Goal: Task Accomplishment & Management: Manage account settings

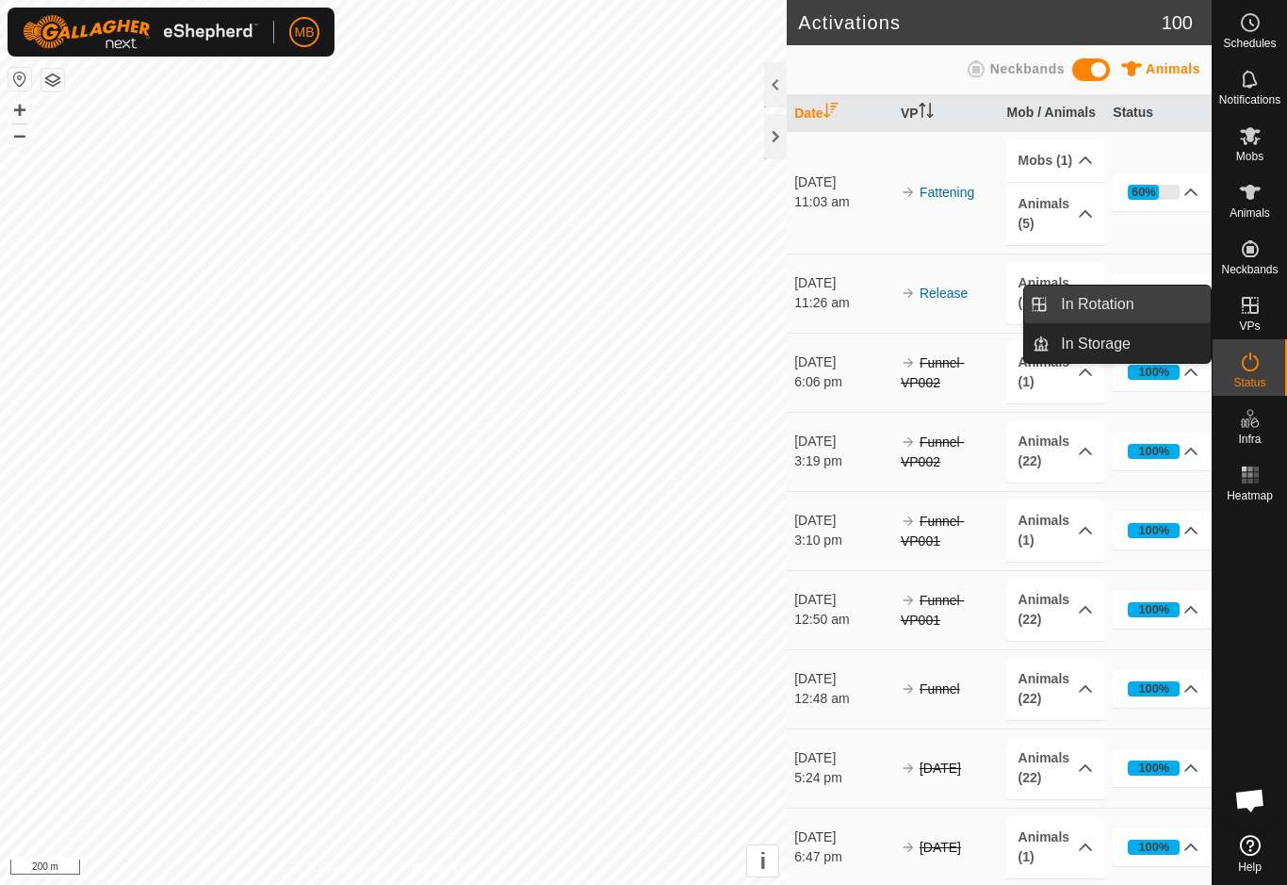
click at [1158, 301] on link "In Rotation" at bounding box center [1130, 304] width 161 height 38
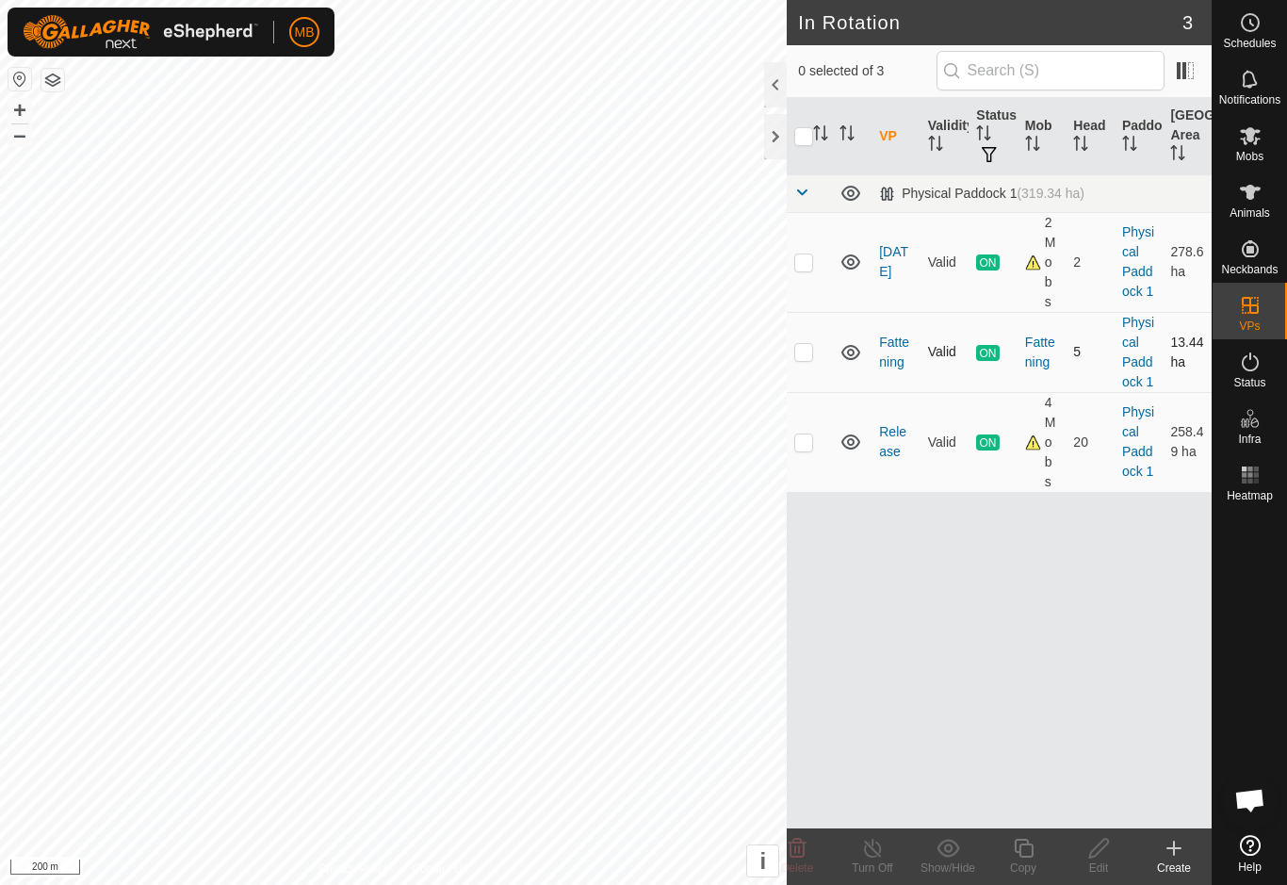
click at [811, 359] on p-checkbox at bounding box center [803, 351] width 19 height 15
click at [806, 358] on p-checkbox at bounding box center [803, 351] width 19 height 15
checkbox input "false"
click at [807, 455] on td at bounding box center [809, 442] width 45 height 100
checkbox input "true"
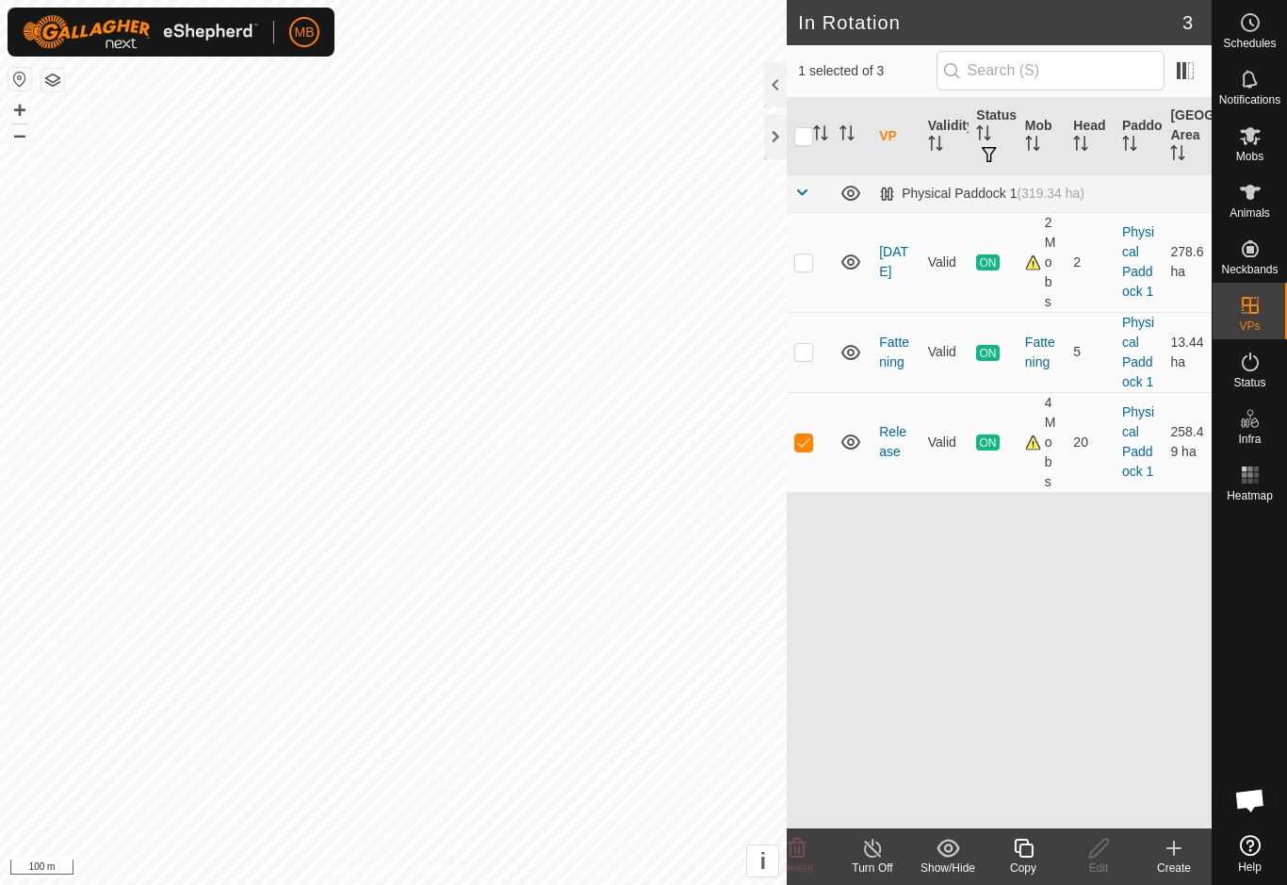
click at [1022, 861] on div "Copy" at bounding box center [1022, 867] width 75 height 17
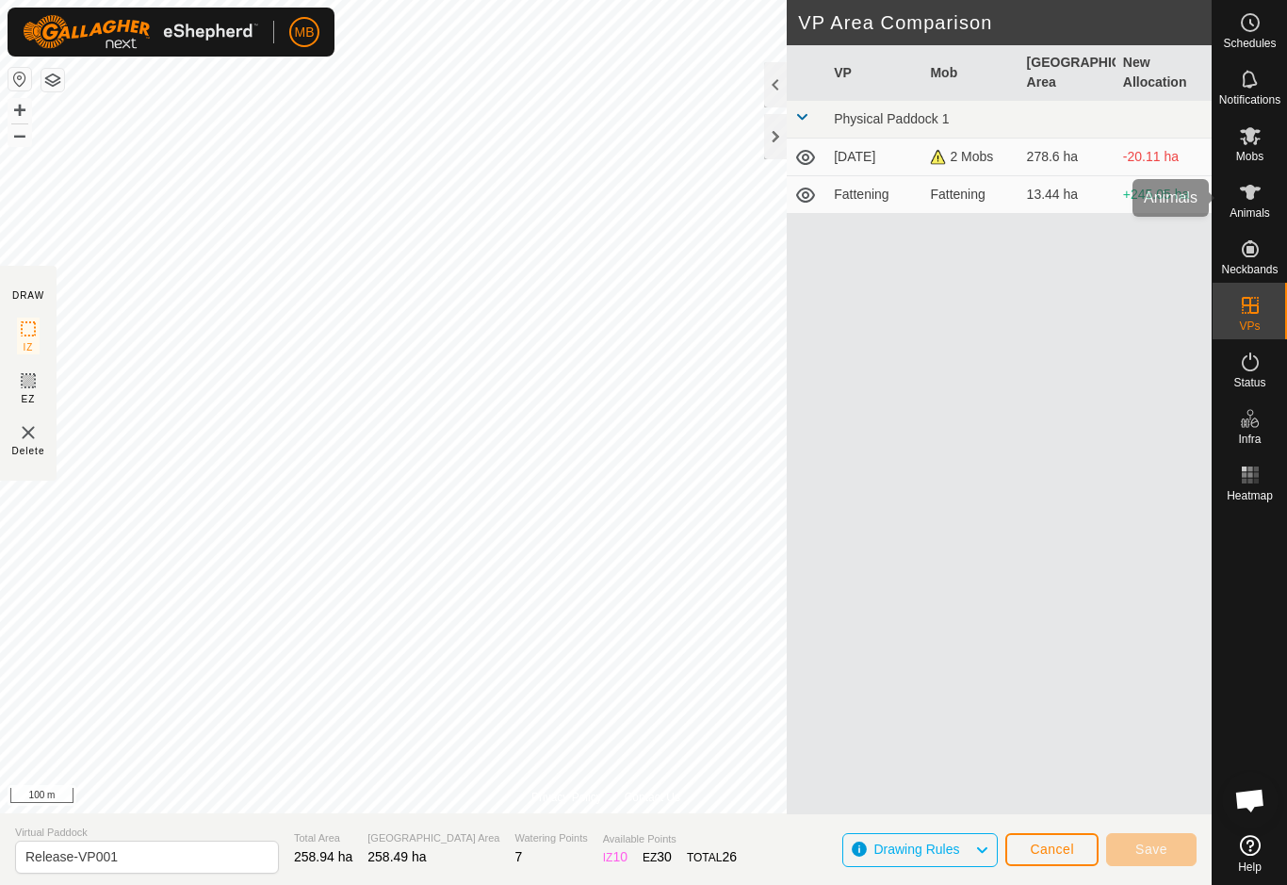
click at [1258, 194] on icon at bounding box center [1250, 192] width 23 height 23
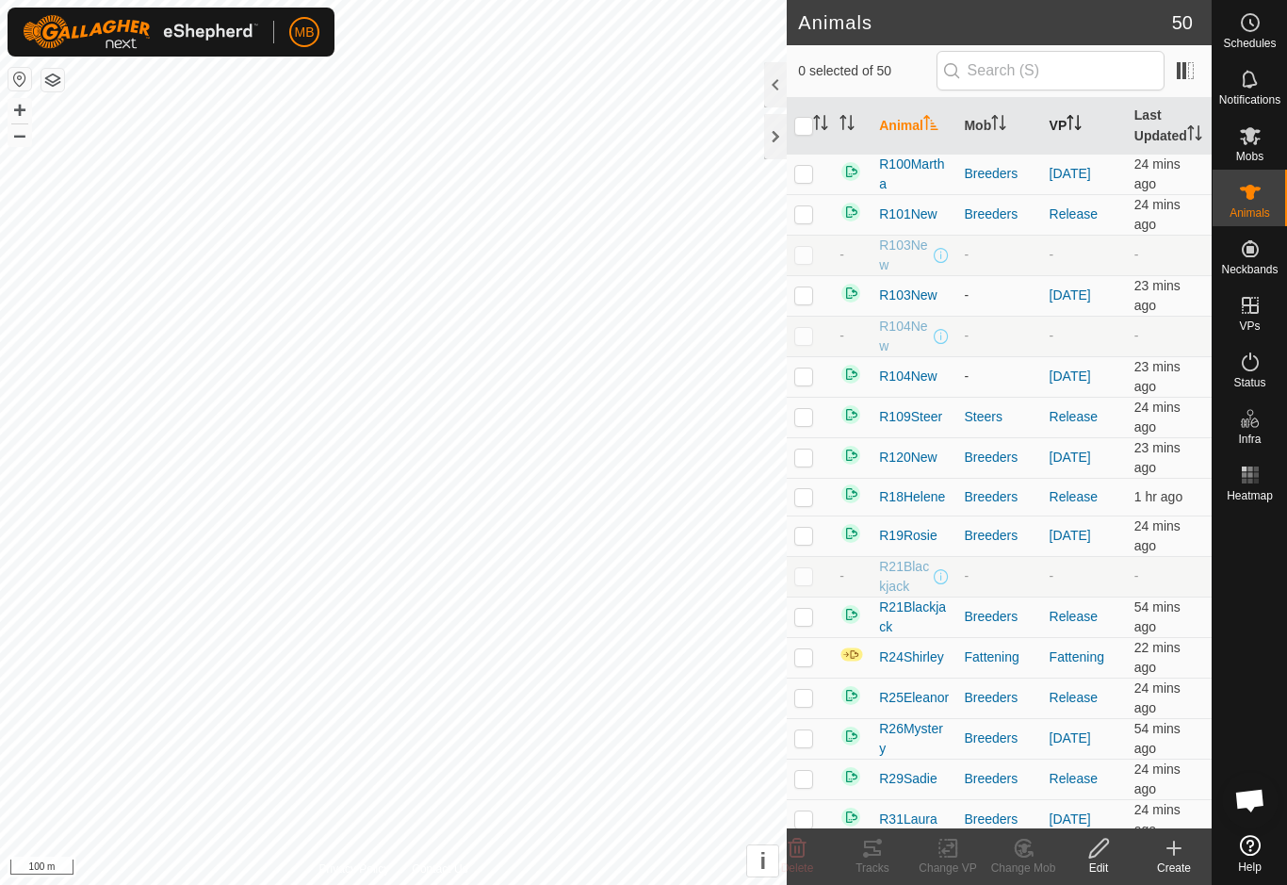
click at [1080, 130] on icon "Activate to sort" at bounding box center [1073, 122] width 15 height 15
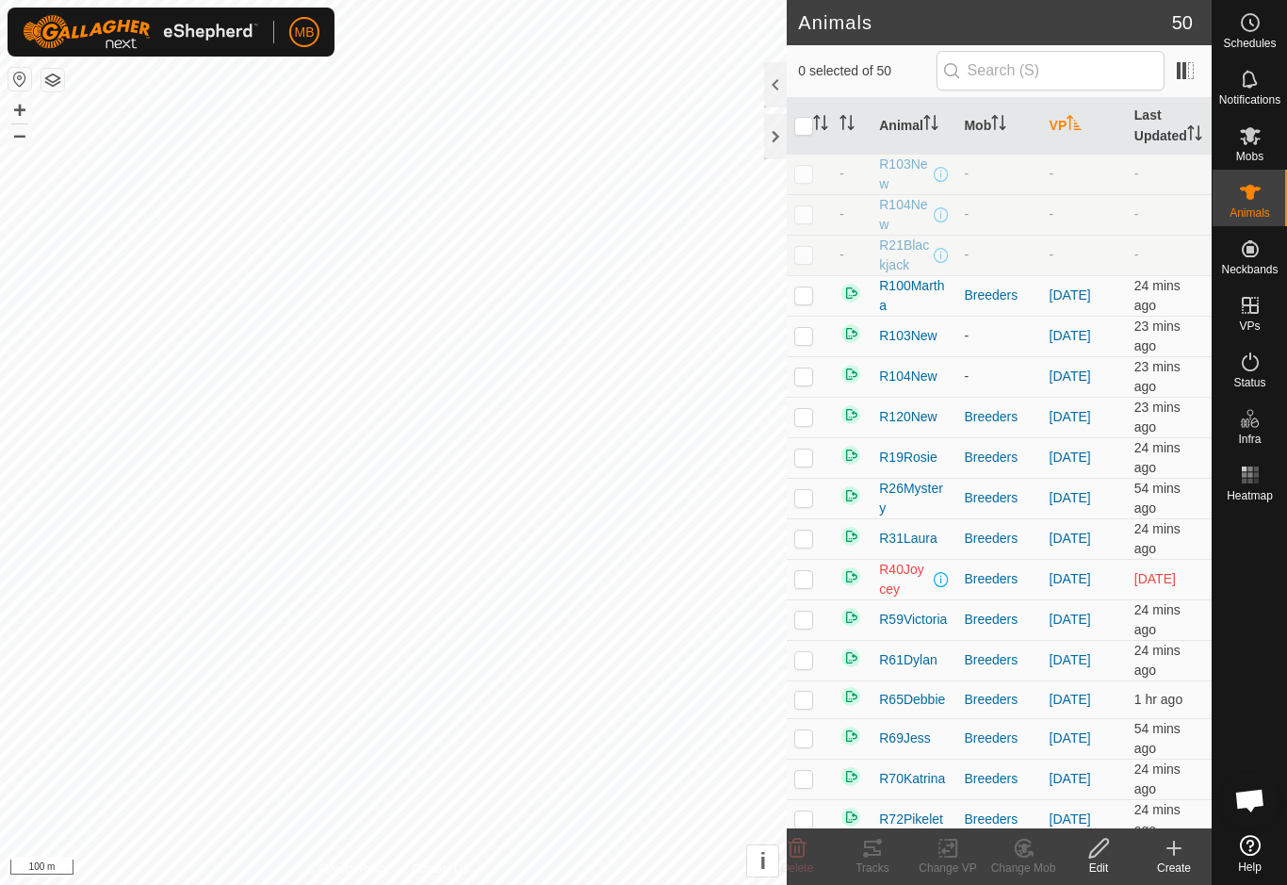
click at [1076, 133] on p-sorticon "Activate to sort" at bounding box center [1073, 125] width 15 height 15
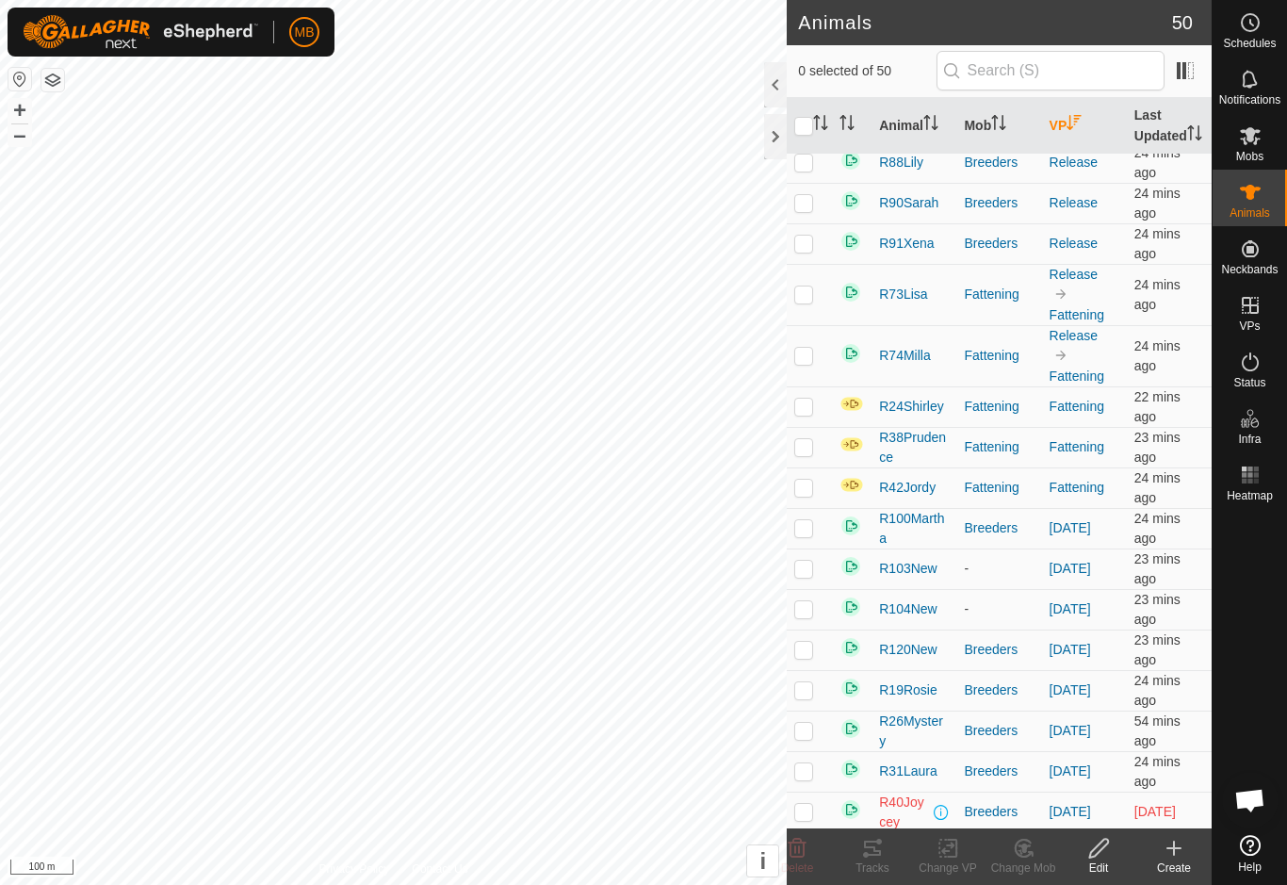
scroll to position [614, 0]
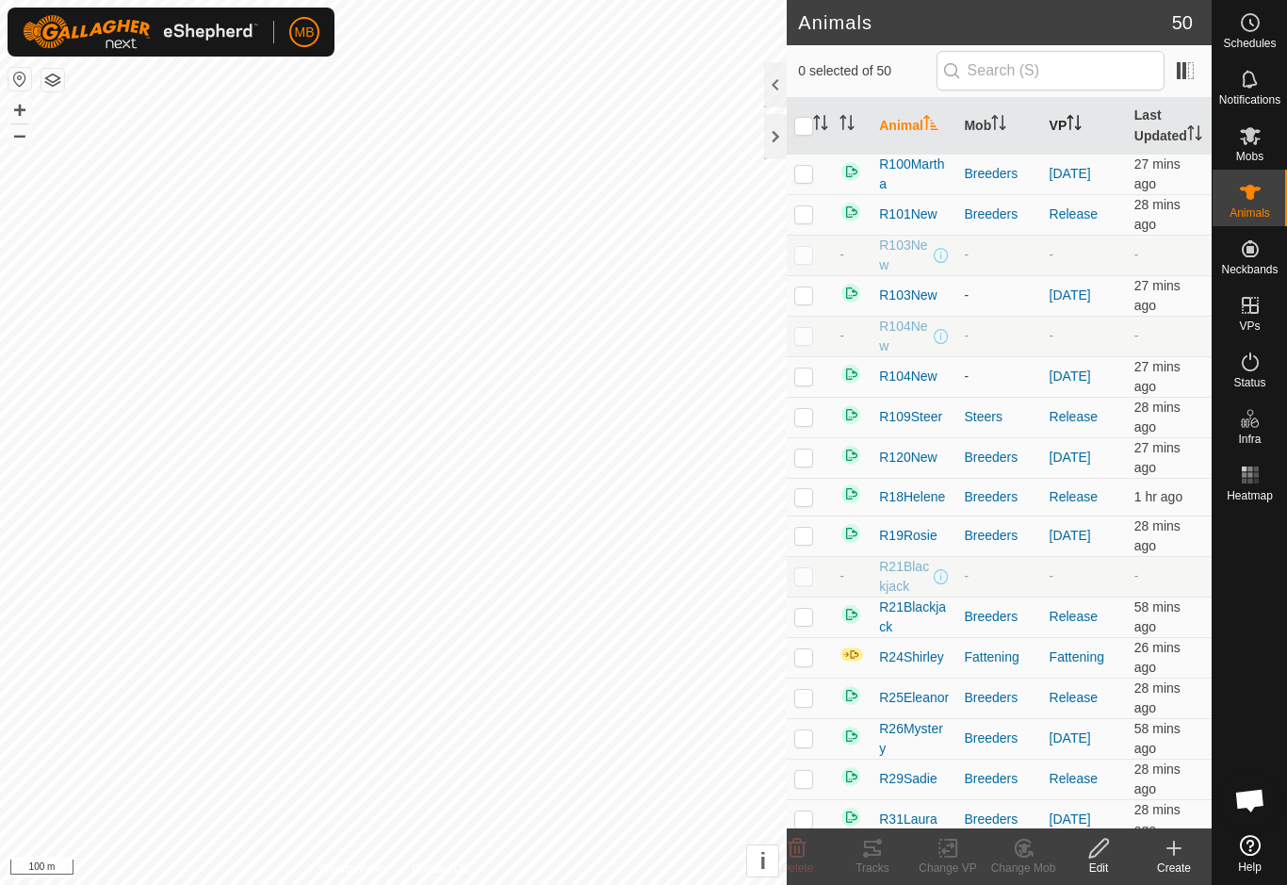
click at [1077, 130] on icon "Activate to sort" at bounding box center [1073, 122] width 15 height 15
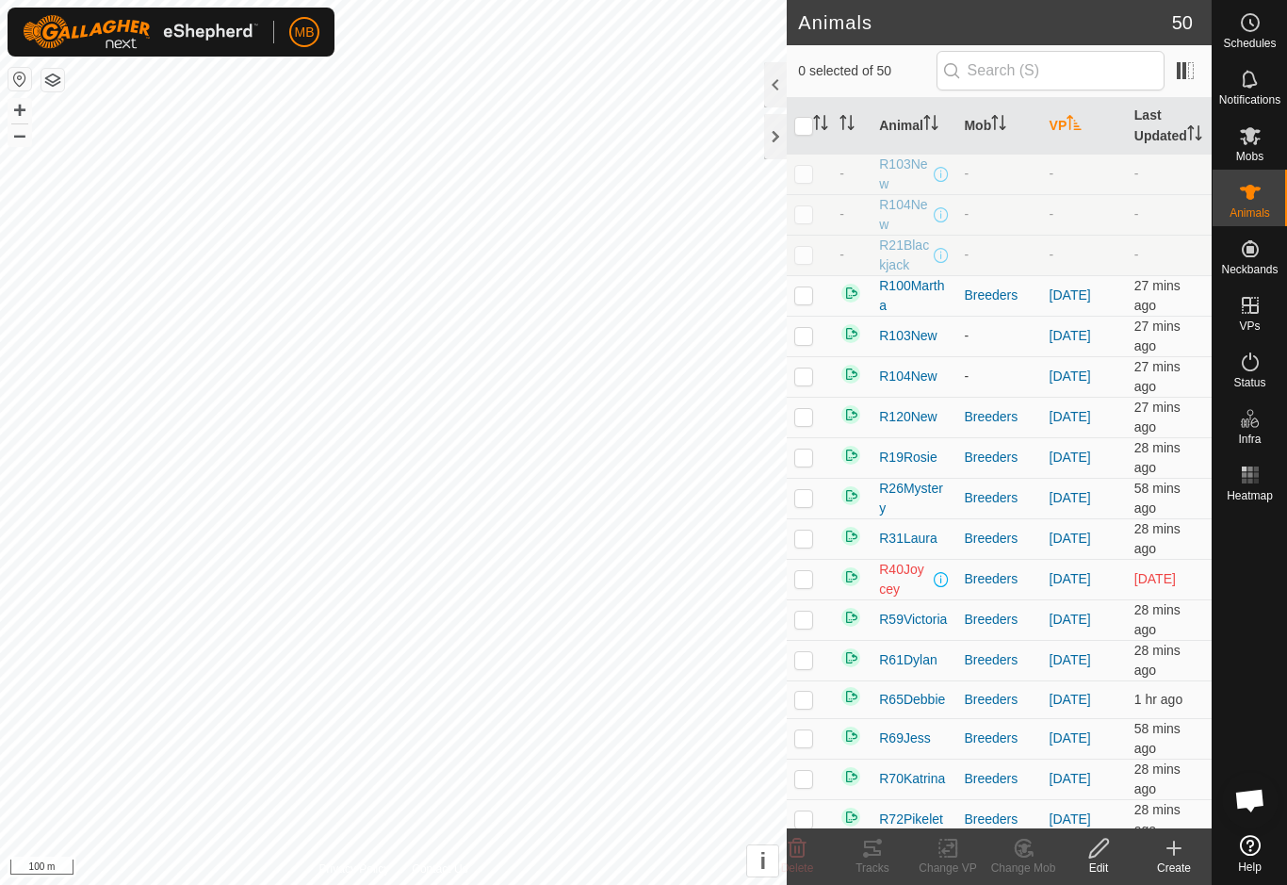
click at [1090, 133] on th "VP" at bounding box center [1084, 126] width 85 height 57
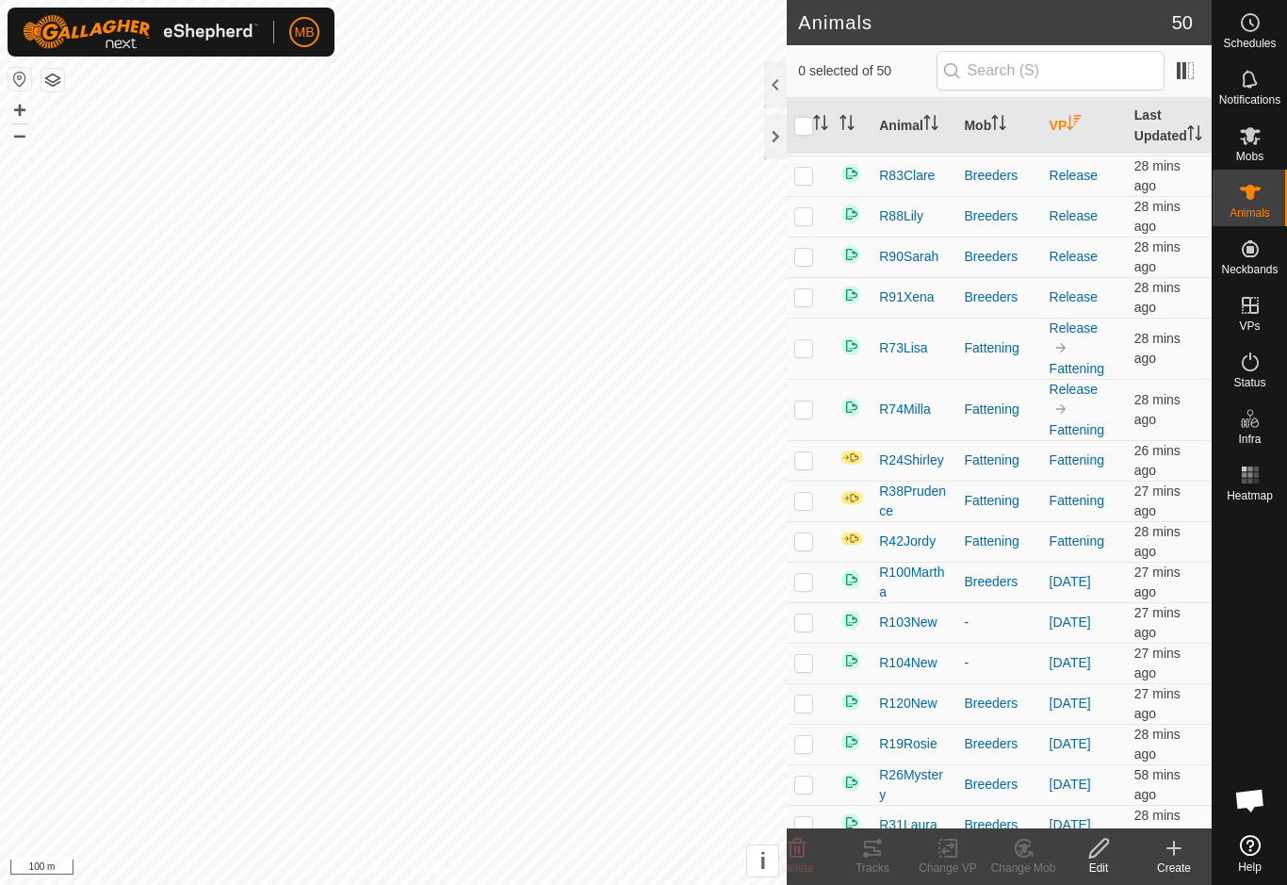
scroll to position [538, 0]
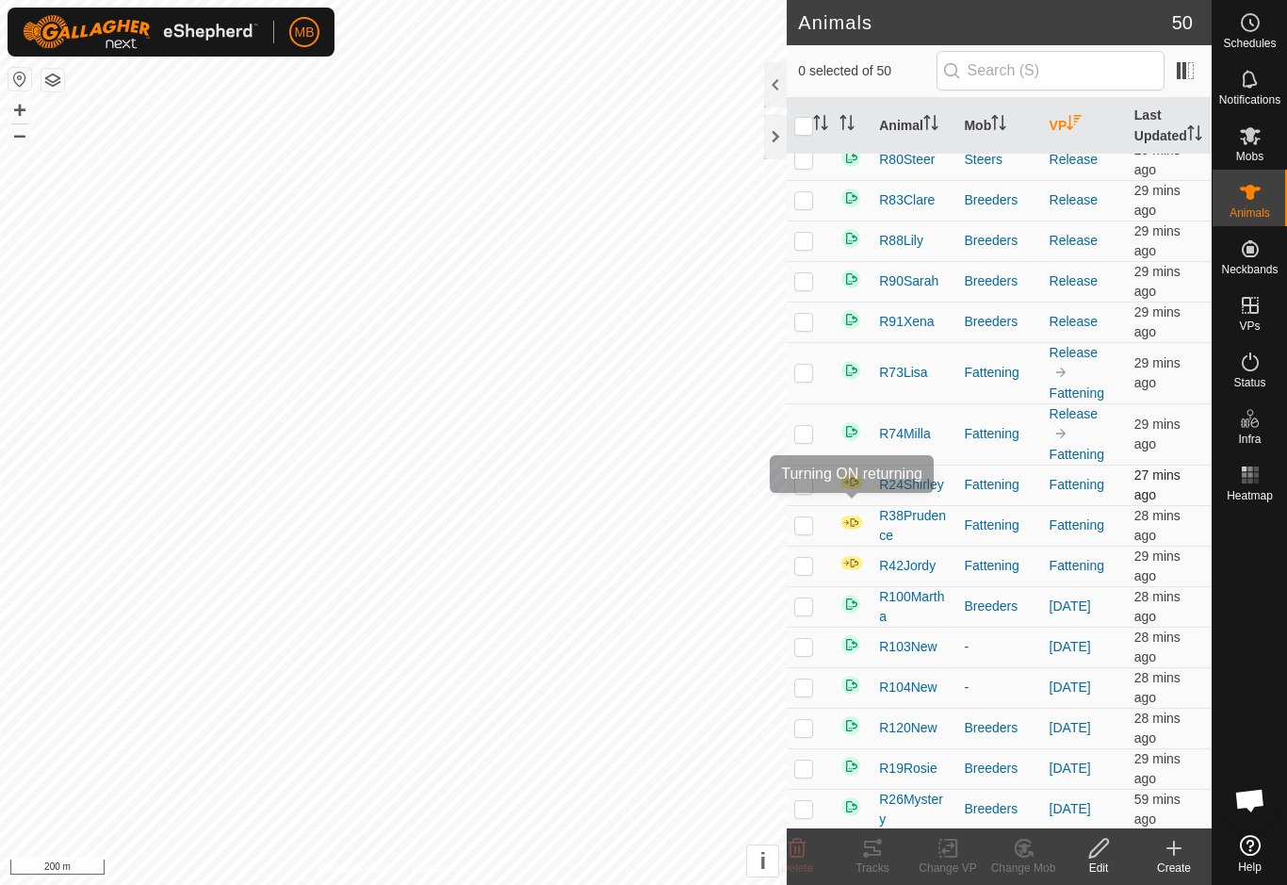
click at [852, 490] on img at bounding box center [851, 482] width 24 height 16
click at [845, 505] on td at bounding box center [852, 484] width 40 height 41
click at [845, 493] on span at bounding box center [851, 485] width 24 height 15
click at [839, 493] on span at bounding box center [851, 485] width 24 height 15
click at [832, 499] on td at bounding box center [809, 484] width 45 height 41
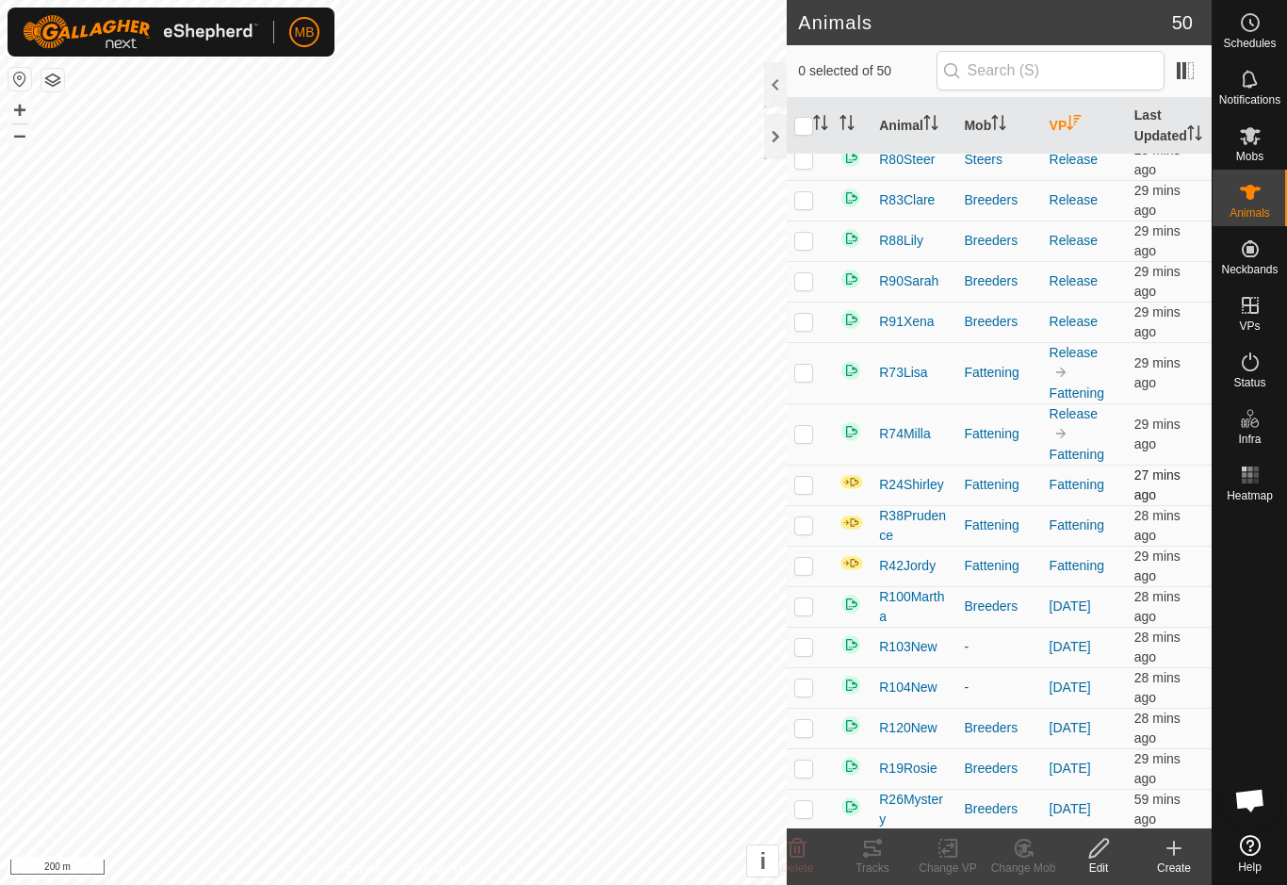
checkbox input "true"
click at [803, 532] on p-checkbox at bounding box center [803, 524] width 19 height 15
checkbox input "true"
click at [809, 586] on td at bounding box center [809, 565] width 45 height 41
checkbox input "true"
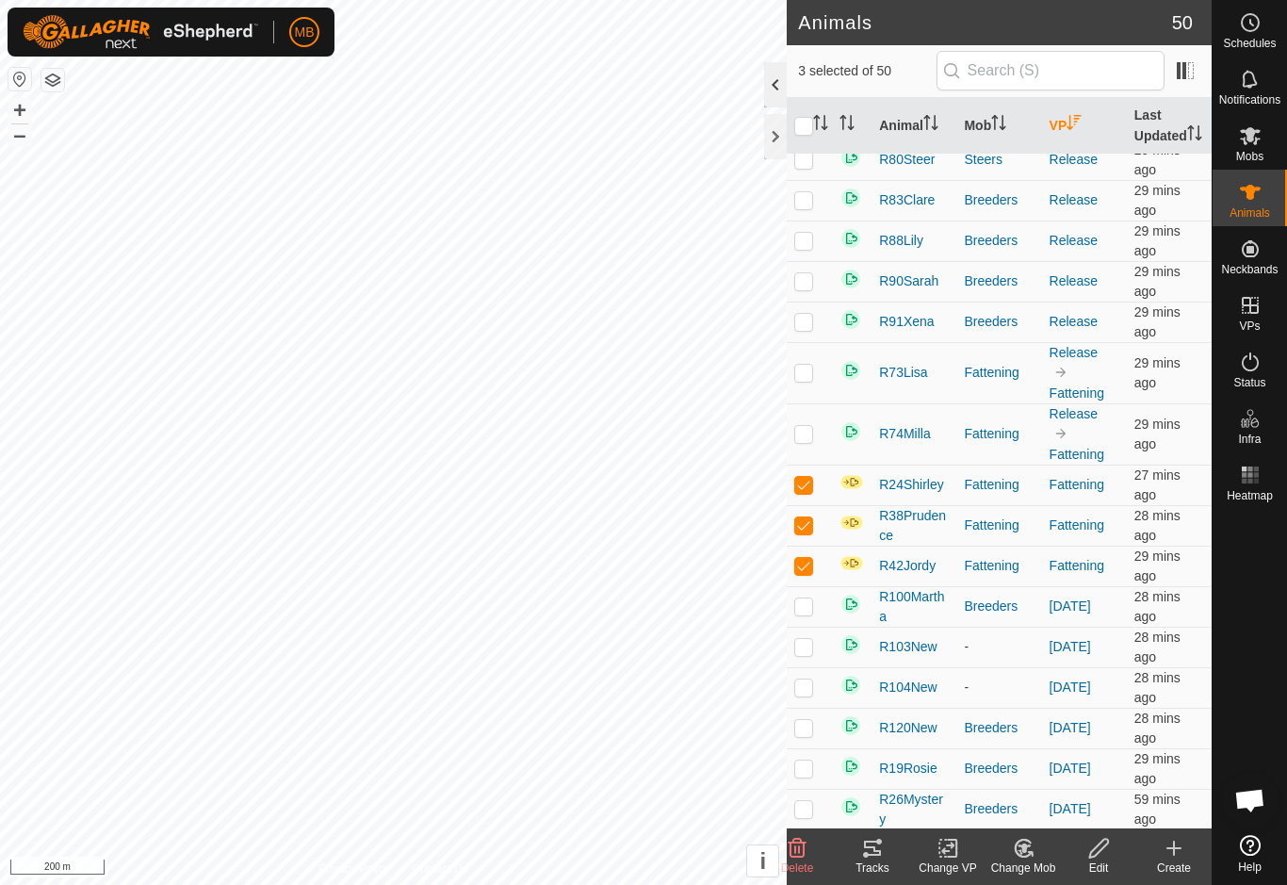
click at [773, 91] on div at bounding box center [775, 84] width 23 height 45
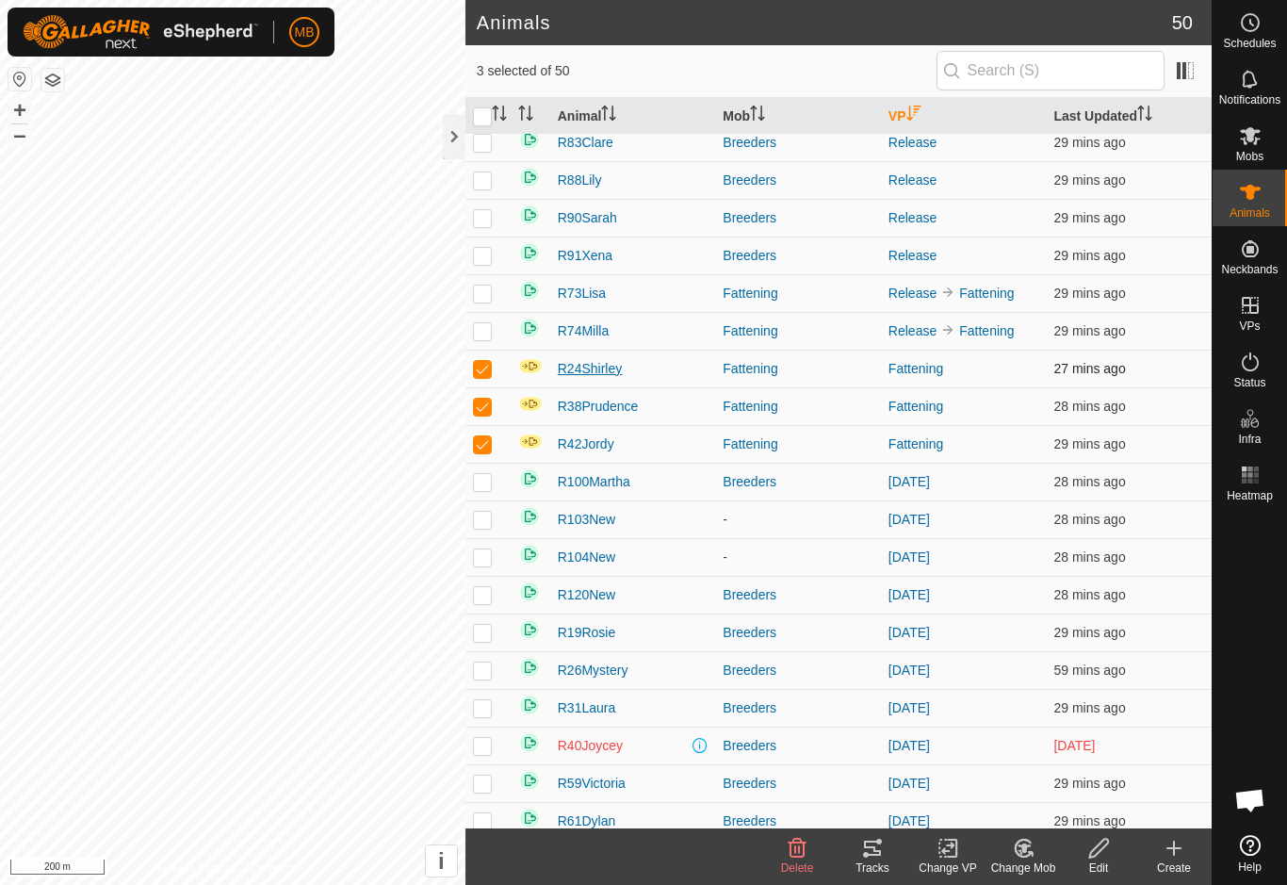
click at [584, 361] on span "R24Shirley" at bounding box center [590, 369] width 64 height 20
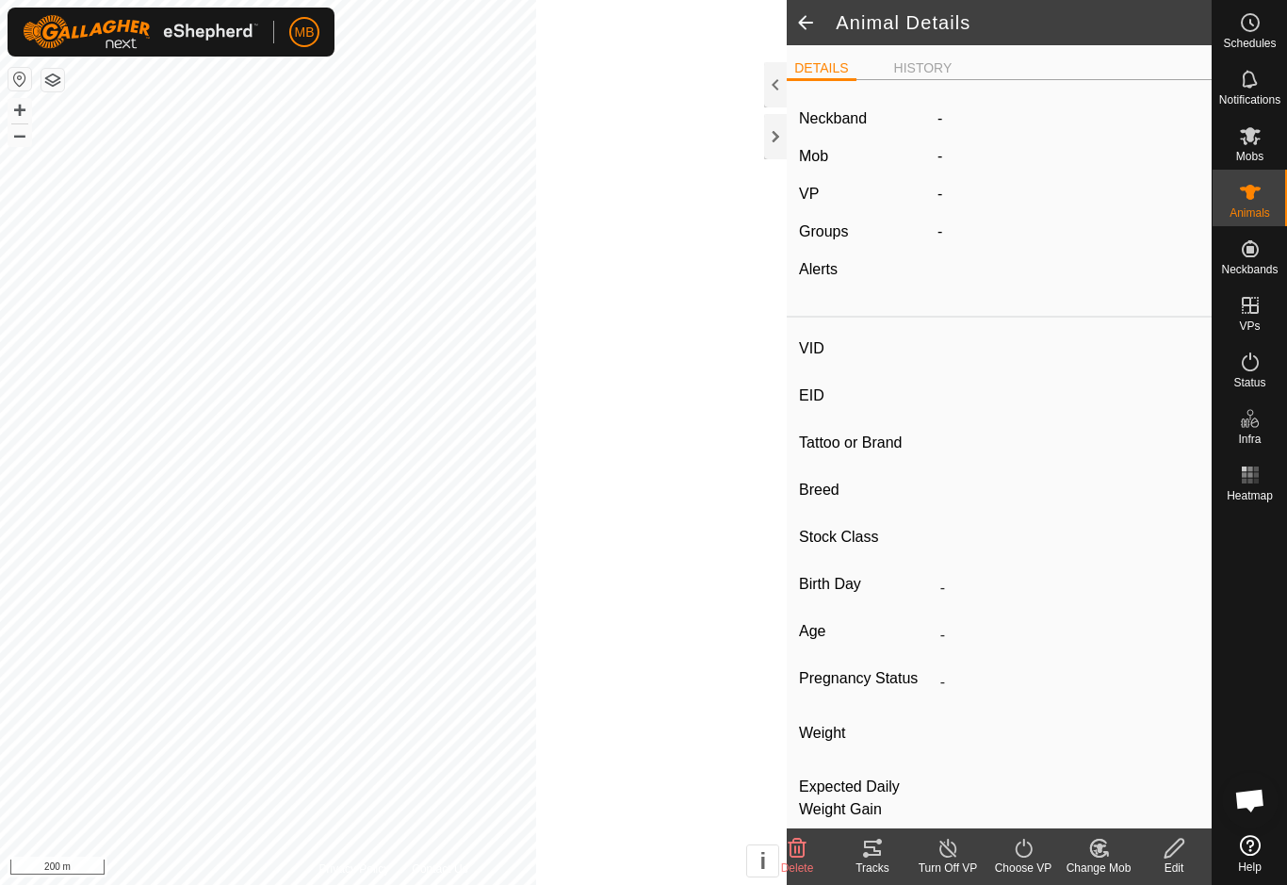
type input "R24Shirley"
type input "-"
type input "MKR"
type input "Angus"
type input "-"
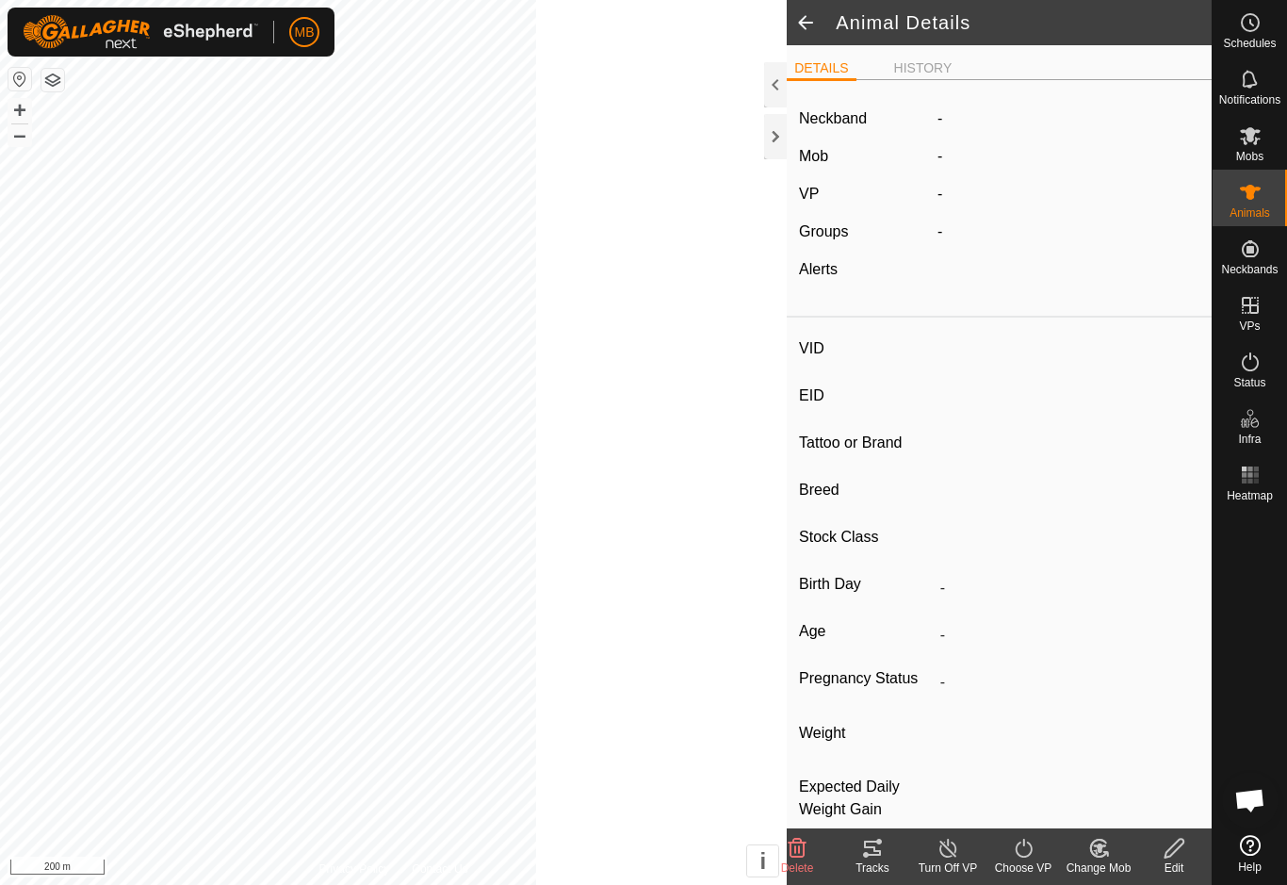
type input "0 kg"
type input "-"
click at [802, 35] on span at bounding box center [806, 22] width 38 height 45
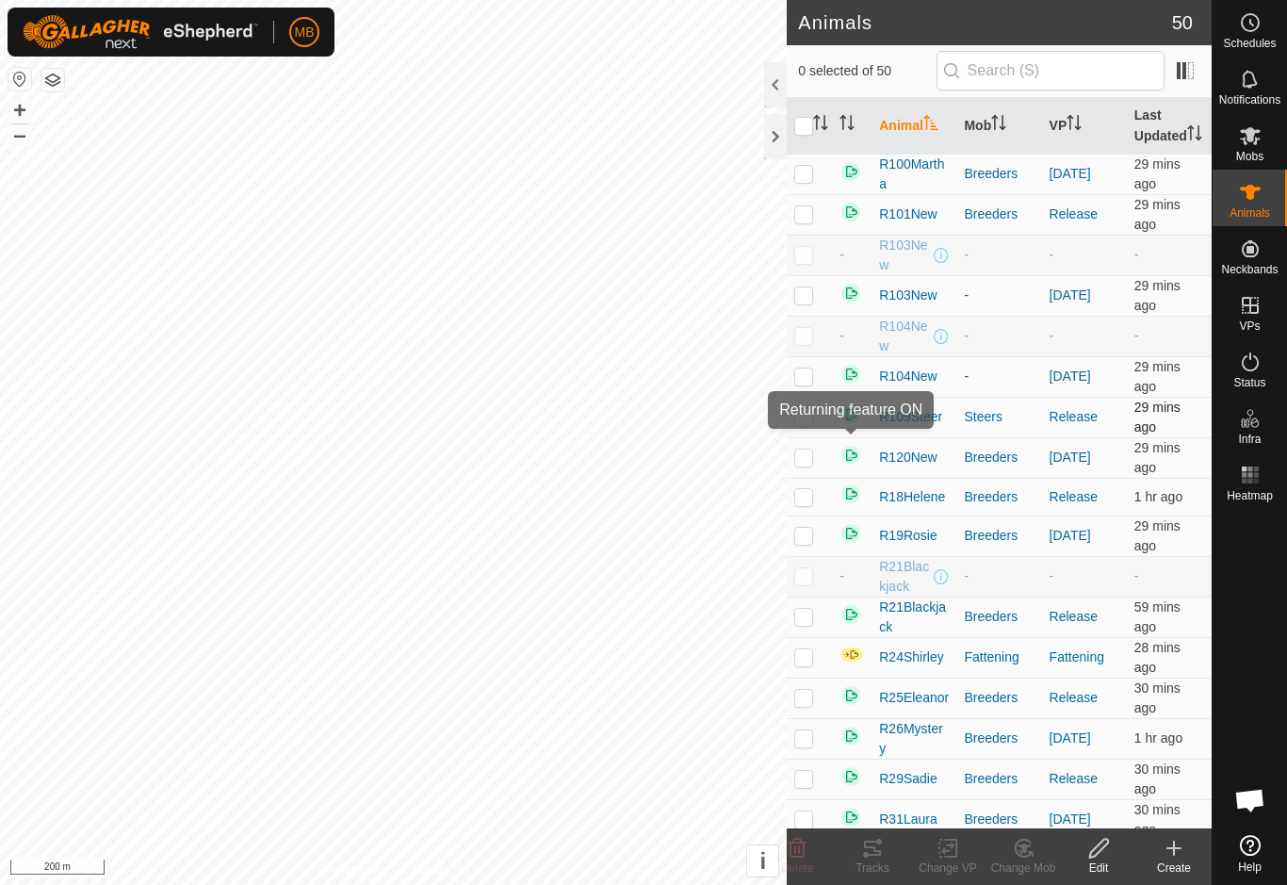
click at [846, 426] on img at bounding box center [850, 414] width 23 height 23
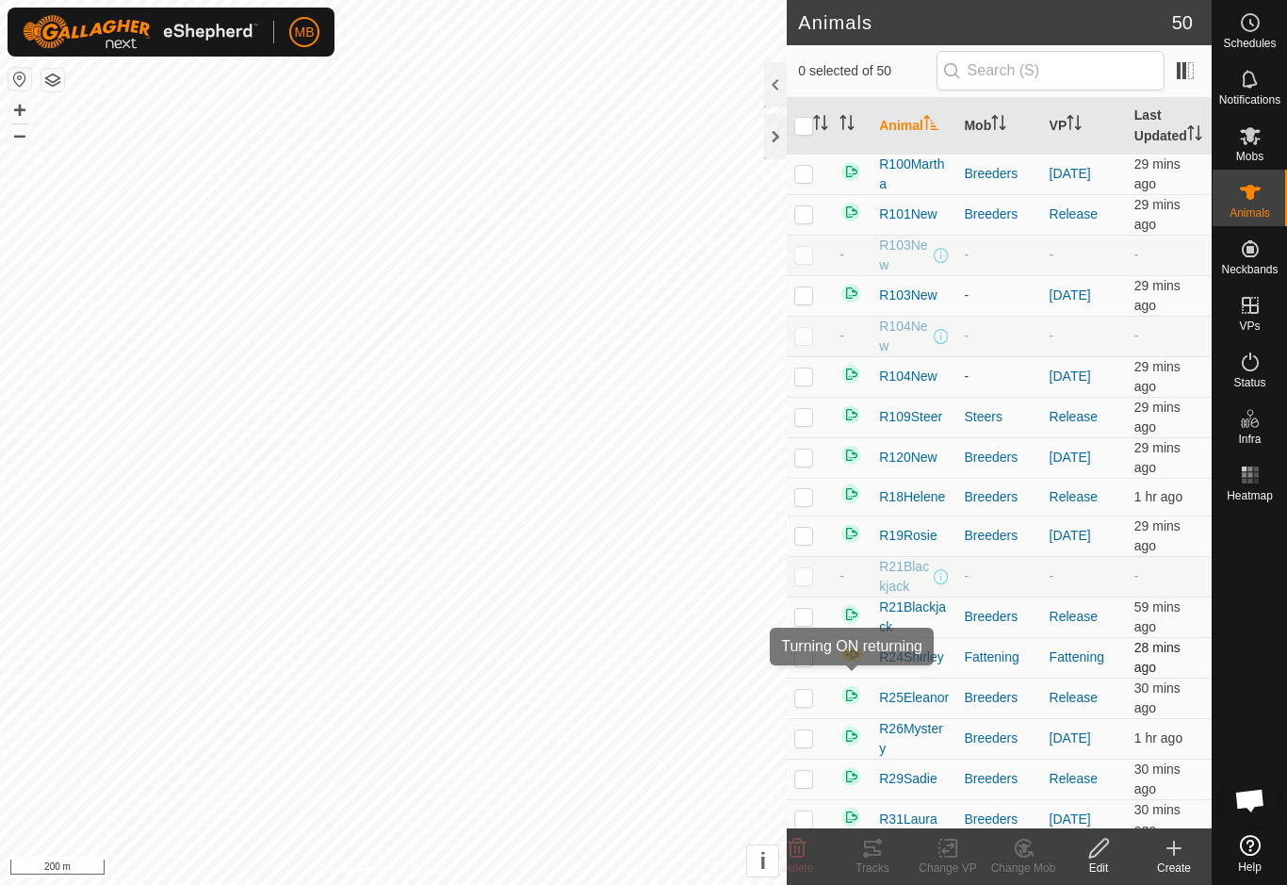
click at [856, 662] on img at bounding box center [851, 654] width 24 height 16
click at [854, 662] on img at bounding box center [851, 654] width 24 height 16
click at [856, 662] on img at bounding box center [851, 654] width 24 height 16
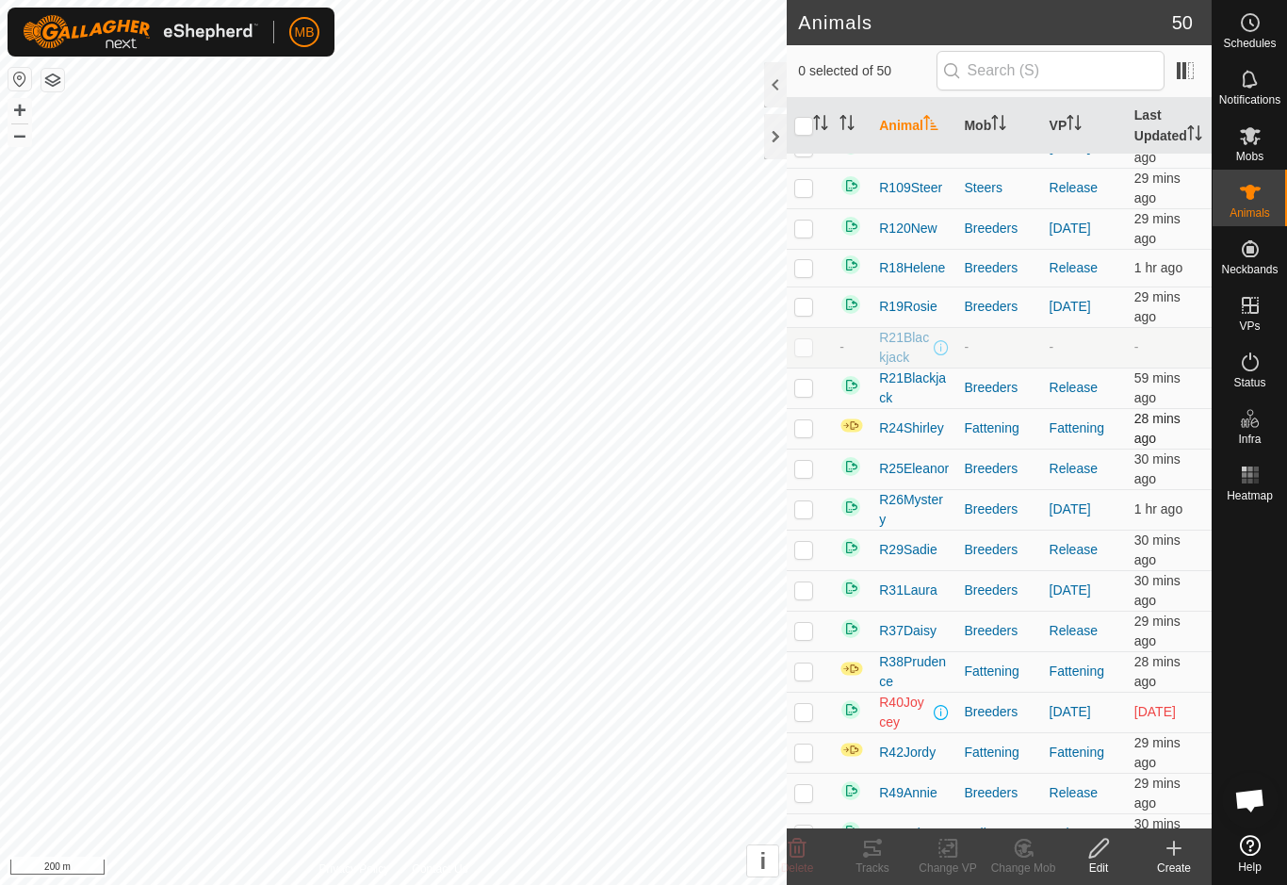
scroll to position [230, 0]
click at [1098, 126] on th "VP" at bounding box center [1084, 126] width 85 height 57
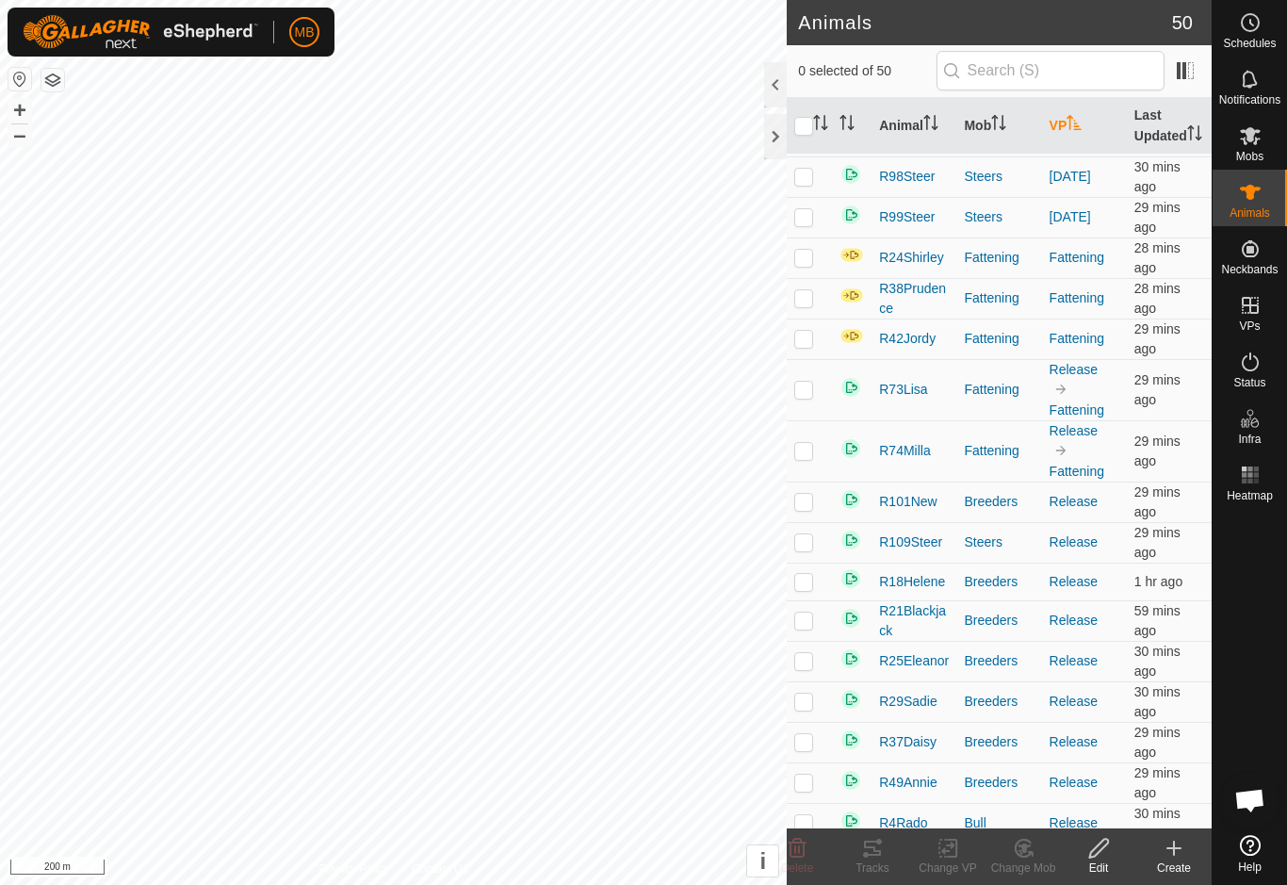
scroll to position [1010, 0]
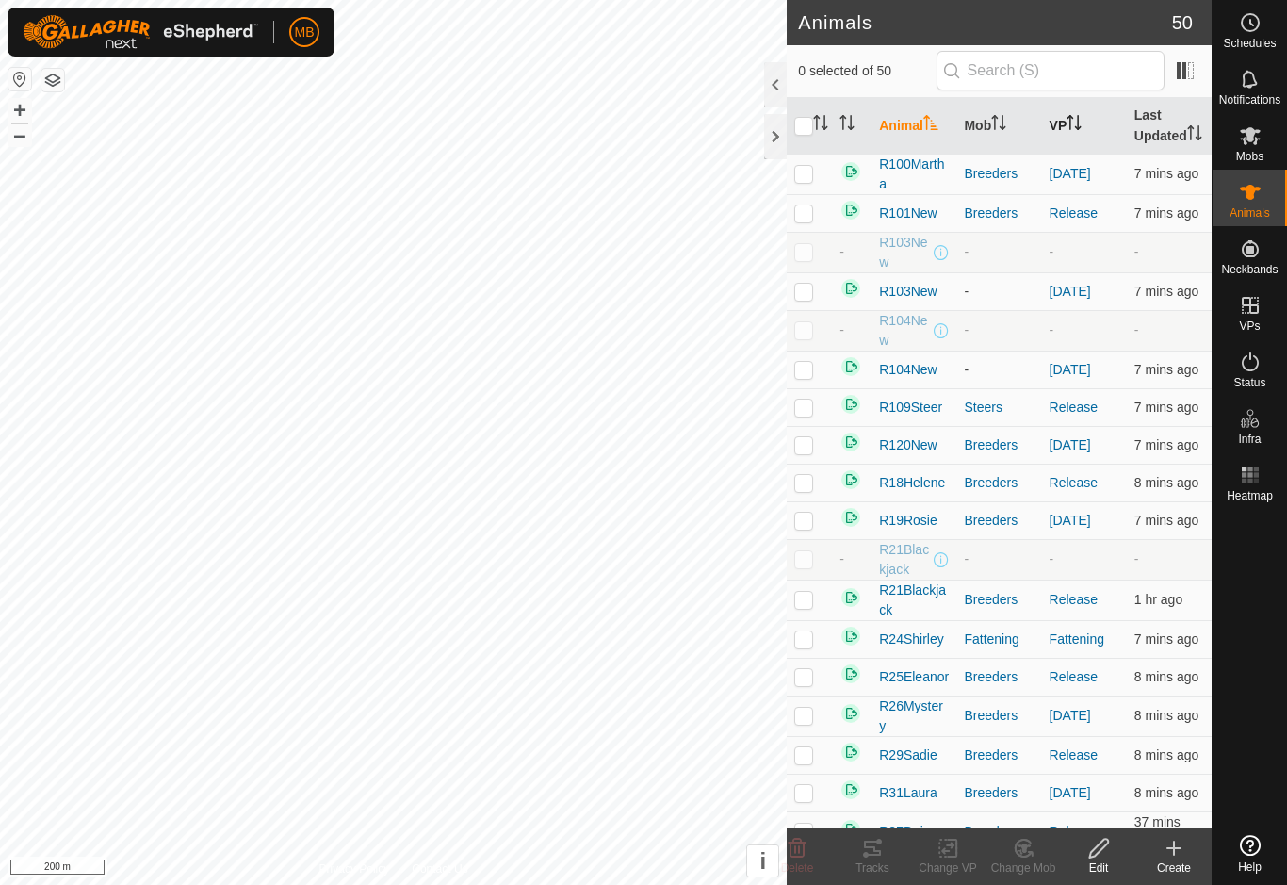
click at [1082, 133] on p-sorticon "Activate to sort" at bounding box center [1073, 125] width 15 height 15
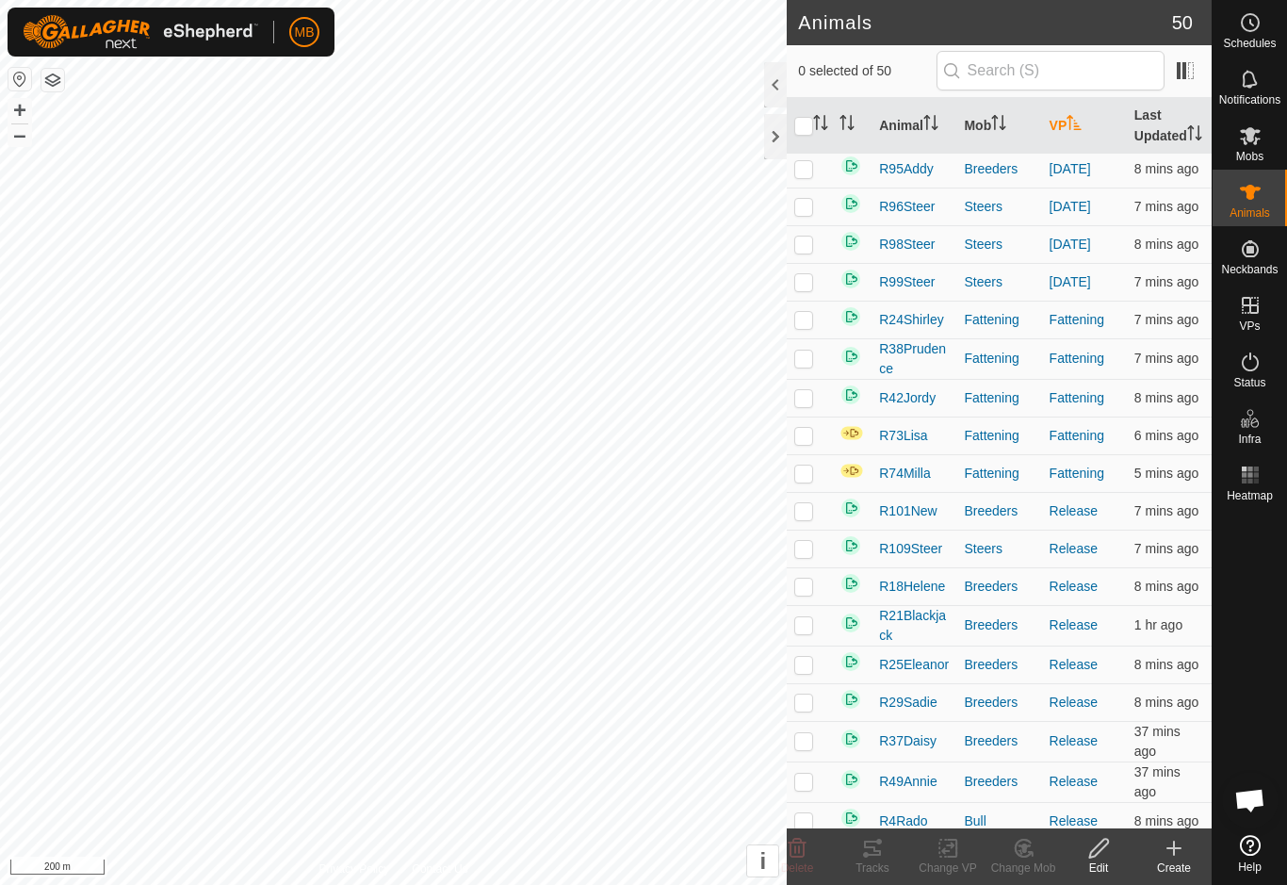
scroll to position [887, 0]
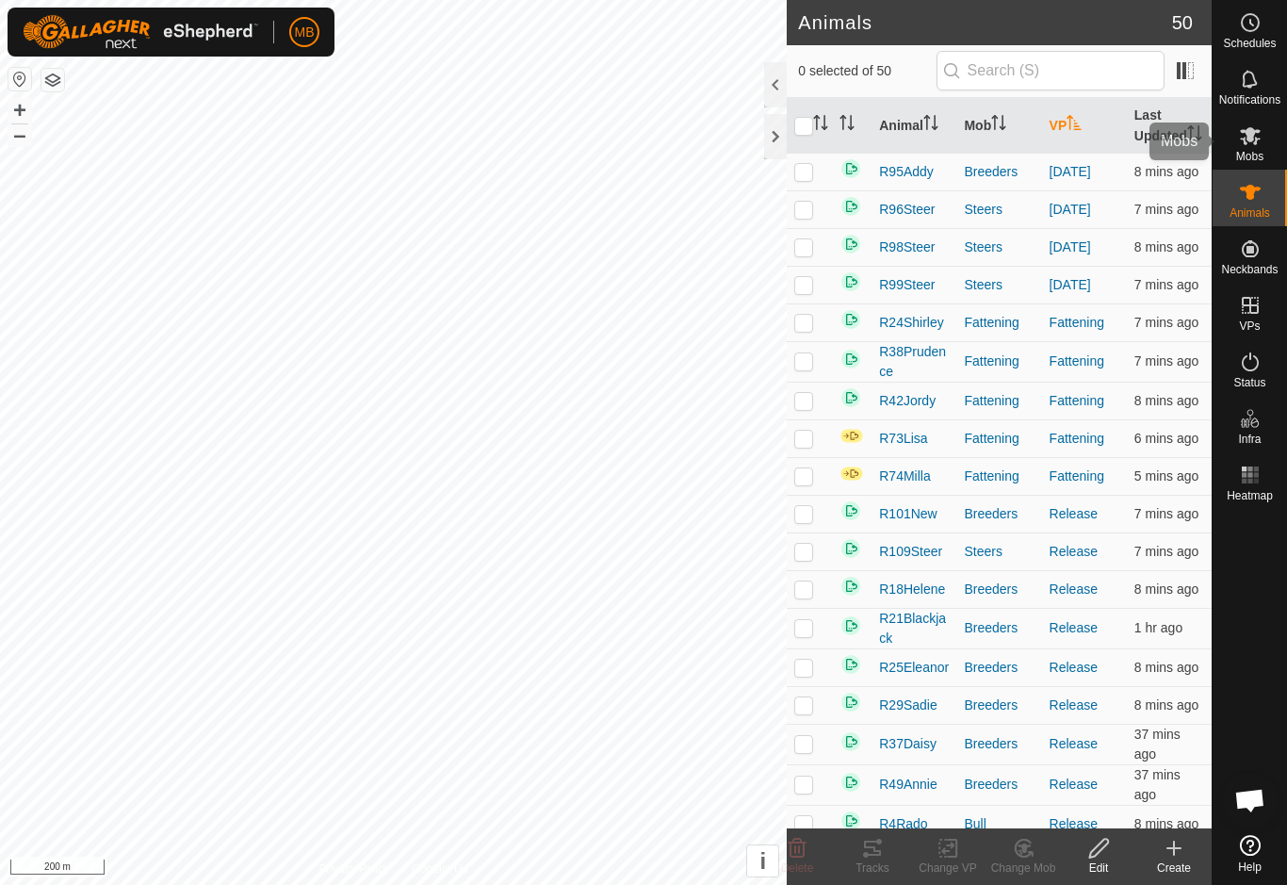
click at [1241, 151] on span "Mobs" at bounding box center [1249, 156] width 27 height 11
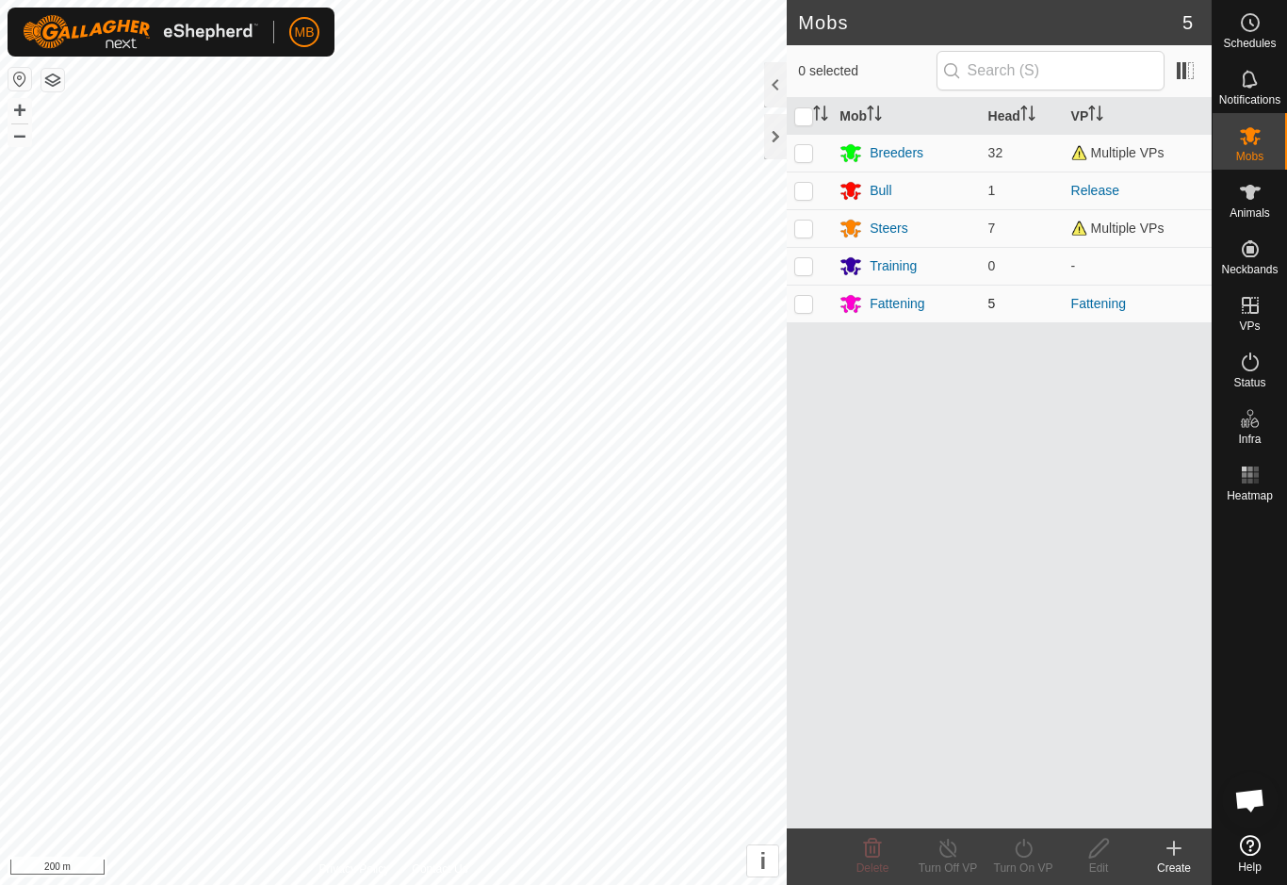
click at [809, 304] on p-checkbox at bounding box center [803, 303] width 19 height 15
checkbox input "true"
click at [1022, 865] on div "Turn On VP" at bounding box center [1022, 867] width 75 height 17
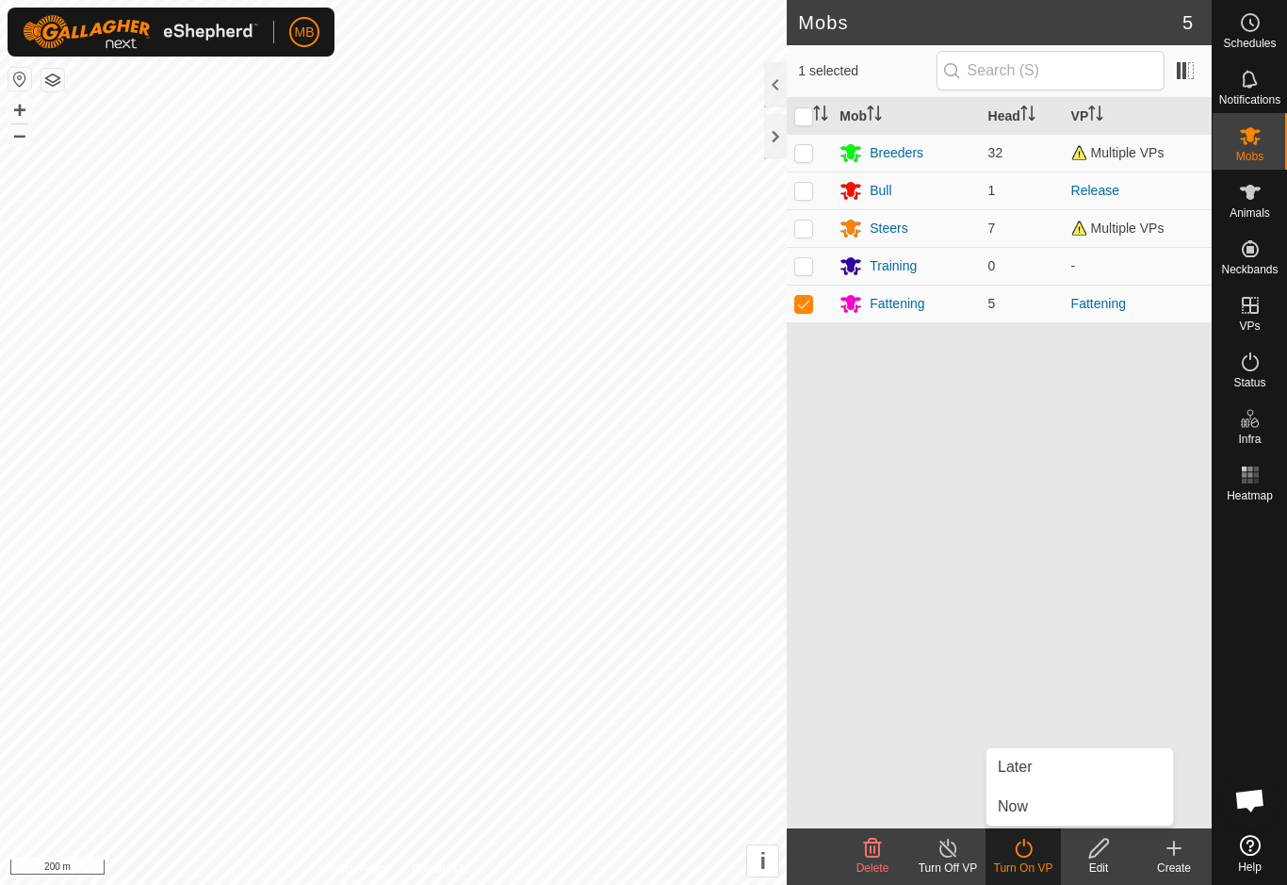
click at [1164, 635] on div "Mob Head VP Breeders 32 Multiple VPs Bull 1 Release Steers 7 Multiple VPs Train…" at bounding box center [999, 463] width 425 height 730
click at [907, 307] on div "Fattening" at bounding box center [897, 304] width 55 height 20
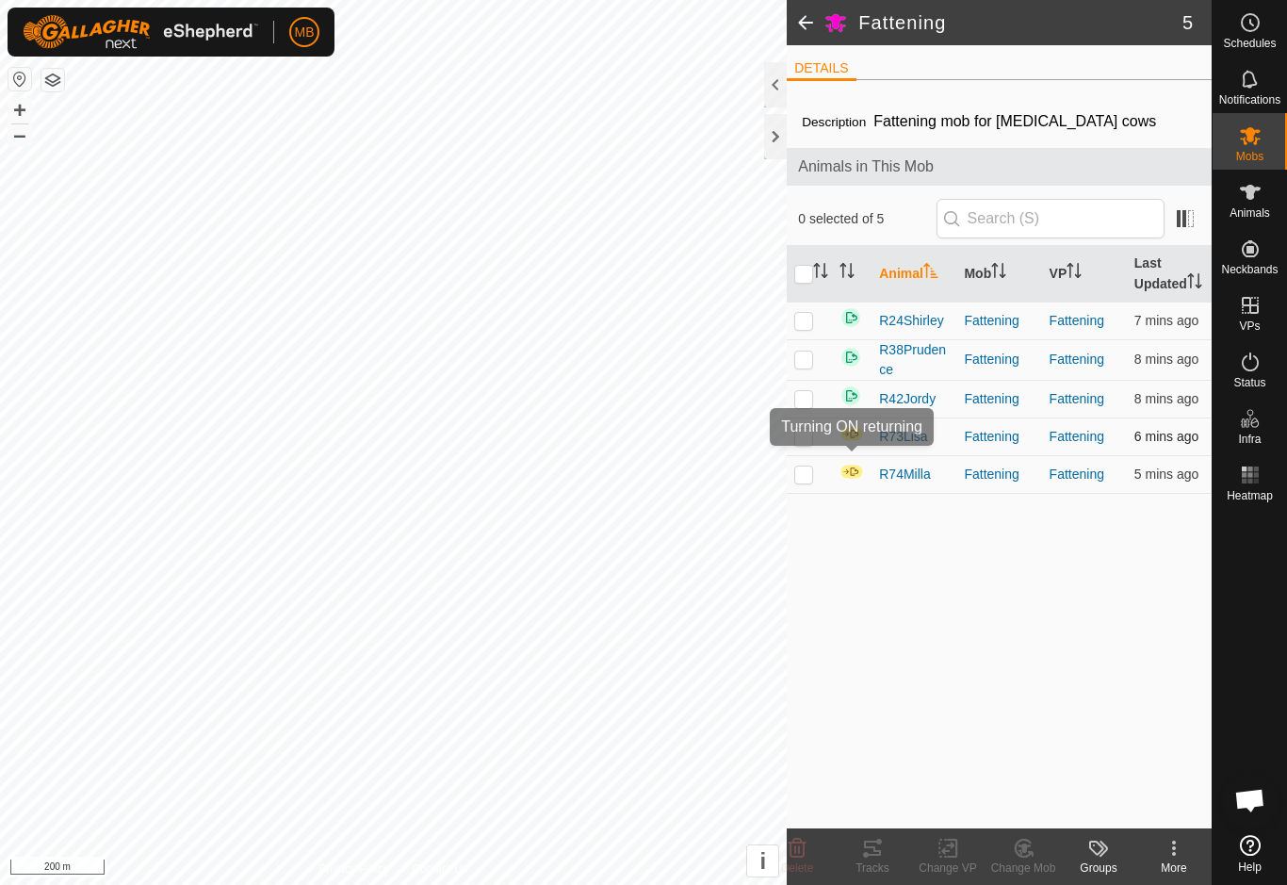
click at [858, 442] on img at bounding box center [851, 434] width 24 height 16
click at [852, 480] on img at bounding box center [851, 472] width 24 height 16
click at [1210, 678] on div "Description Fattening mob for [MEDICAL_DATA] cows Animals in This Mob 0 selecte…" at bounding box center [999, 461] width 425 height 733
click at [1245, 212] on span "Animals" at bounding box center [1249, 212] width 41 height 11
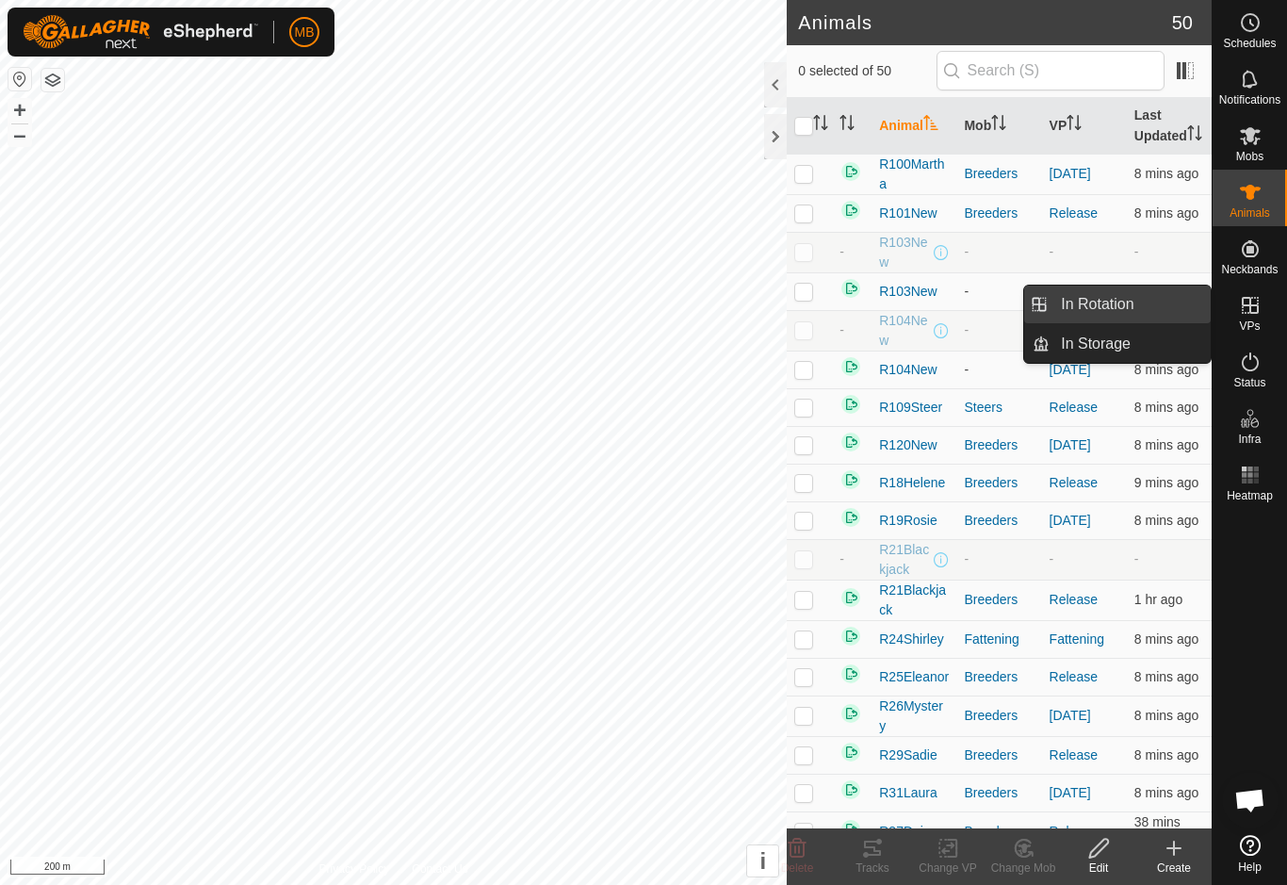
click at [1156, 309] on link "In Rotation" at bounding box center [1130, 304] width 161 height 38
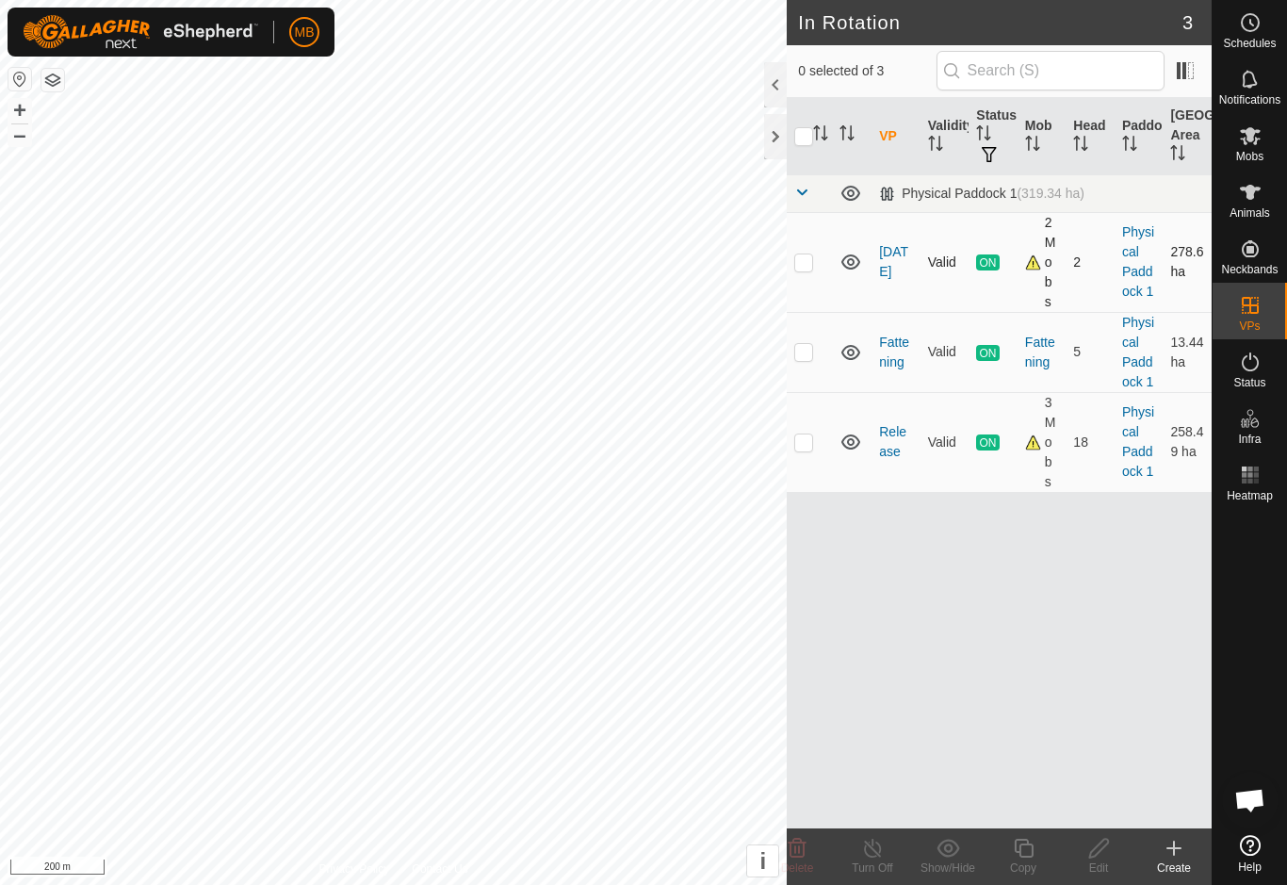
click at [815, 273] on td at bounding box center [809, 262] width 45 height 100
checkbox input "true"
click at [803, 438] on p-checkbox at bounding box center [803, 441] width 19 height 15
checkbox input "true"
click at [804, 261] on p-checkbox at bounding box center [803, 261] width 19 height 15
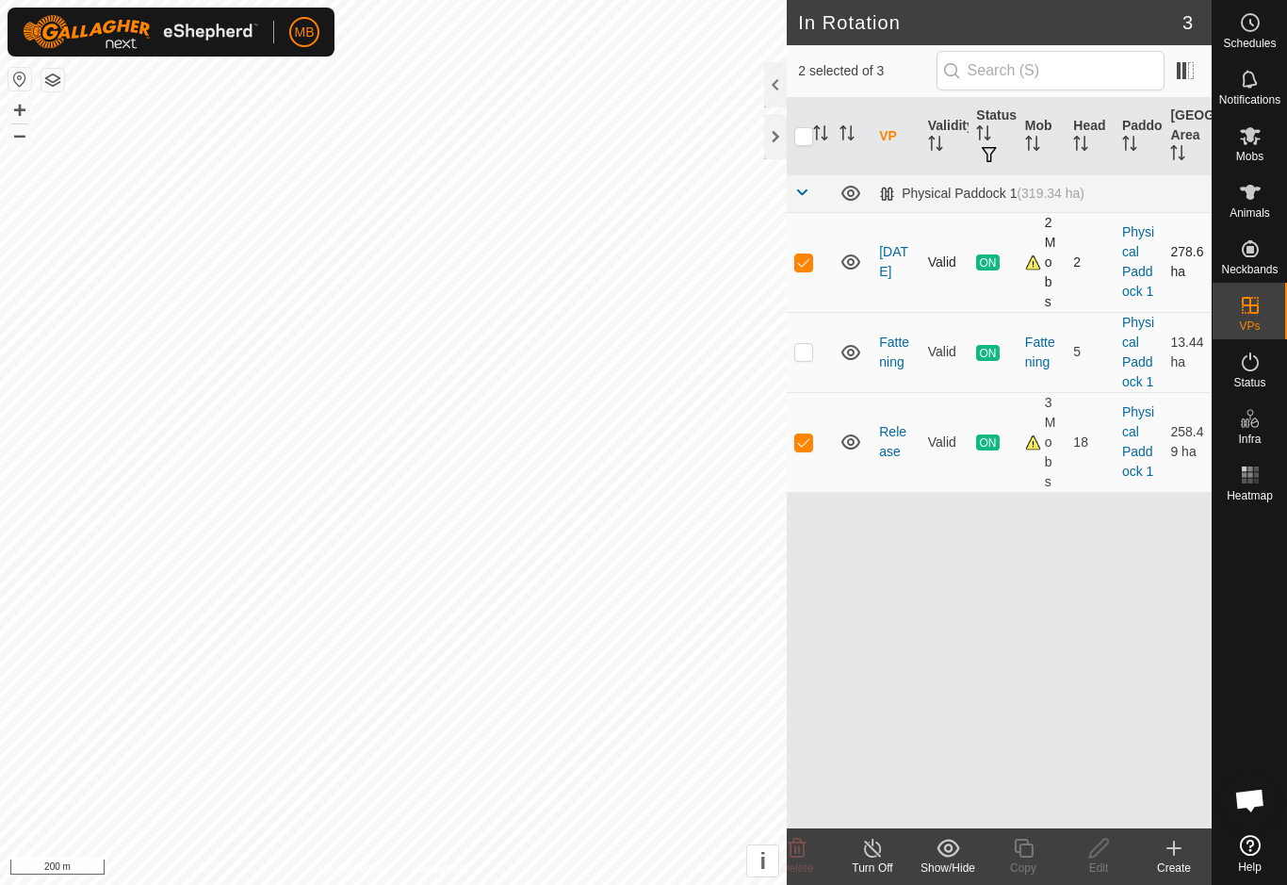
checkbox input "false"
click at [1027, 867] on div "Copy" at bounding box center [1022, 867] width 75 height 17
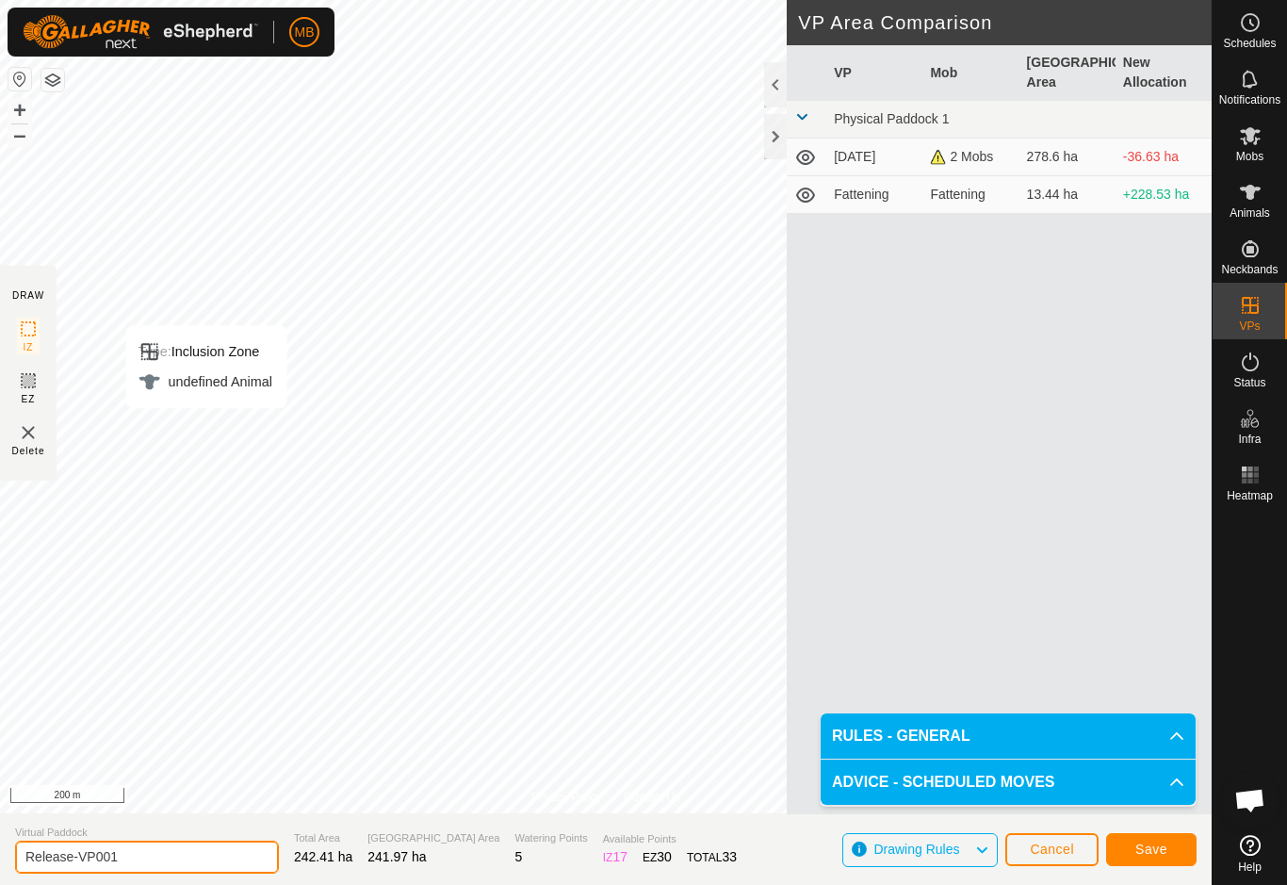
click at [173, 842] on input "Release-VP001" at bounding box center [147, 856] width 264 height 33
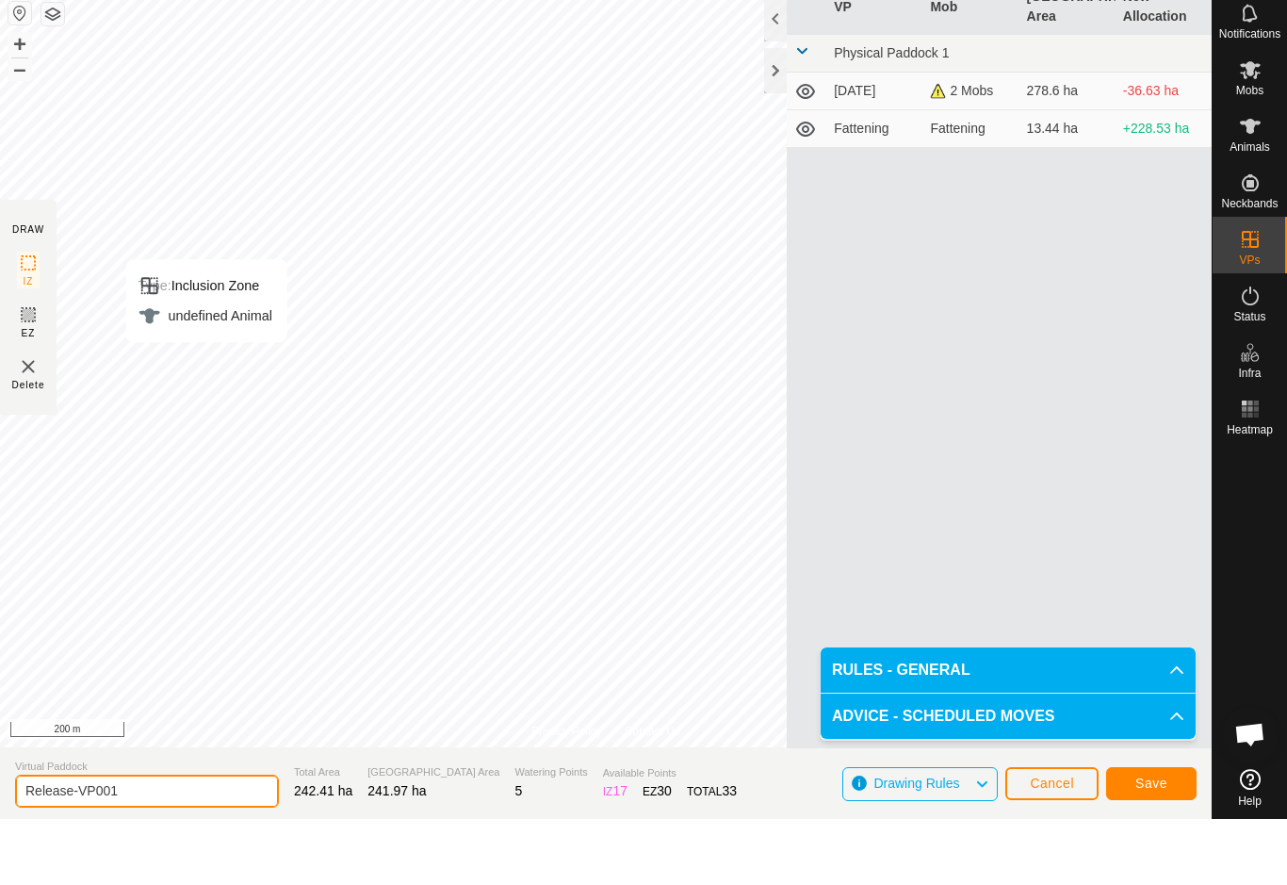
click at [162, 840] on input "Release-VP001" at bounding box center [147, 856] width 264 height 33
type input "R"
type input "Big Mob"
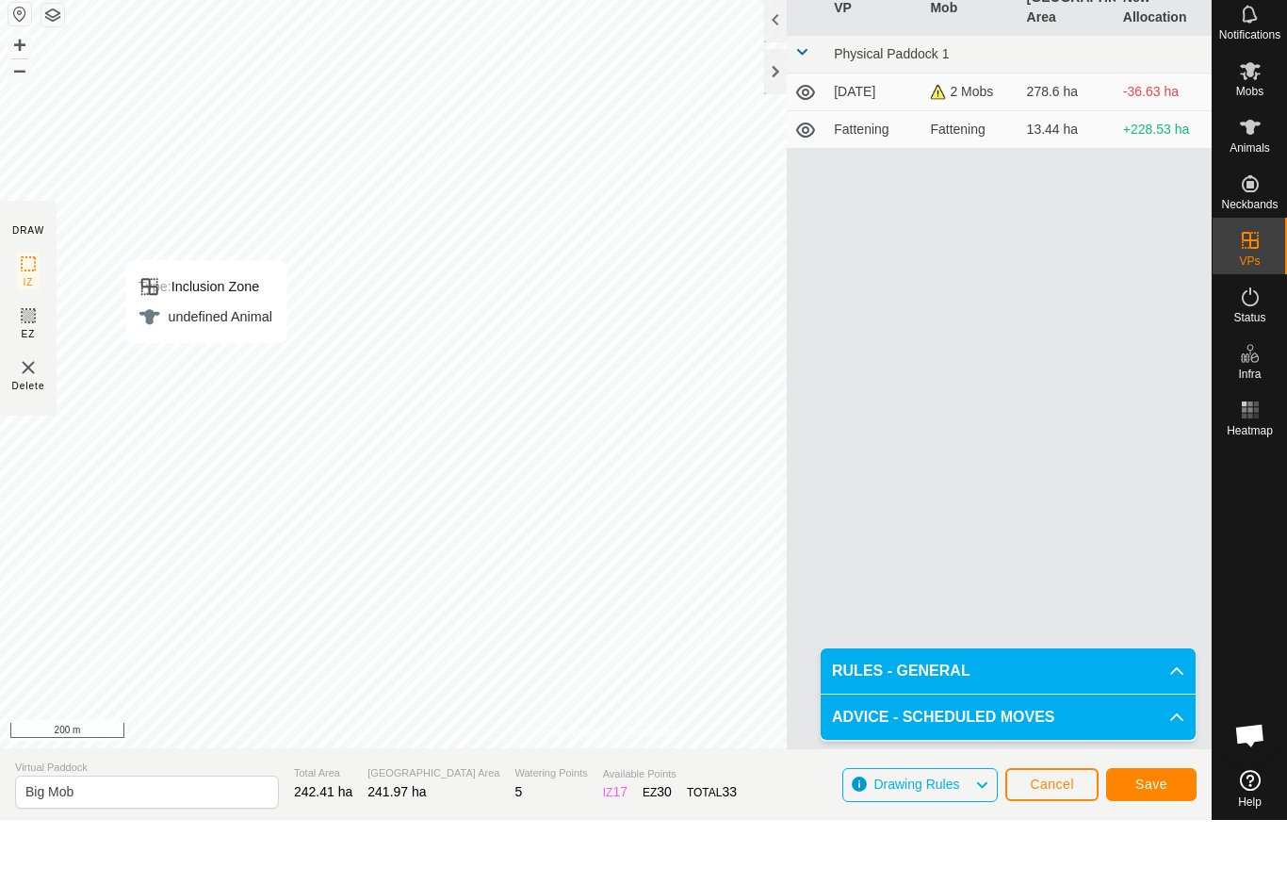
click at [1164, 841] on span "Save" at bounding box center [1151, 848] width 32 height 15
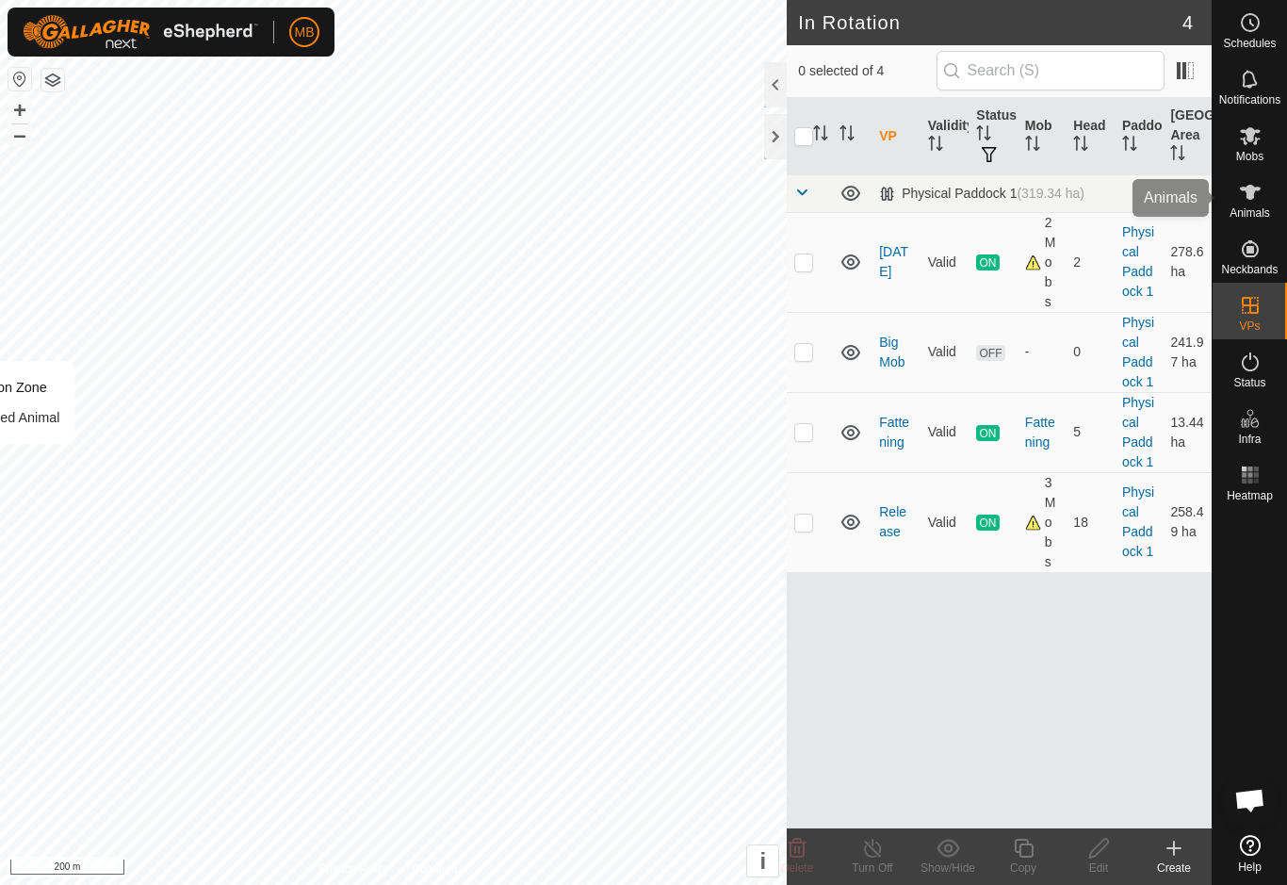
click at [1256, 202] on icon at bounding box center [1250, 192] width 23 height 23
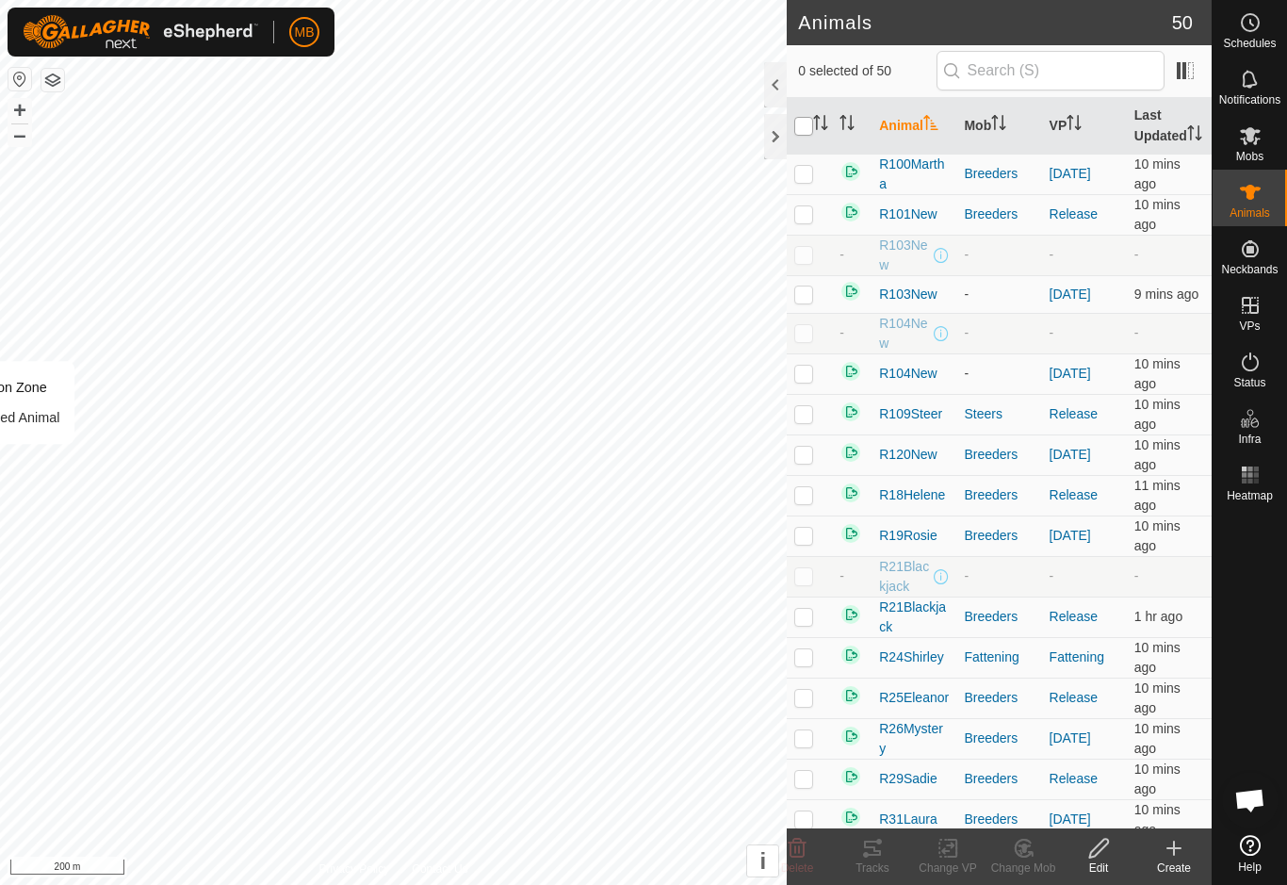
click at [794, 134] on input "checkbox" at bounding box center [803, 126] width 19 height 19
checkbox input "true"
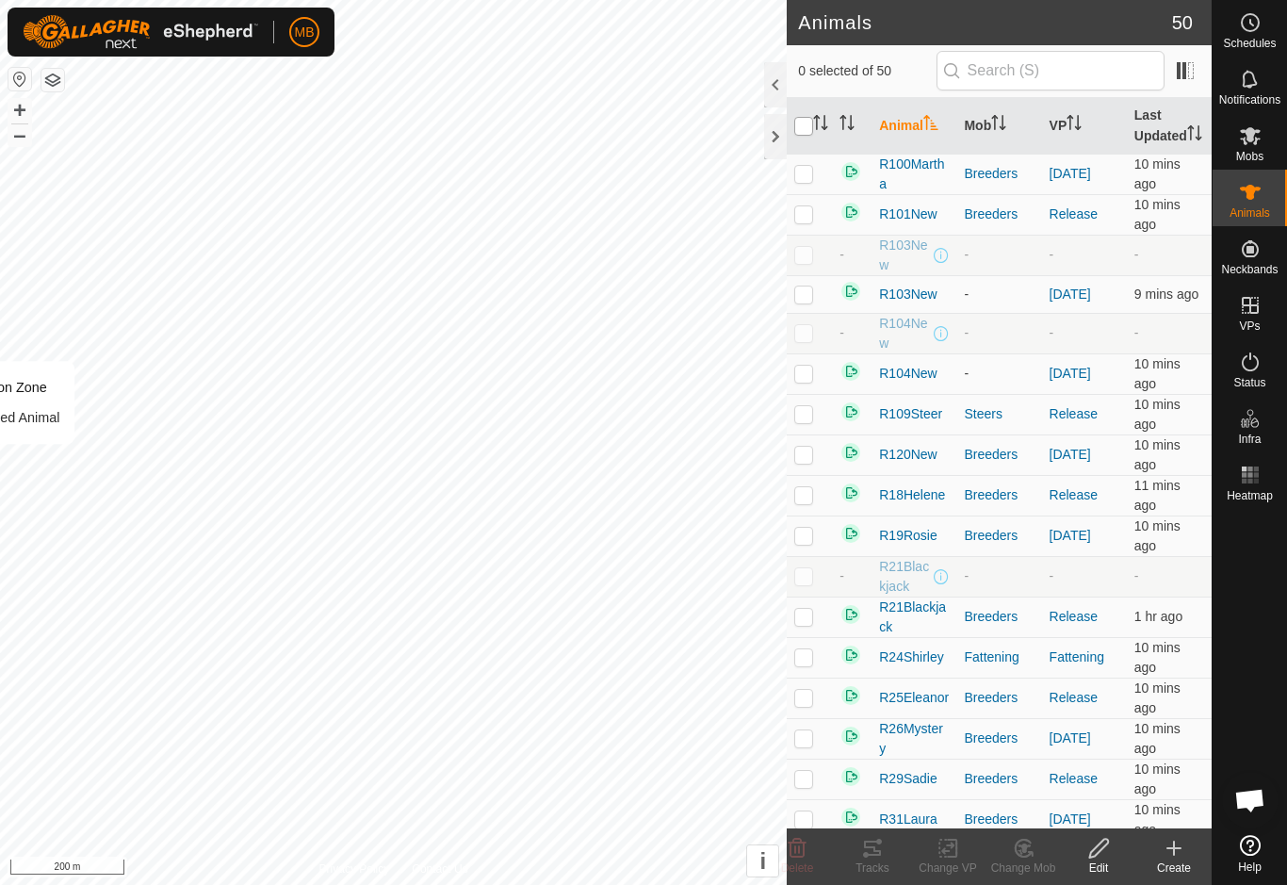
checkbox input "true"
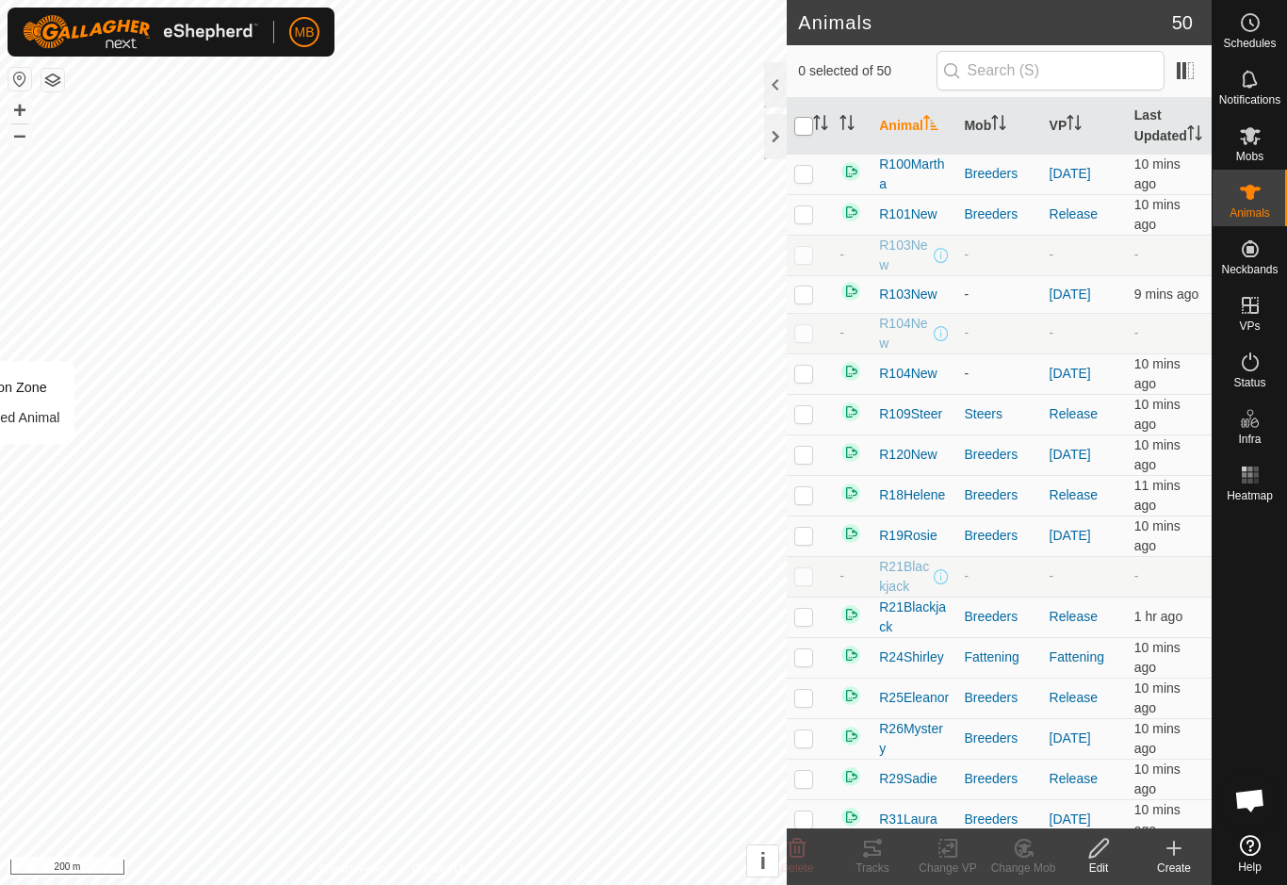
checkbox input "true"
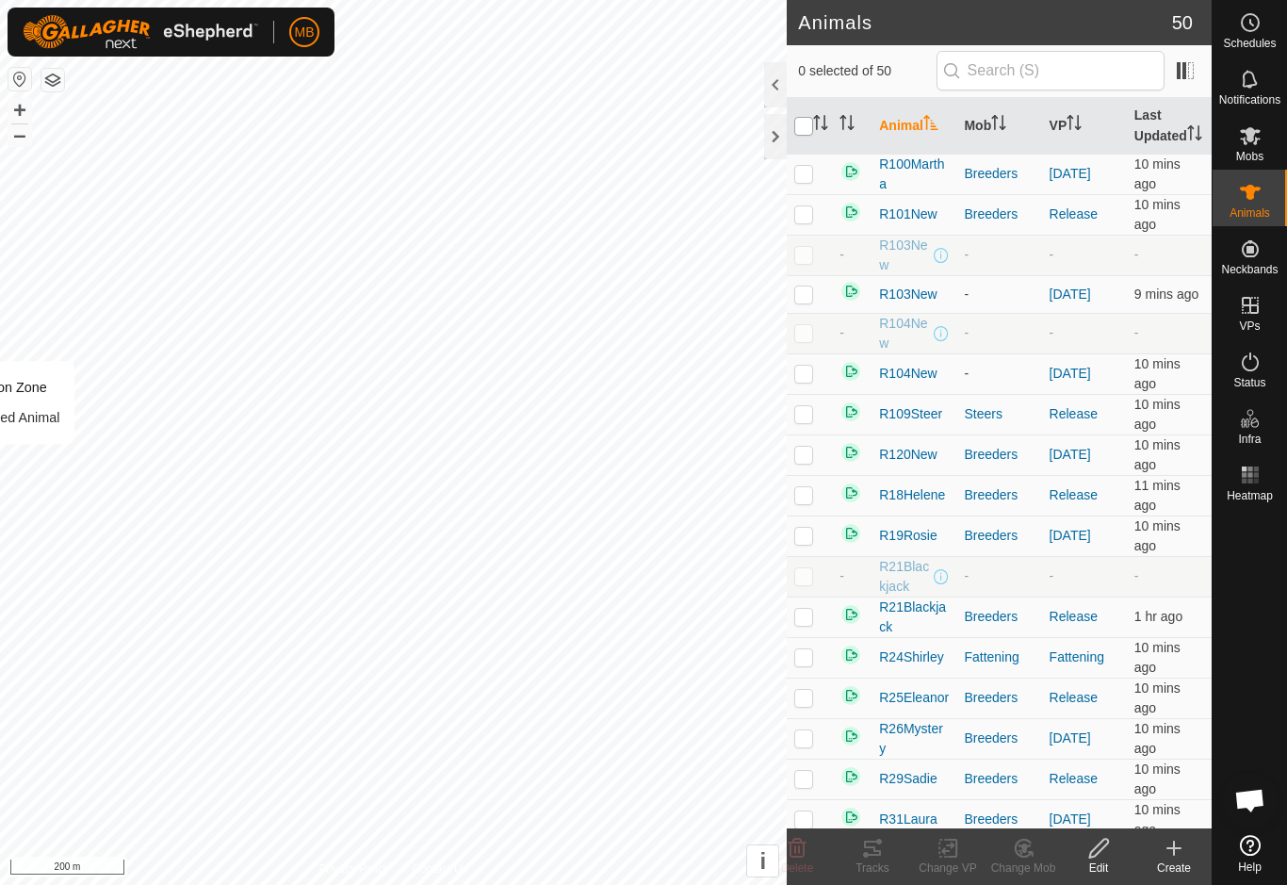
checkbox input "true"
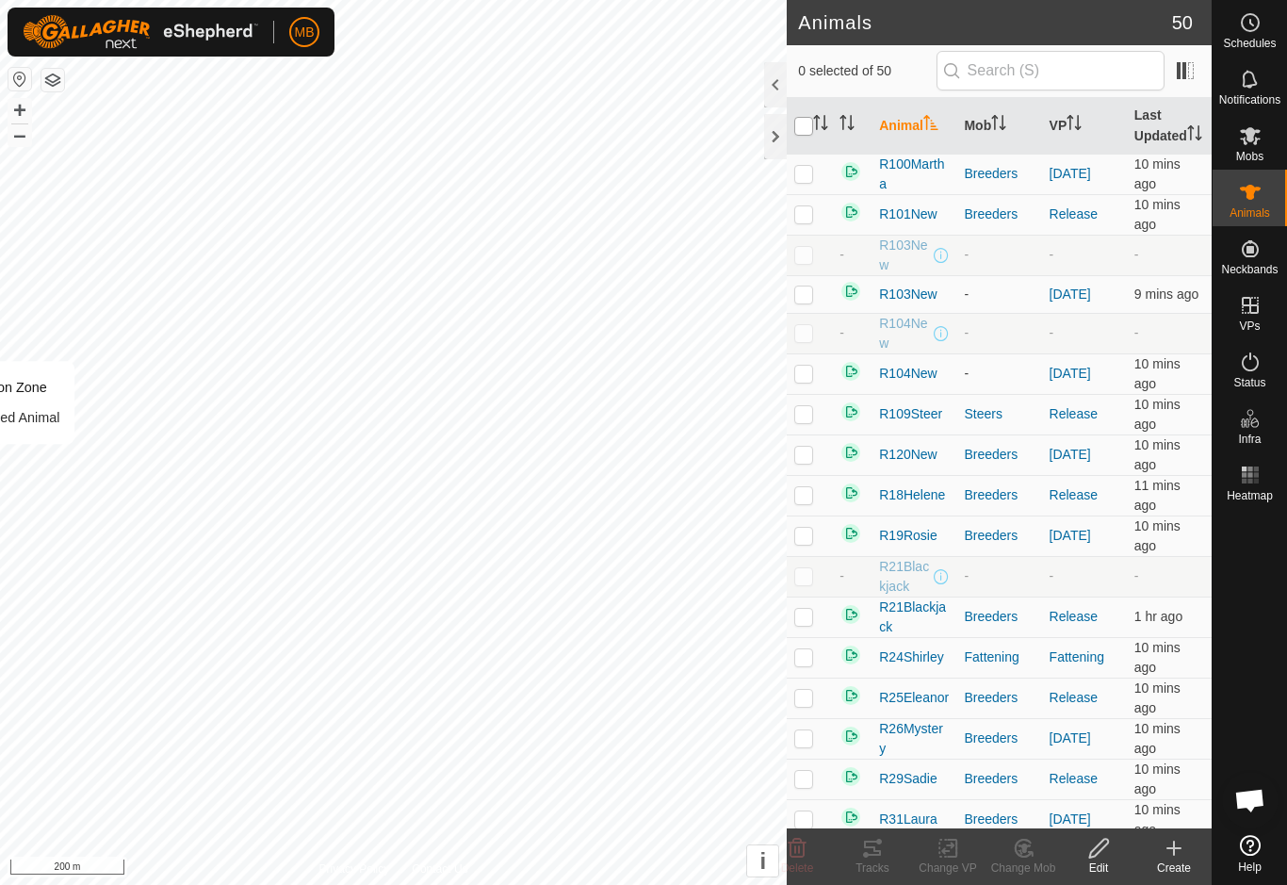
checkbox input "true"
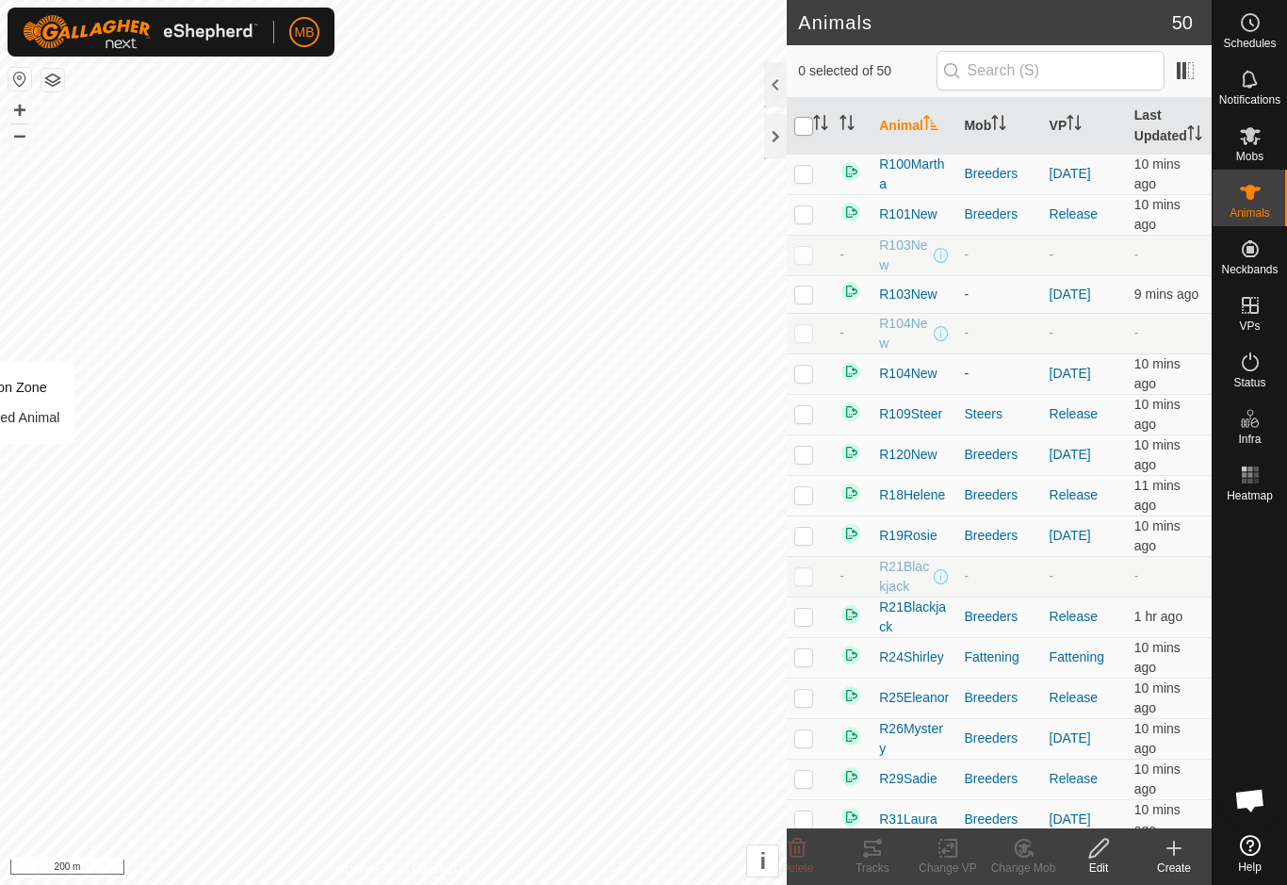
checkbox input "true"
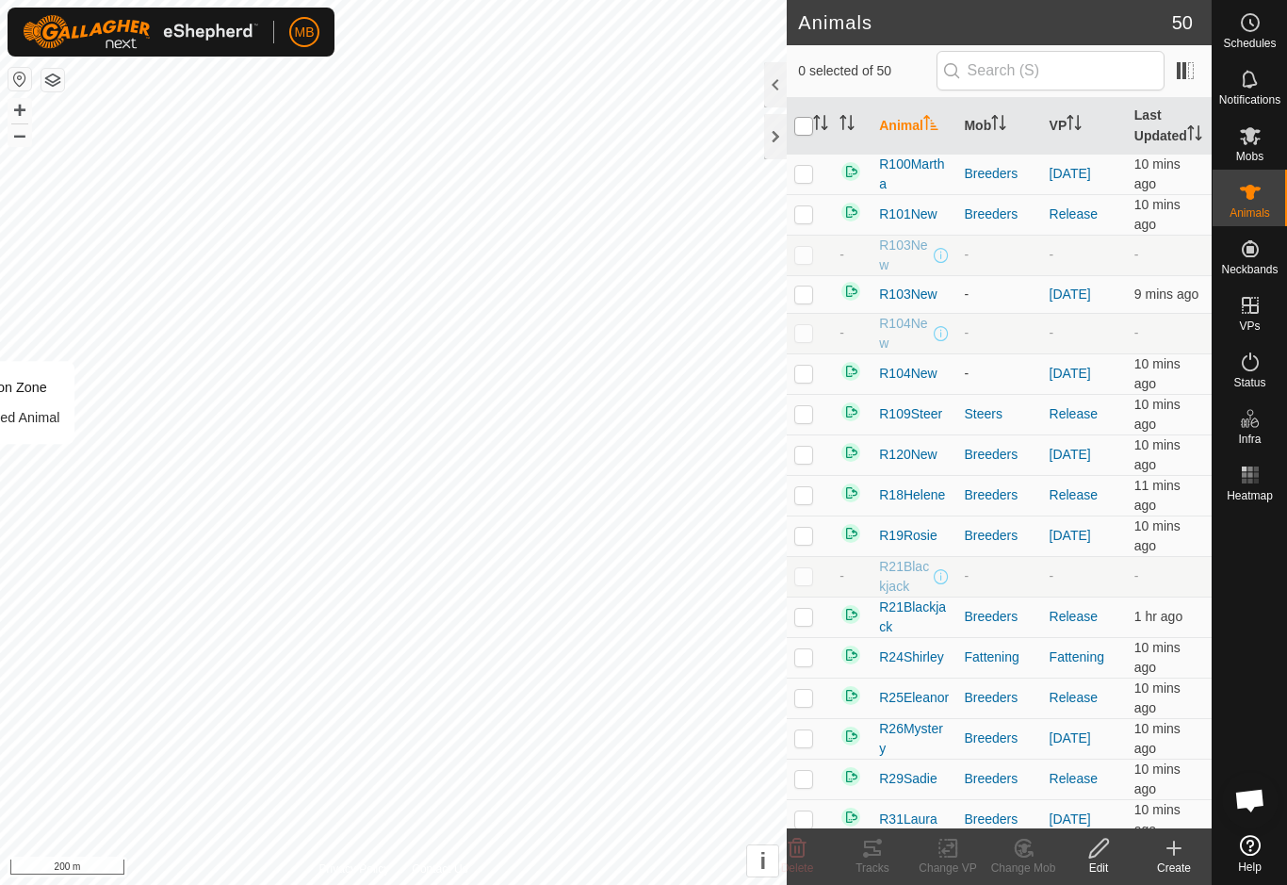
checkbox input "true"
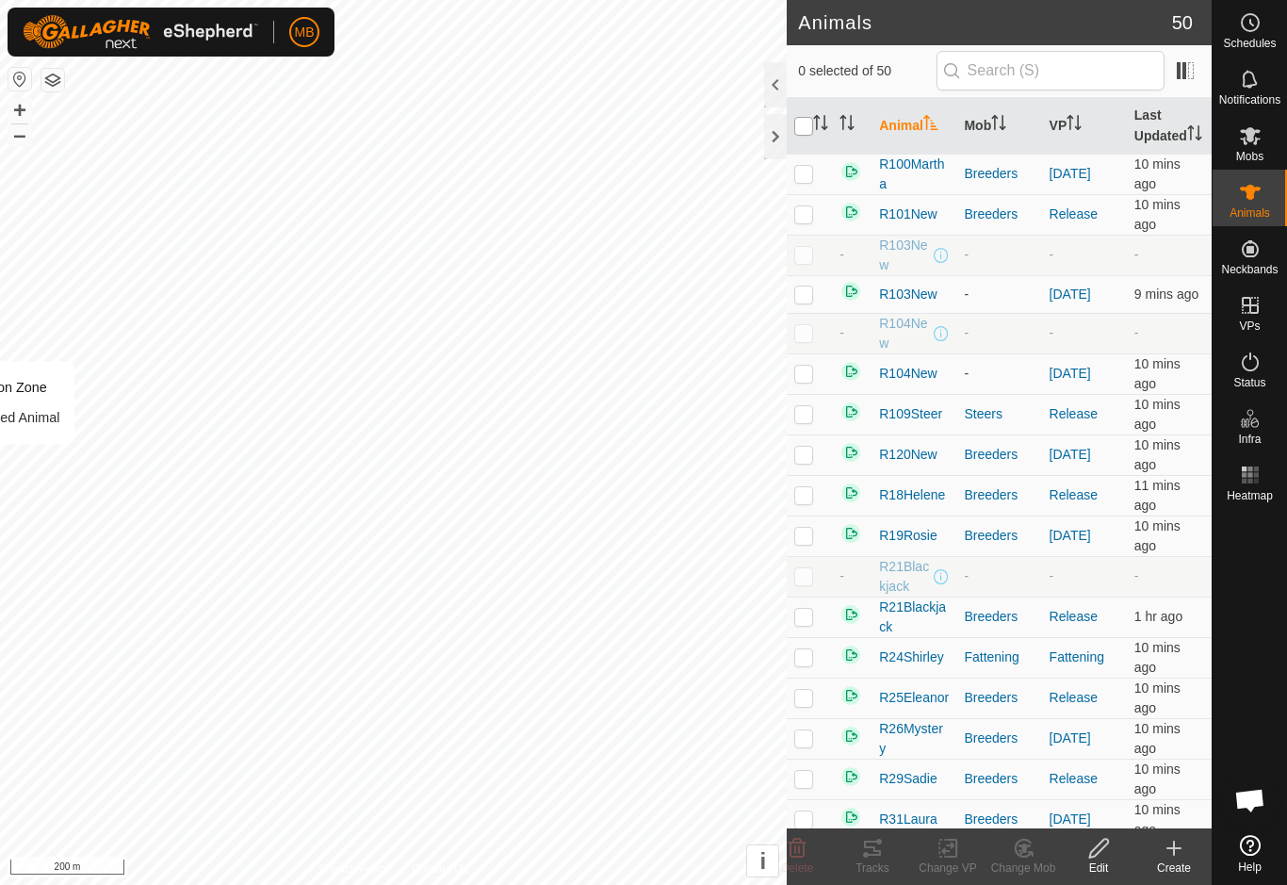
checkbox input "true"
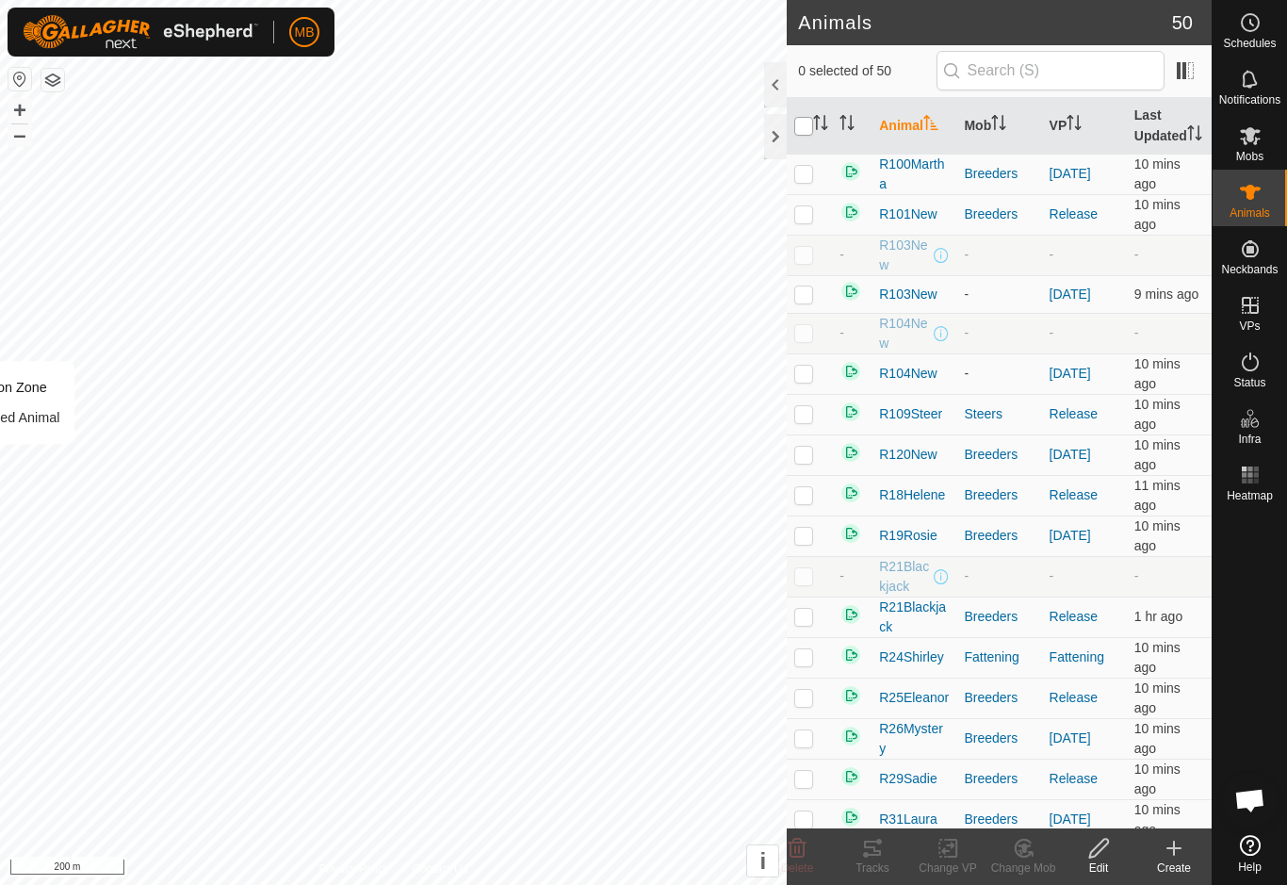
checkbox input "true"
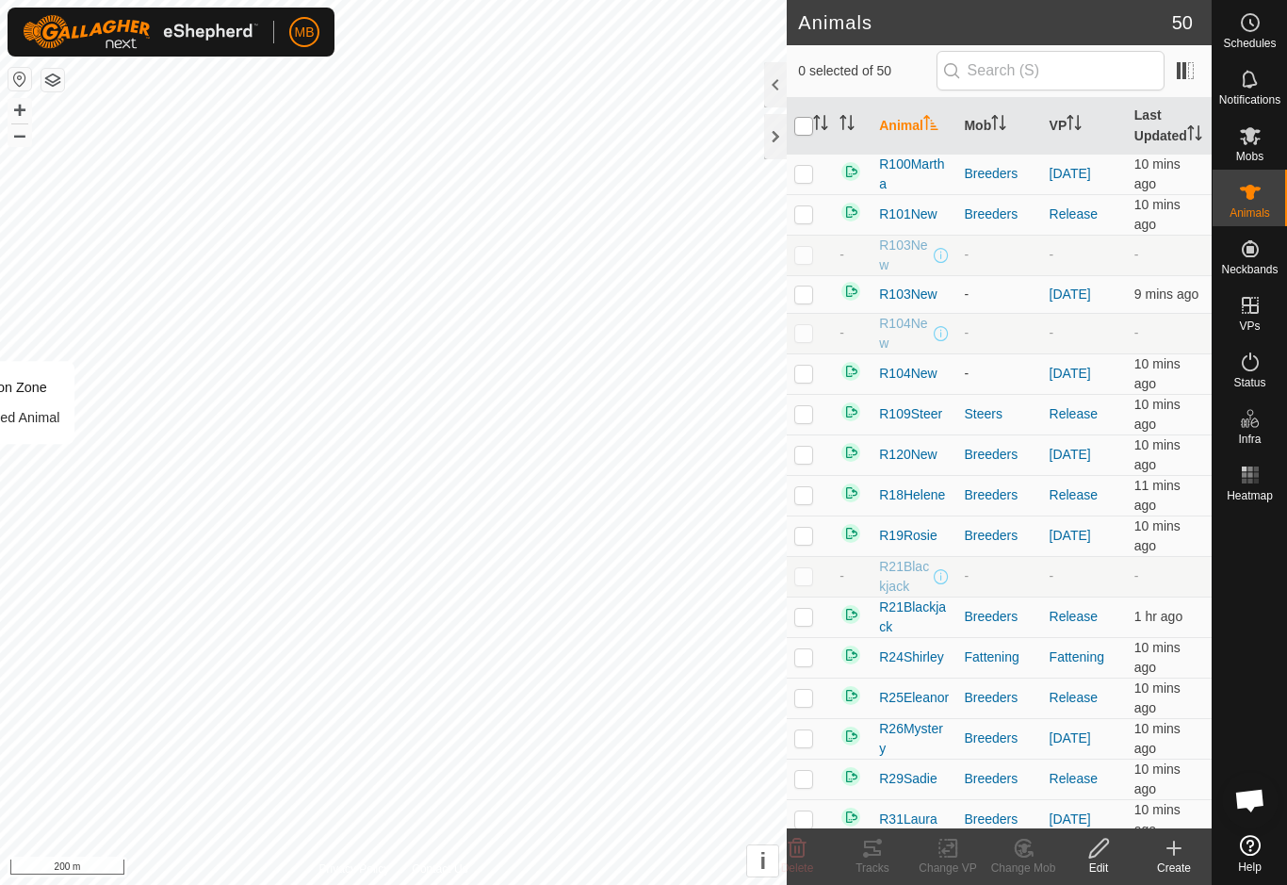
checkbox input "true"
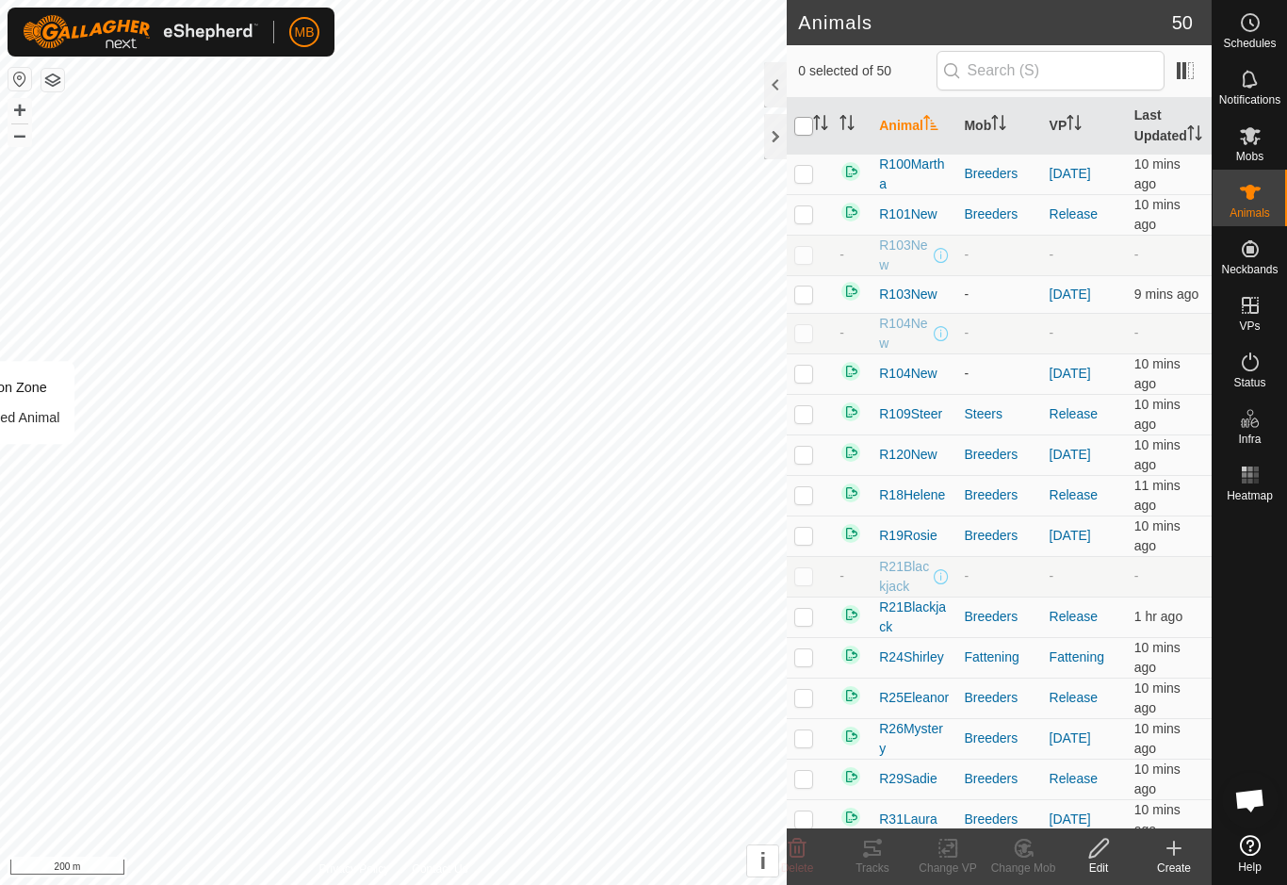
checkbox input "true"
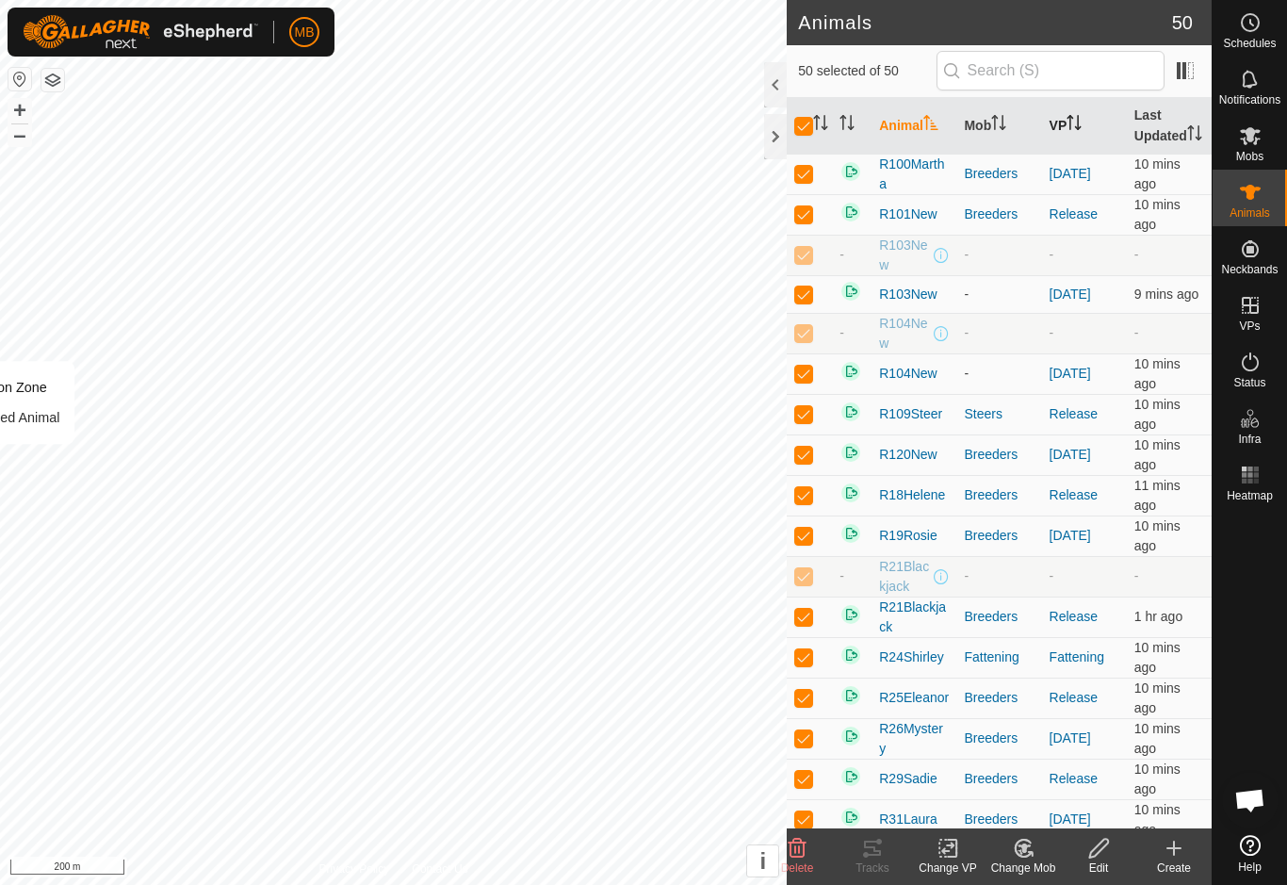
click at [1098, 130] on th "VP" at bounding box center [1084, 126] width 85 height 57
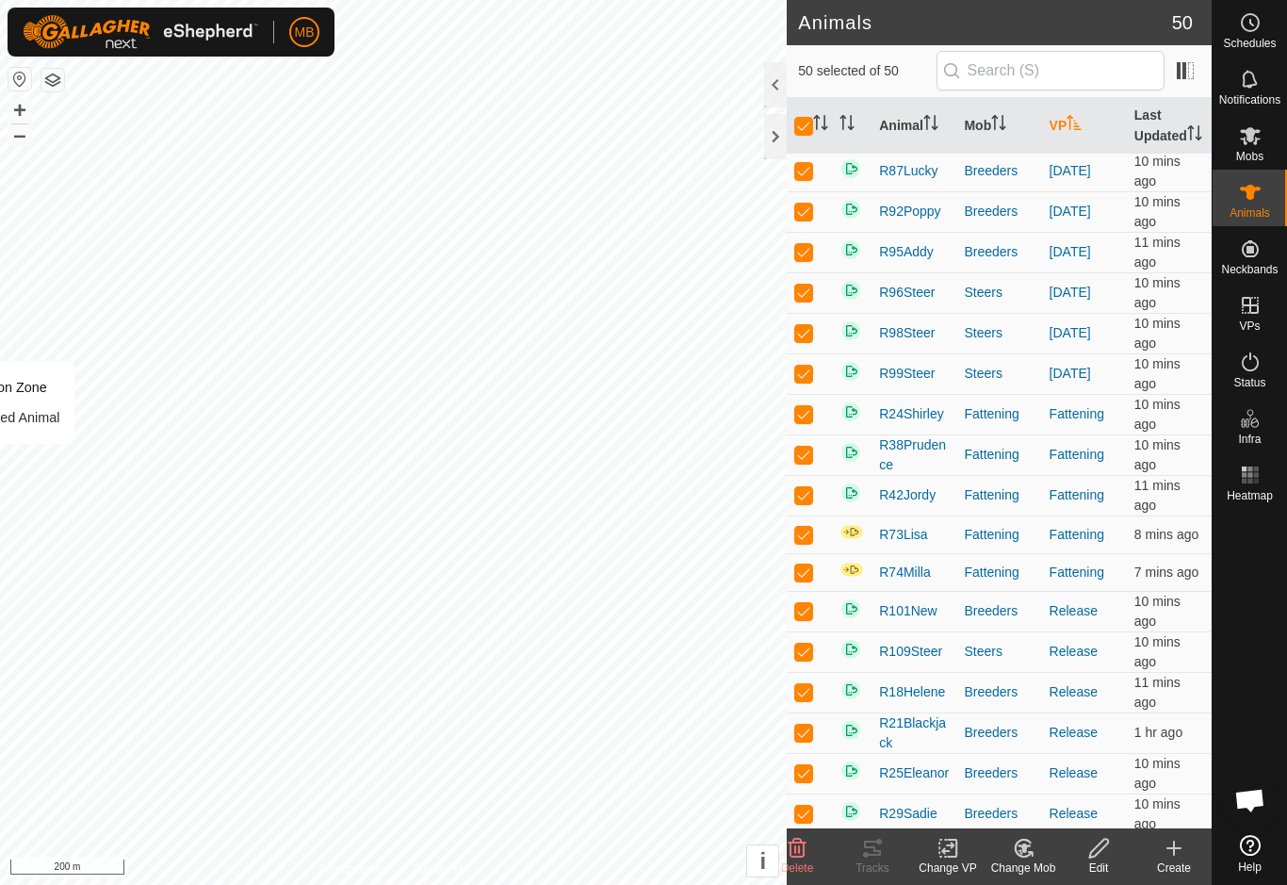
scroll to position [851, 0]
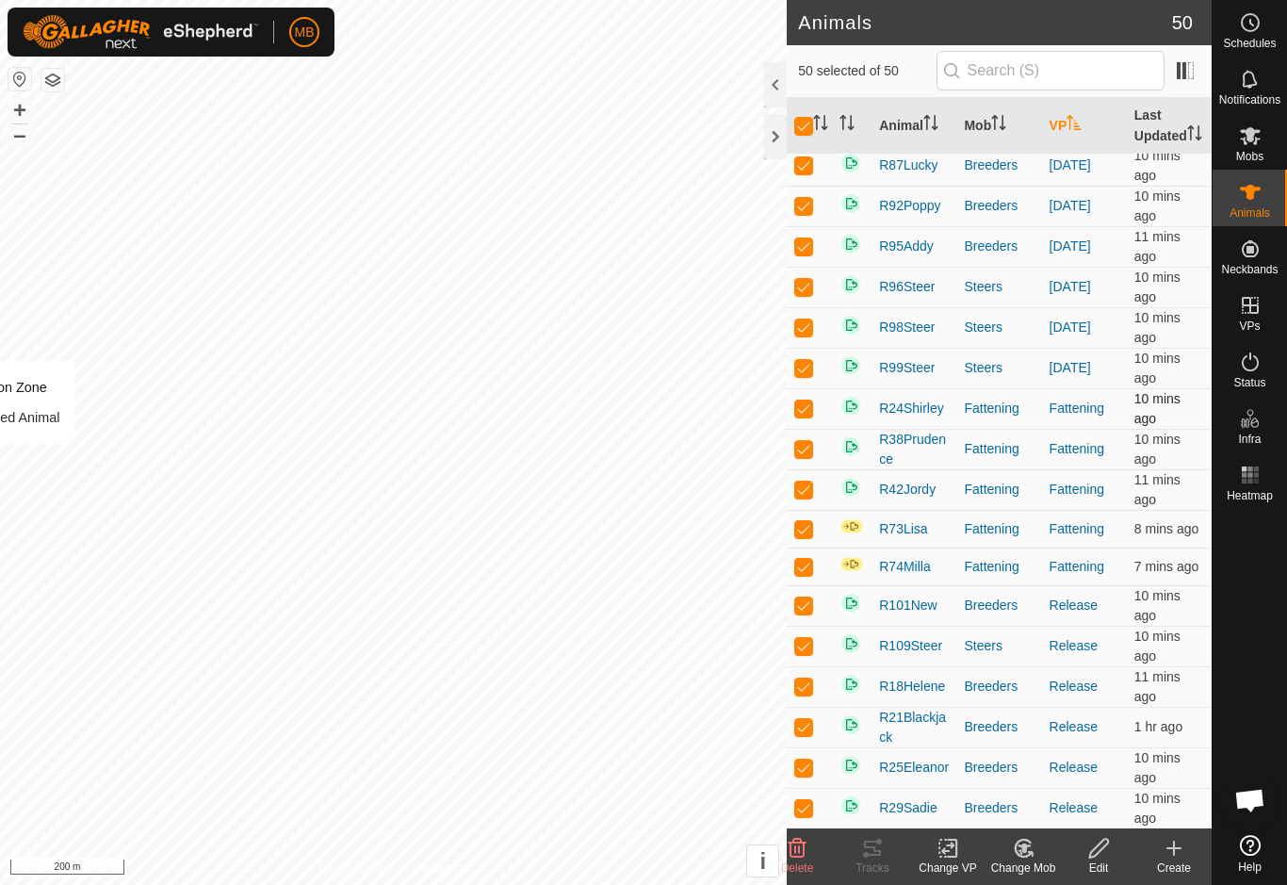
click at [815, 426] on td at bounding box center [809, 408] width 45 height 41
checkbox input "false"
click at [810, 456] on p-checkbox at bounding box center [803, 448] width 19 height 15
checkbox input "false"
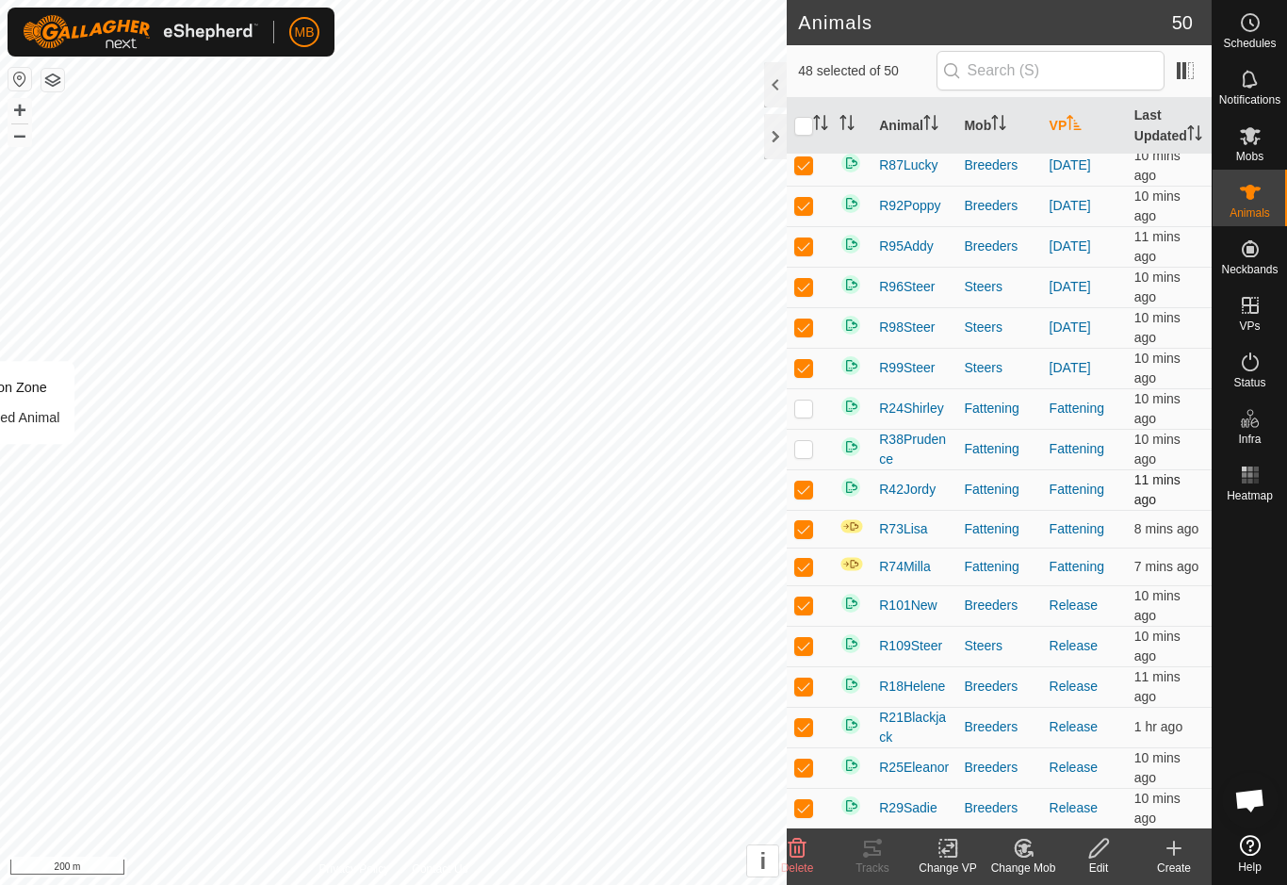
click at [806, 496] on p-checkbox at bounding box center [803, 488] width 19 height 15
checkbox input "false"
click at [811, 536] on p-checkbox at bounding box center [803, 528] width 19 height 15
checkbox input "false"
click at [808, 574] on p-checkbox at bounding box center [803, 566] width 19 height 15
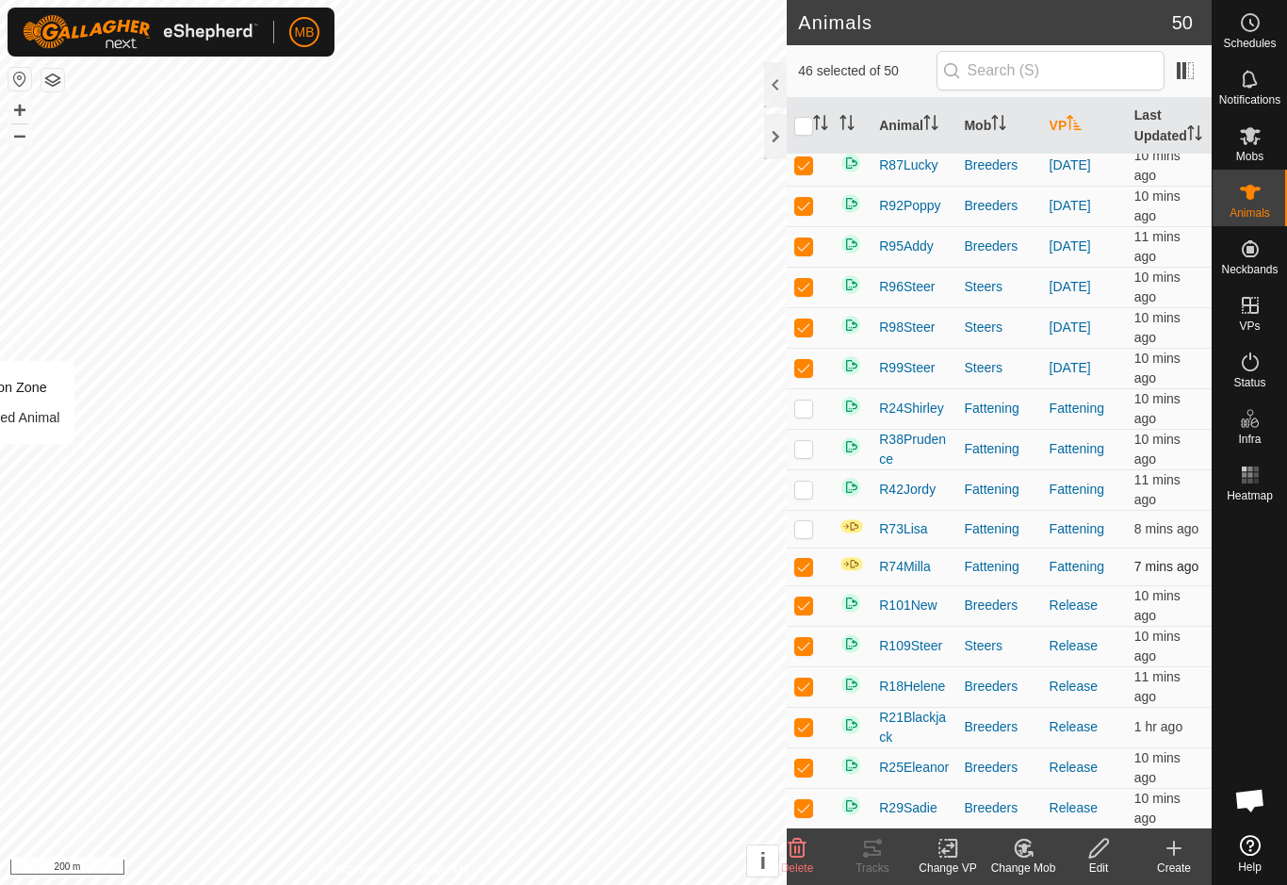
checkbox input "false"
click at [958, 854] on icon at bounding box center [948, 848] width 24 height 23
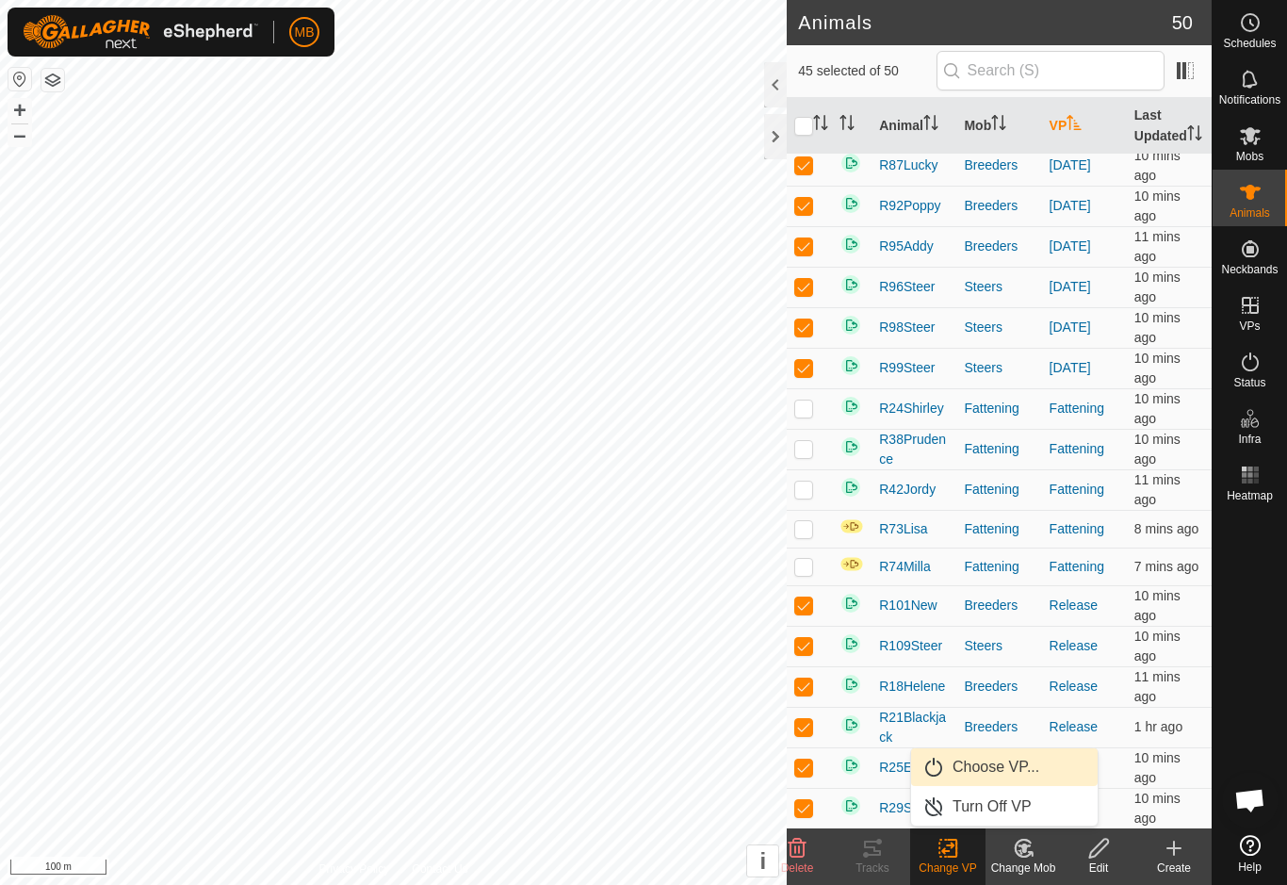
click at [1069, 773] on link "Choose VP..." at bounding box center [1004, 767] width 187 height 38
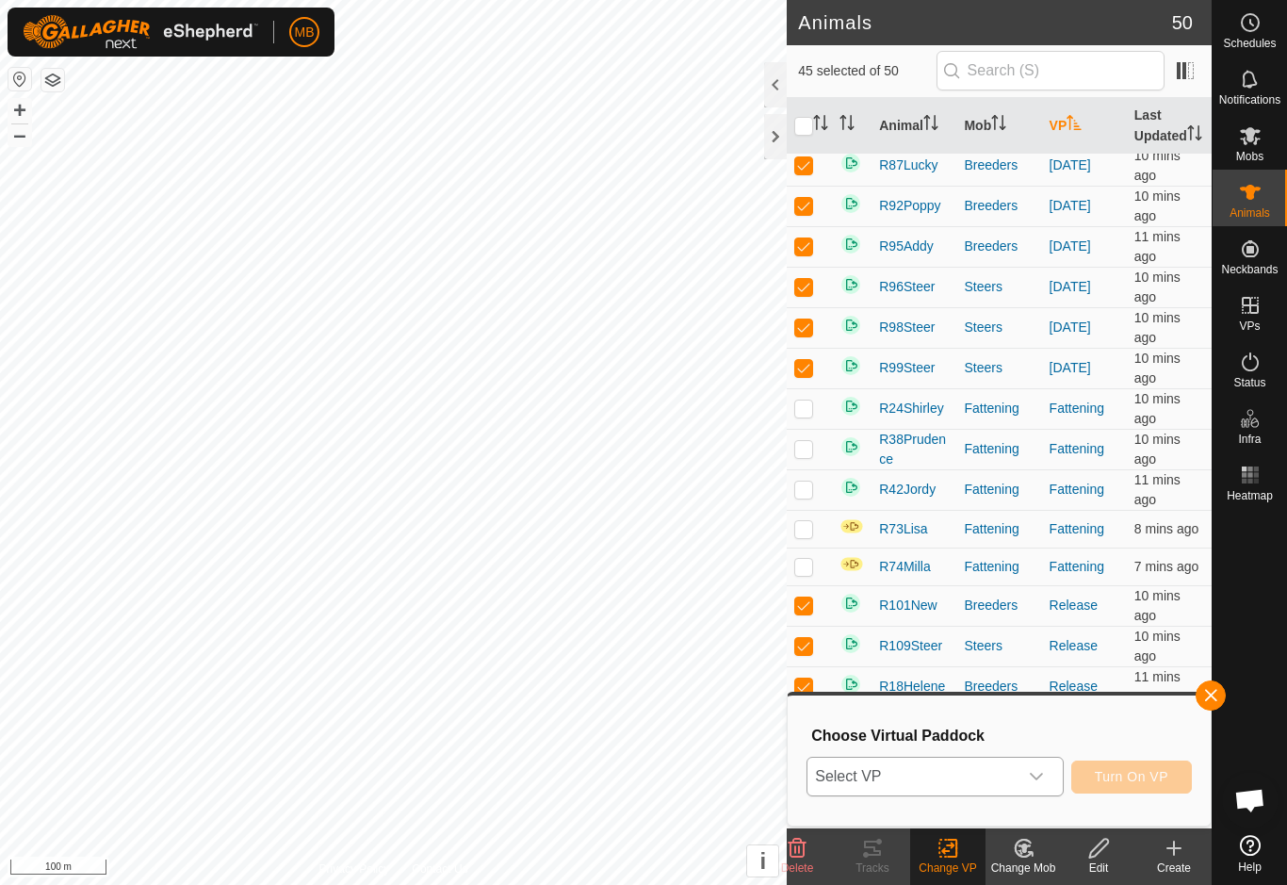
click at [1033, 786] on div "dropdown trigger" at bounding box center [1036, 776] width 38 height 38
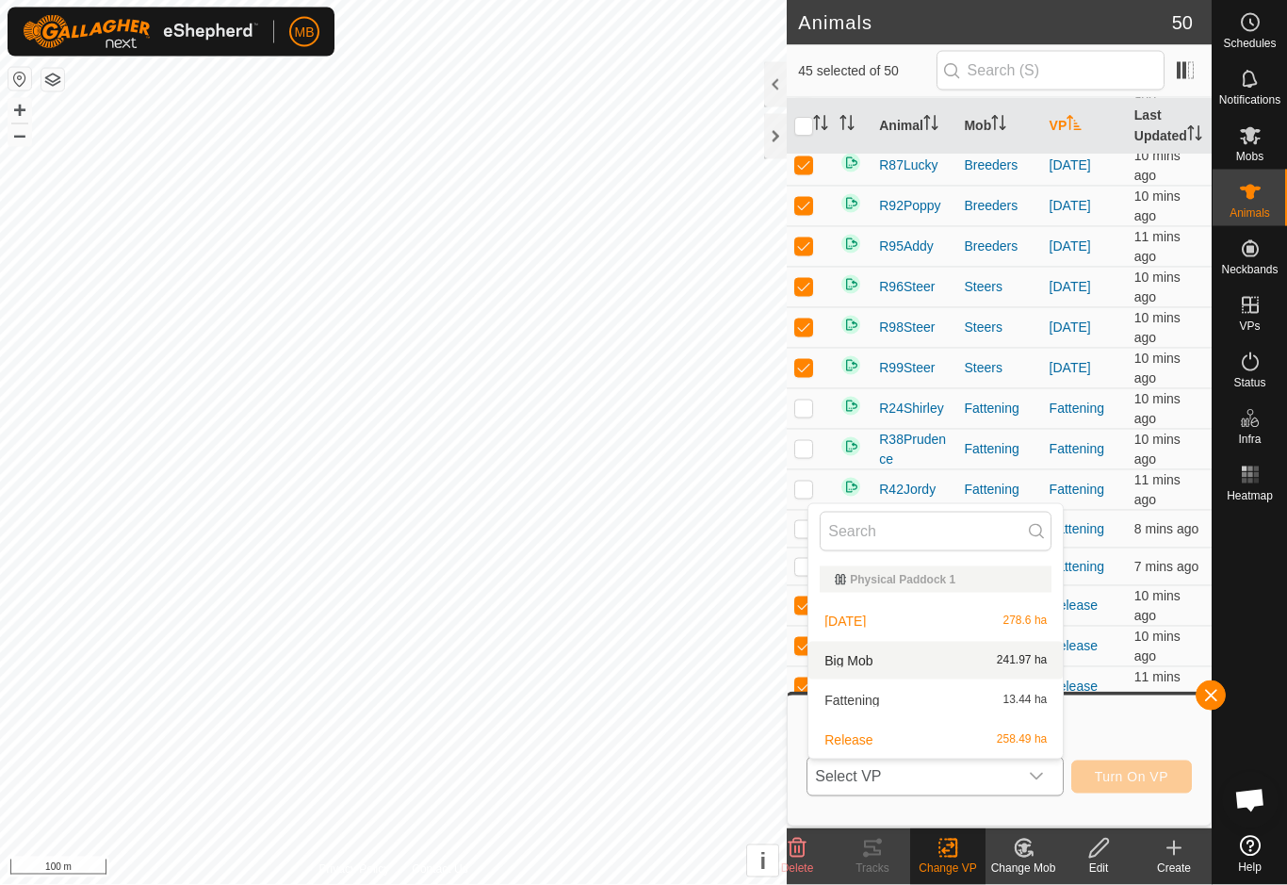
click at [984, 668] on div "Big Mob 241.97 ha" at bounding box center [936, 660] width 232 height 23
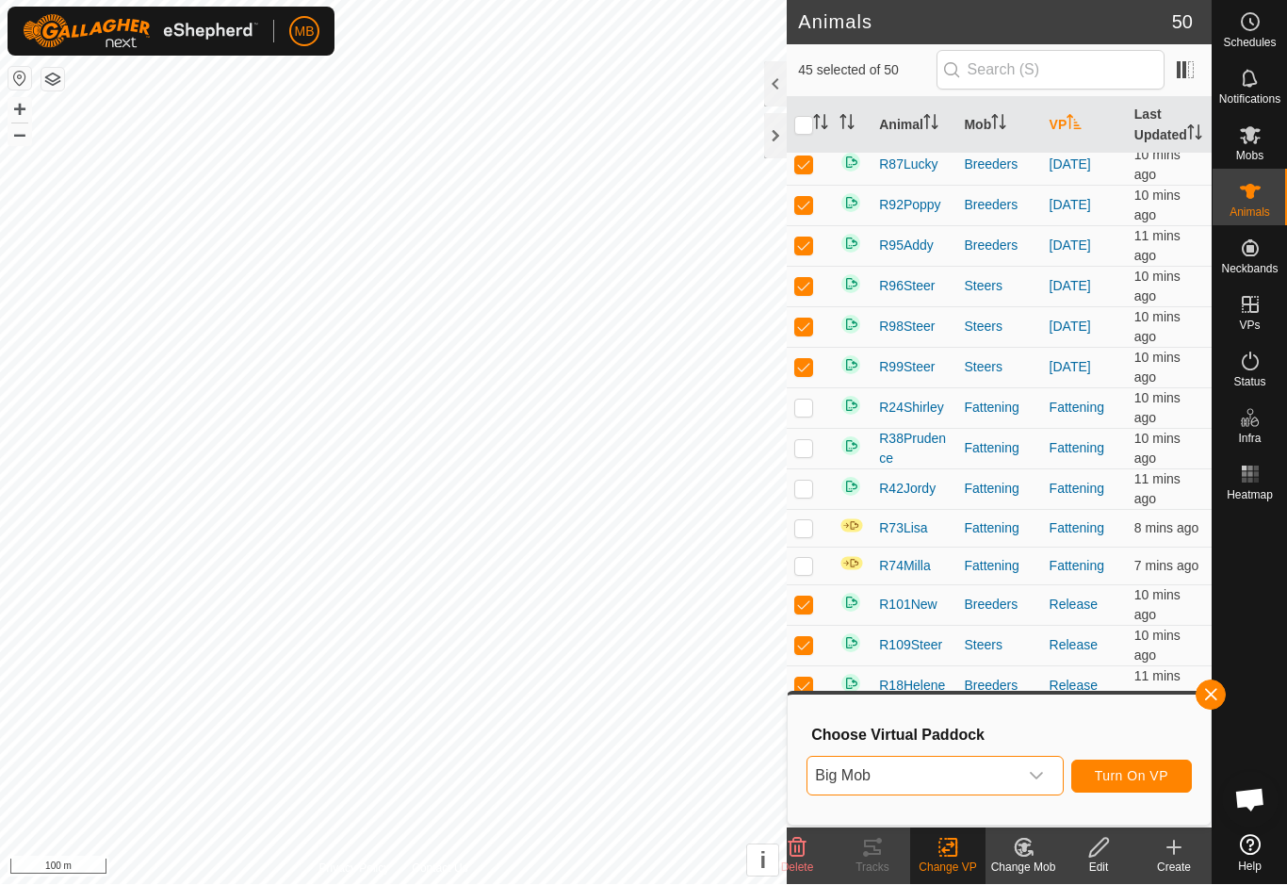
click at [1173, 778] on button "Turn On VP" at bounding box center [1131, 776] width 121 height 33
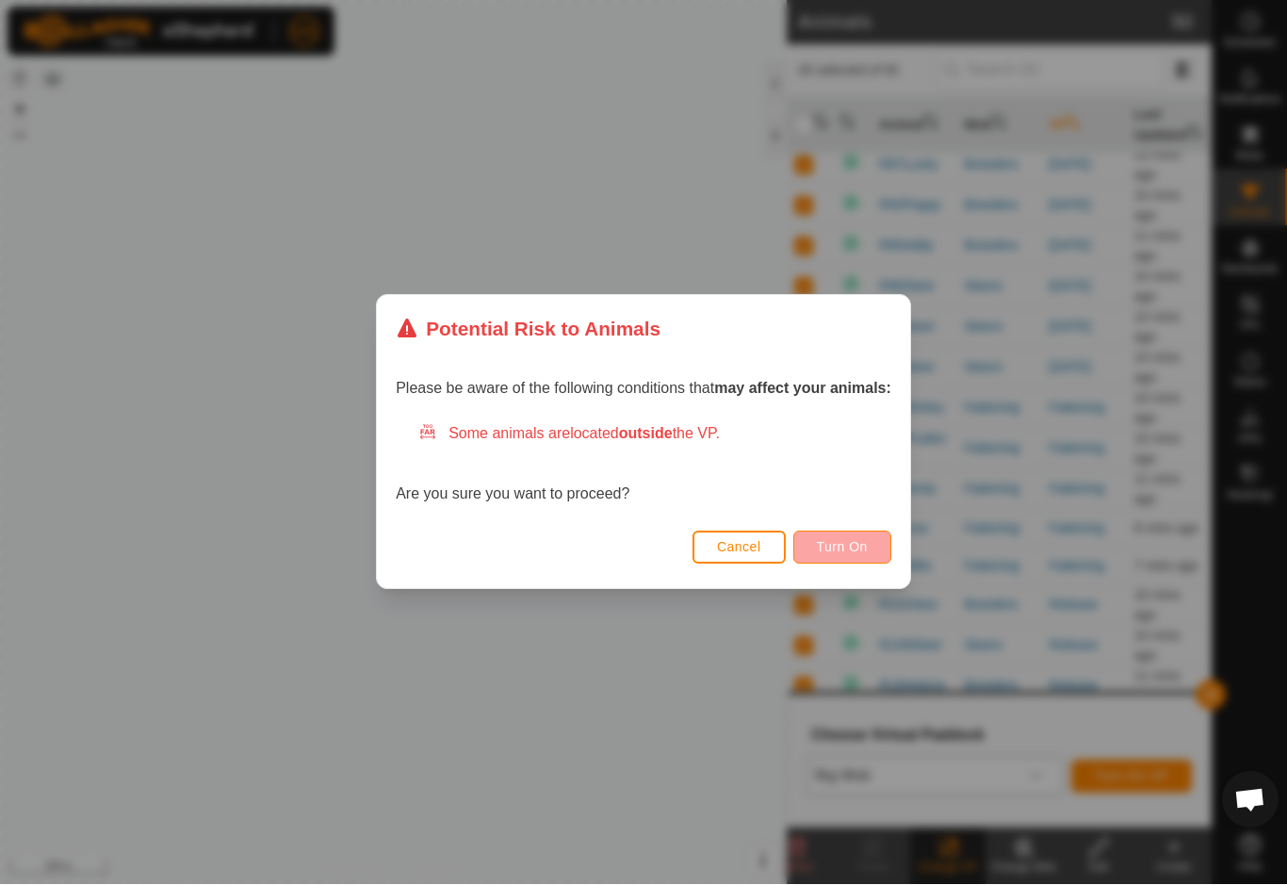
click at [856, 545] on span "Turn On" at bounding box center [842, 547] width 51 height 15
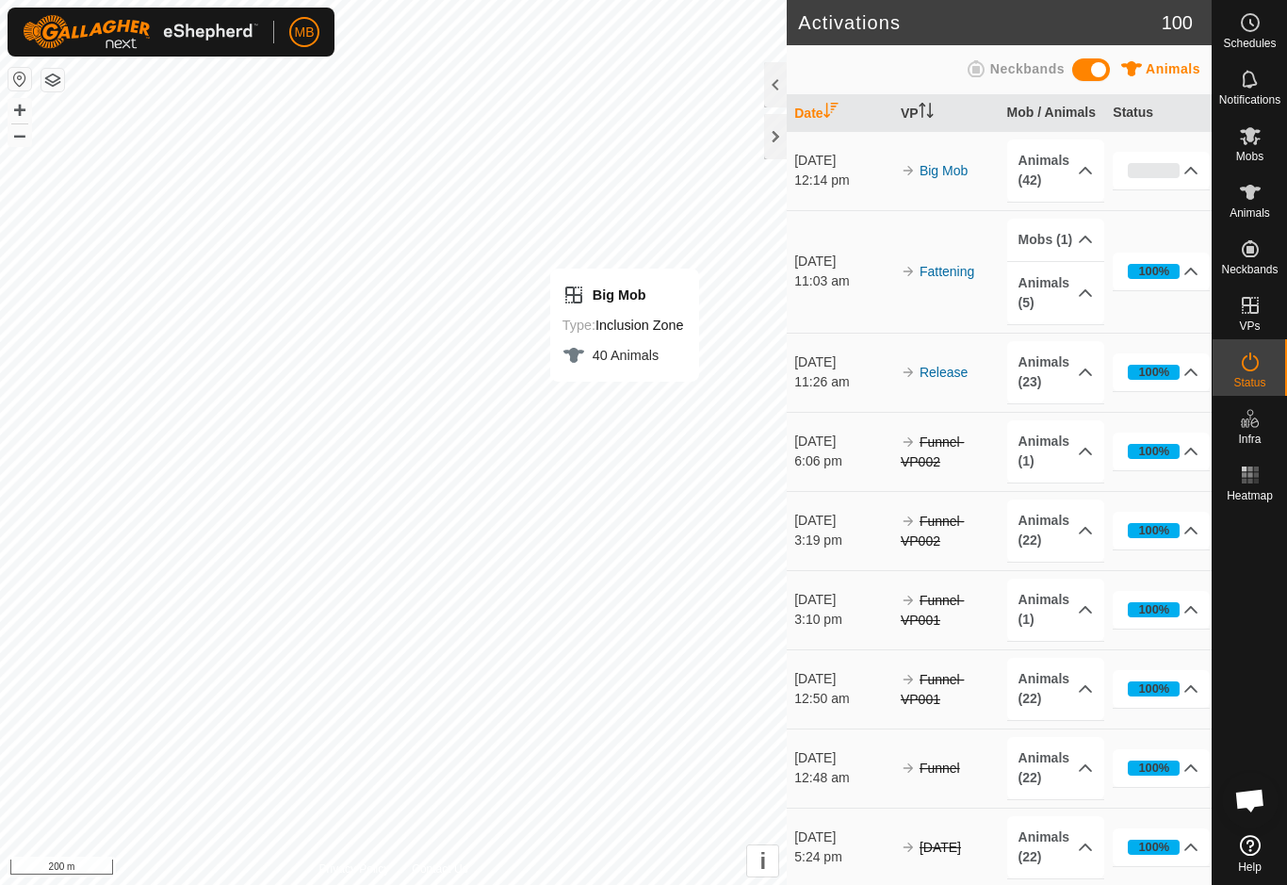
click at [1257, 207] on span "Animals" at bounding box center [1249, 212] width 41 height 11
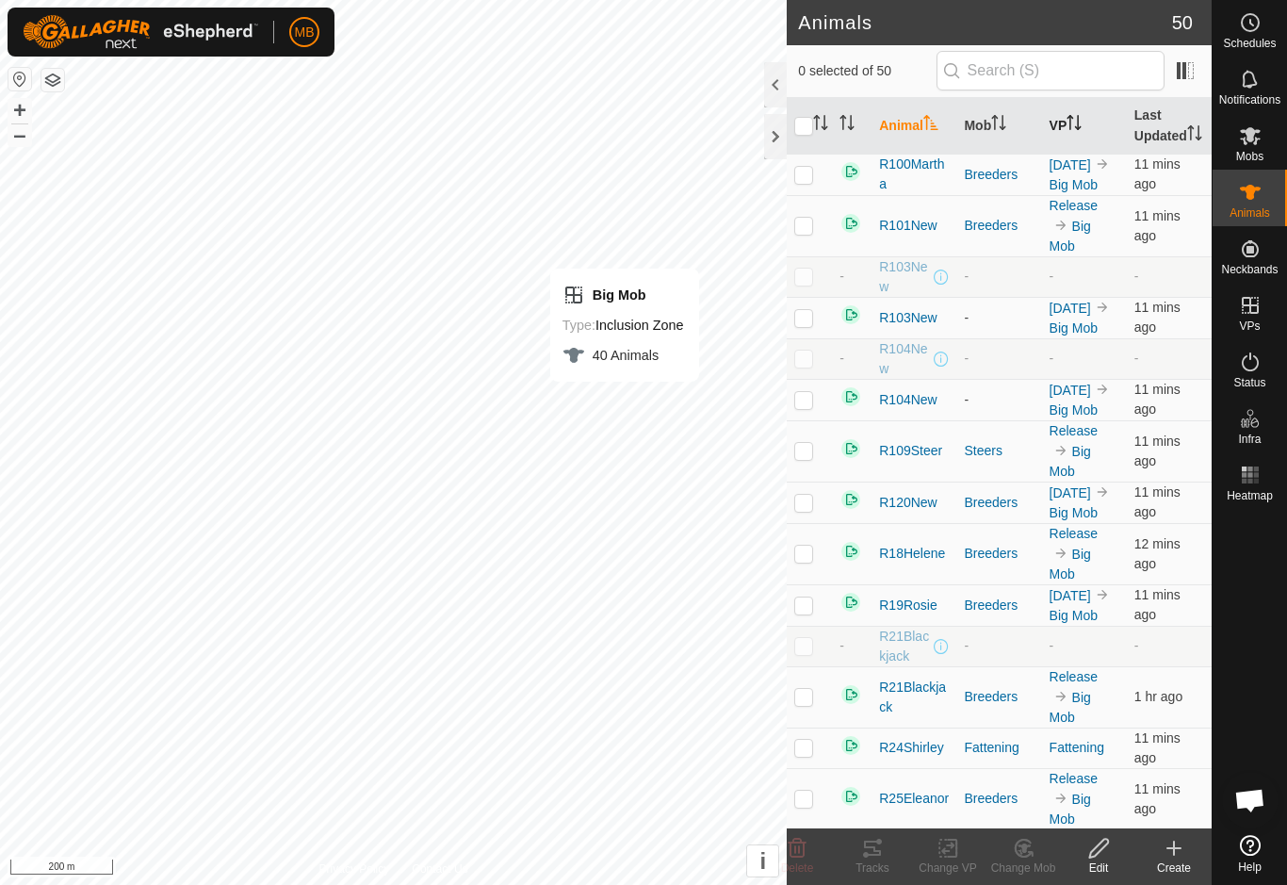
click at [1069, 129] on icon "Activate to sort" at bounding box center [1073, 122] width 15 height 15
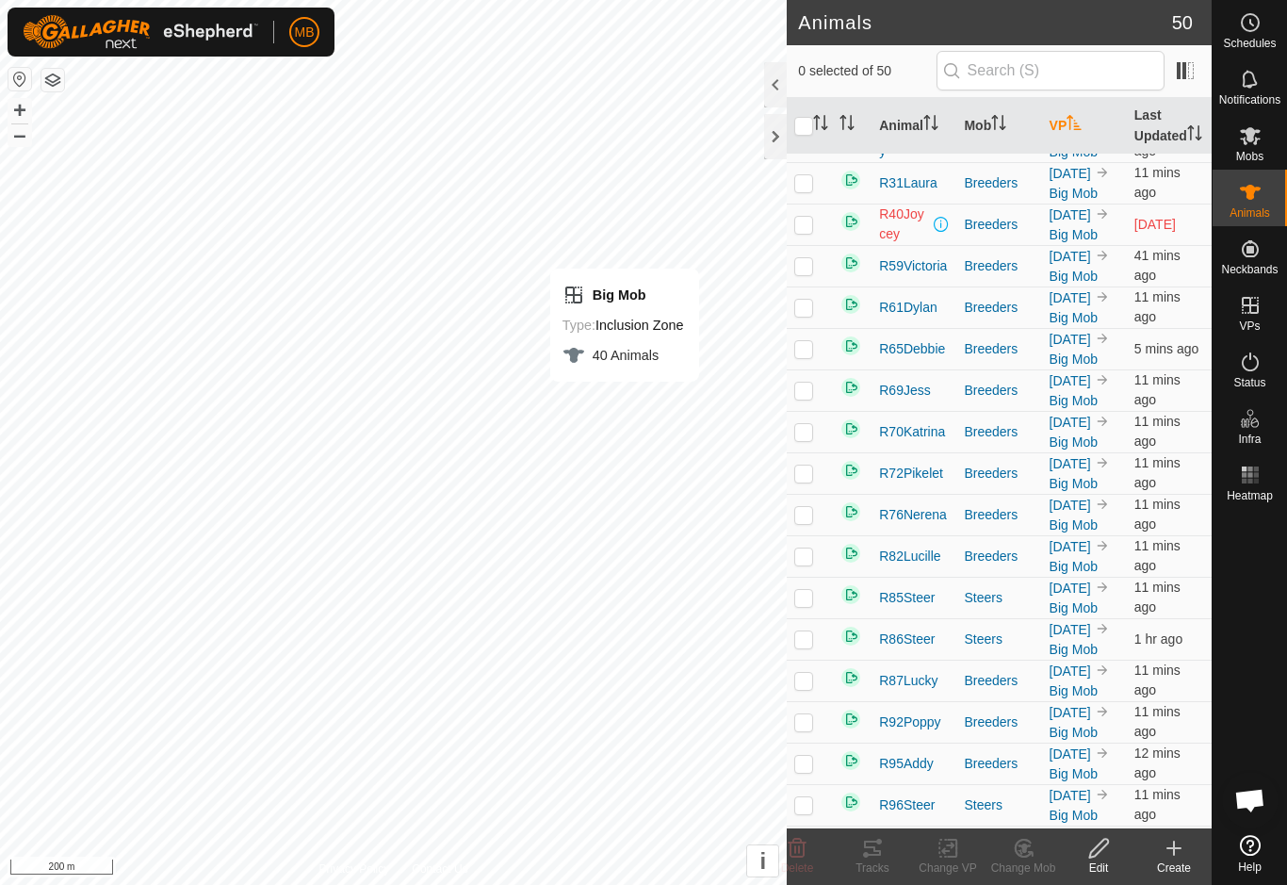
scroll to position [363, 0]
click at [614, 606] on div "Big Mob Type: Inclusion Zone 40 Animals" at bounding box center [635, 554] width 149 height 113
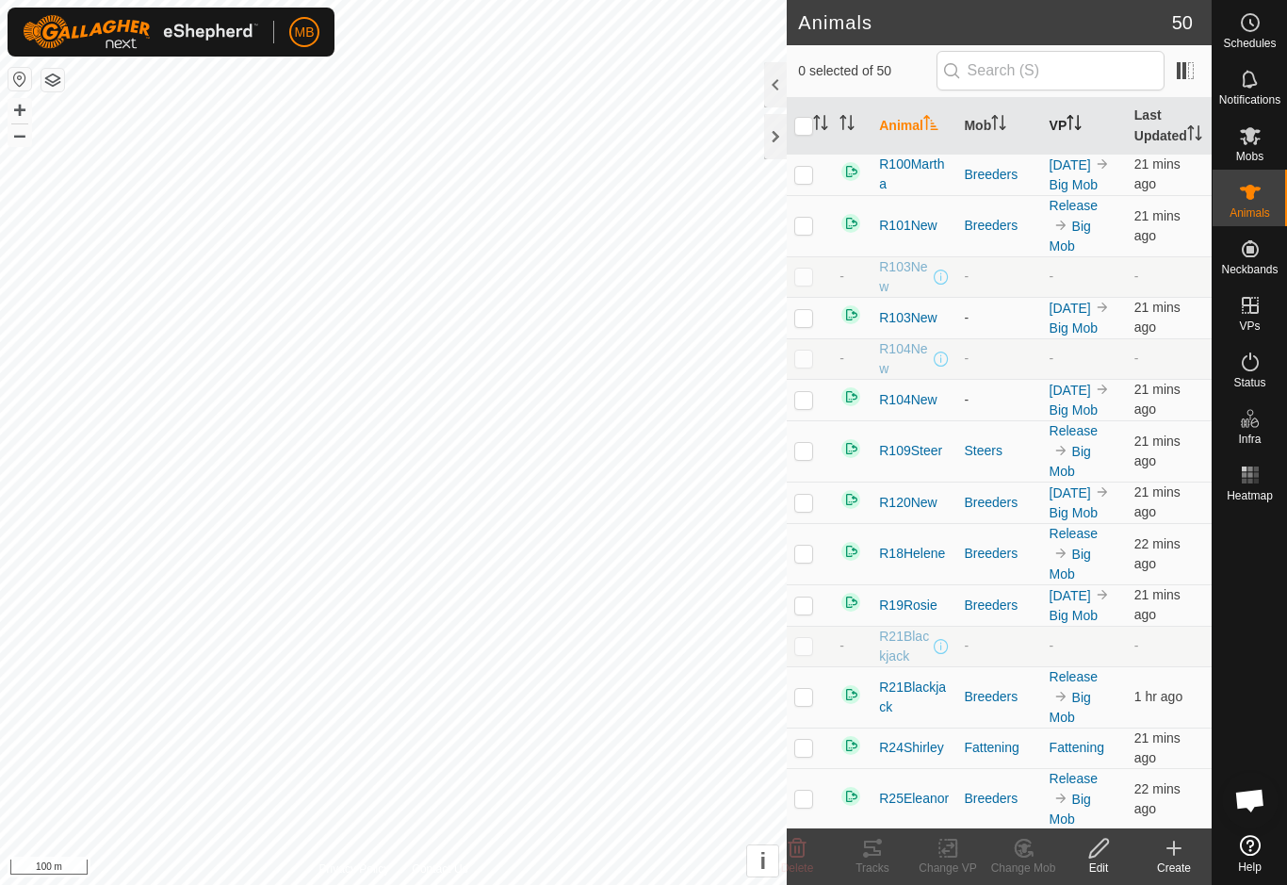
click at [1065, 155] on th "VP" at bounding box center [1084, 126] width 85 height 57
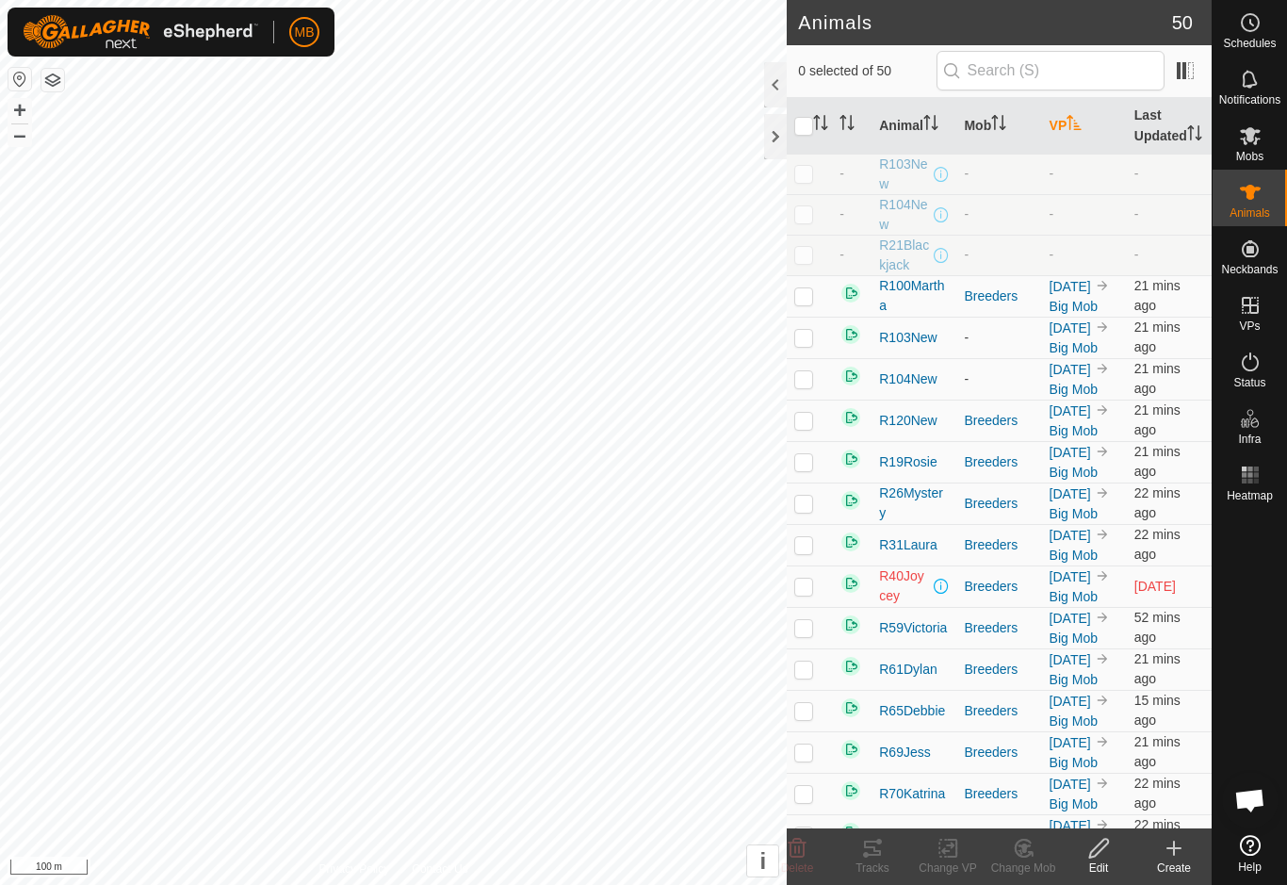
click at [1071, 155] on th "VP" at bounding box center [1084, 126] width 85 height 57
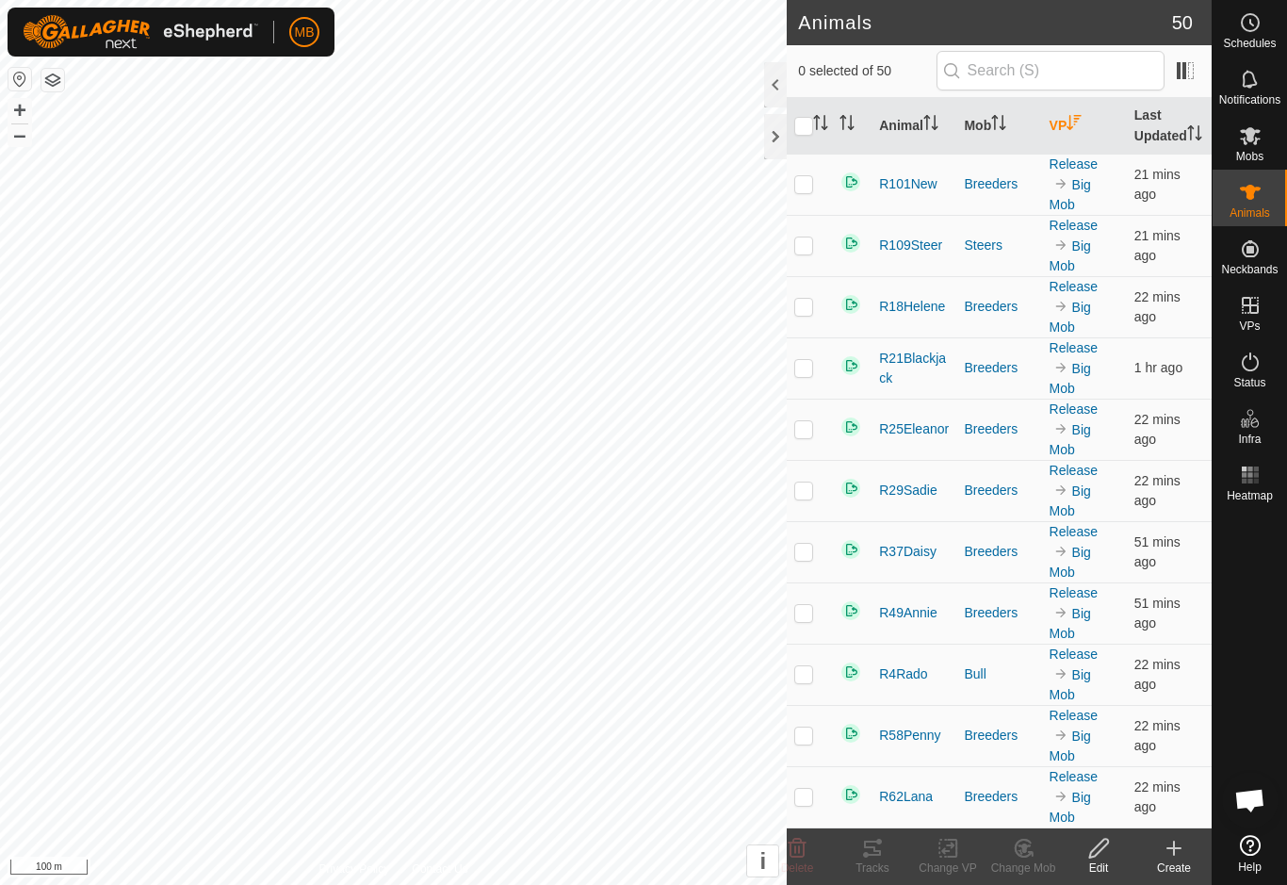
click at [1079, 146] on th "VP" at bounding box center [1084, 126] width 85 height 57
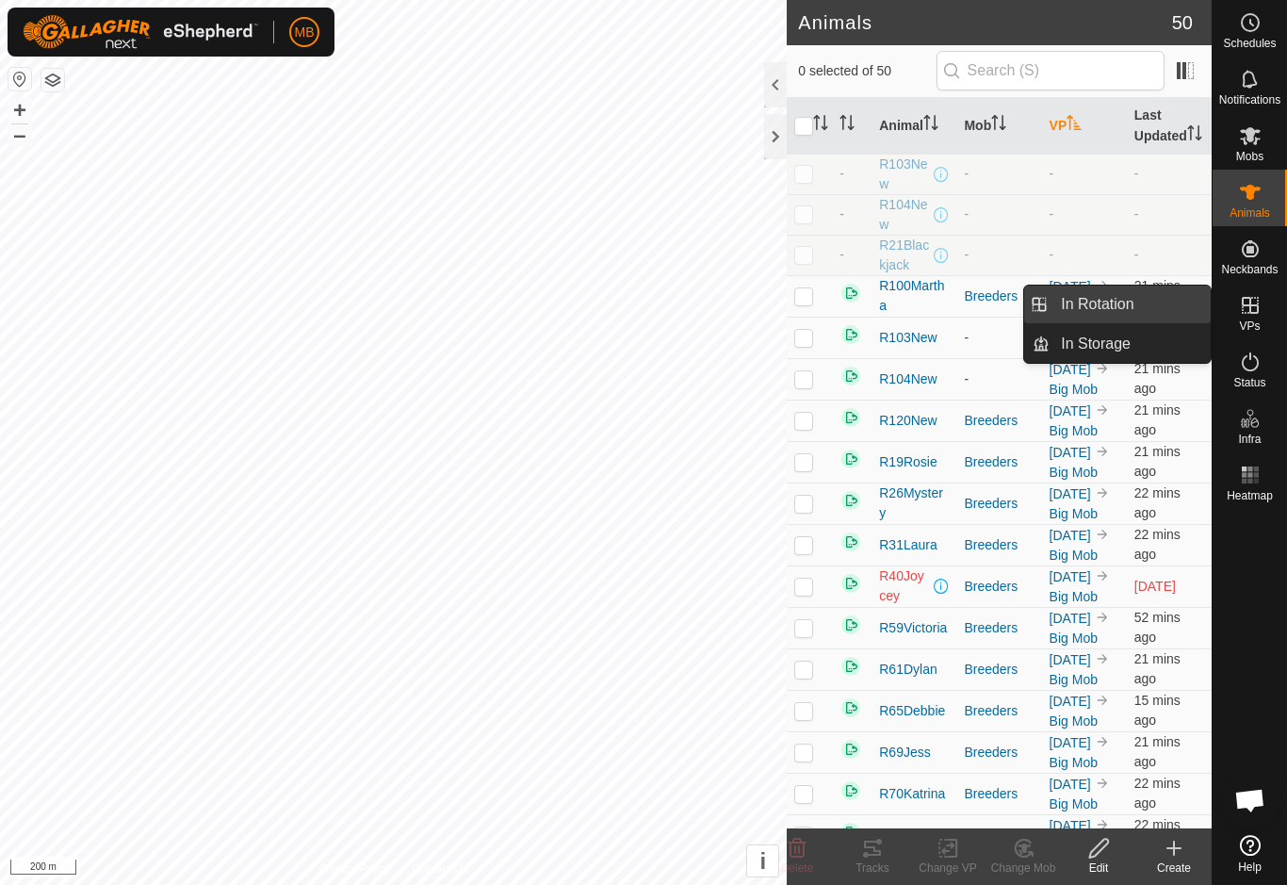
click at [1132, 309] on span "In Rotation" at bounding box center [1097, 304] width 73 height 23
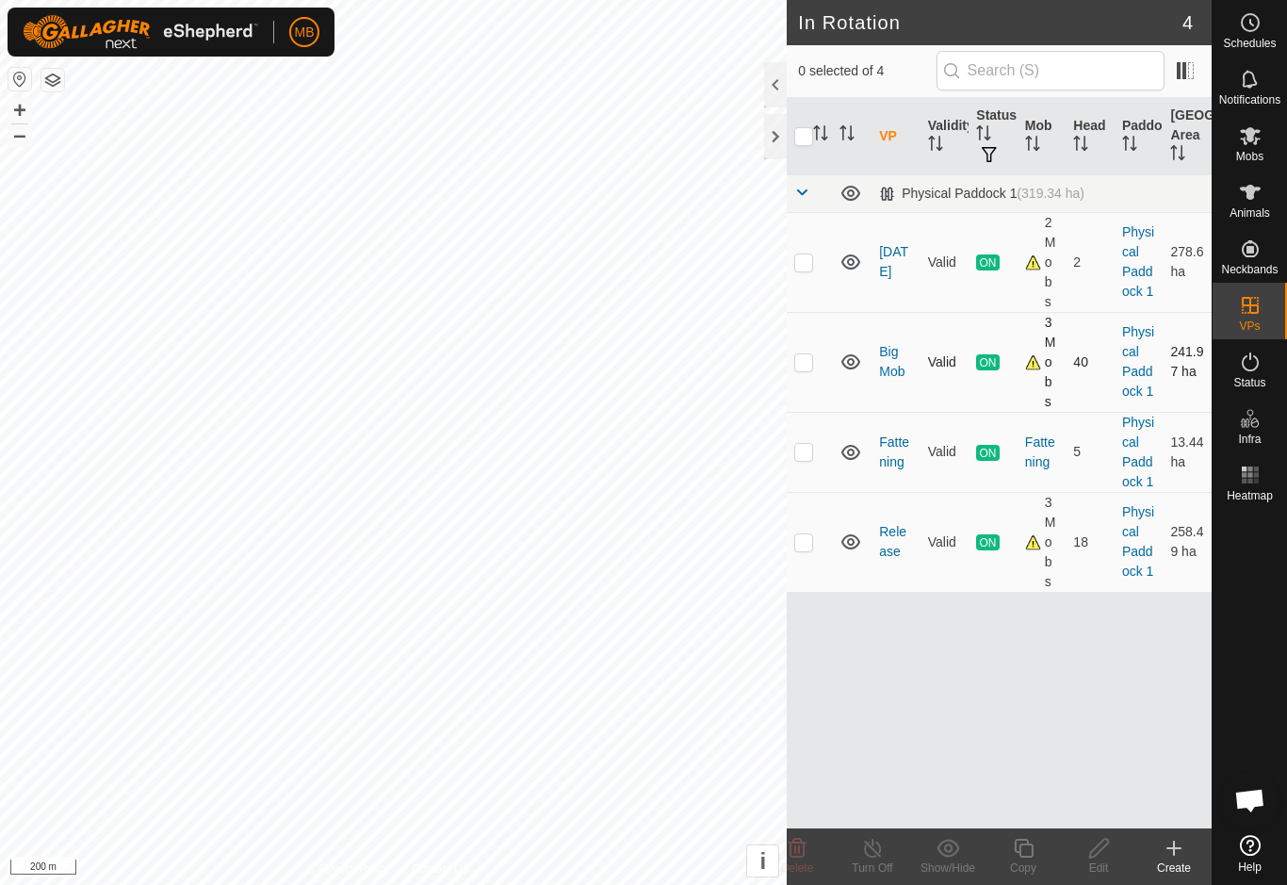
click at [797, 372] on td at bounding box center [809, 362] width 45 height 100
checkbox input "true"
click at [1248, 144] on icon at bounding box center [1250, 135] width 23 height 23
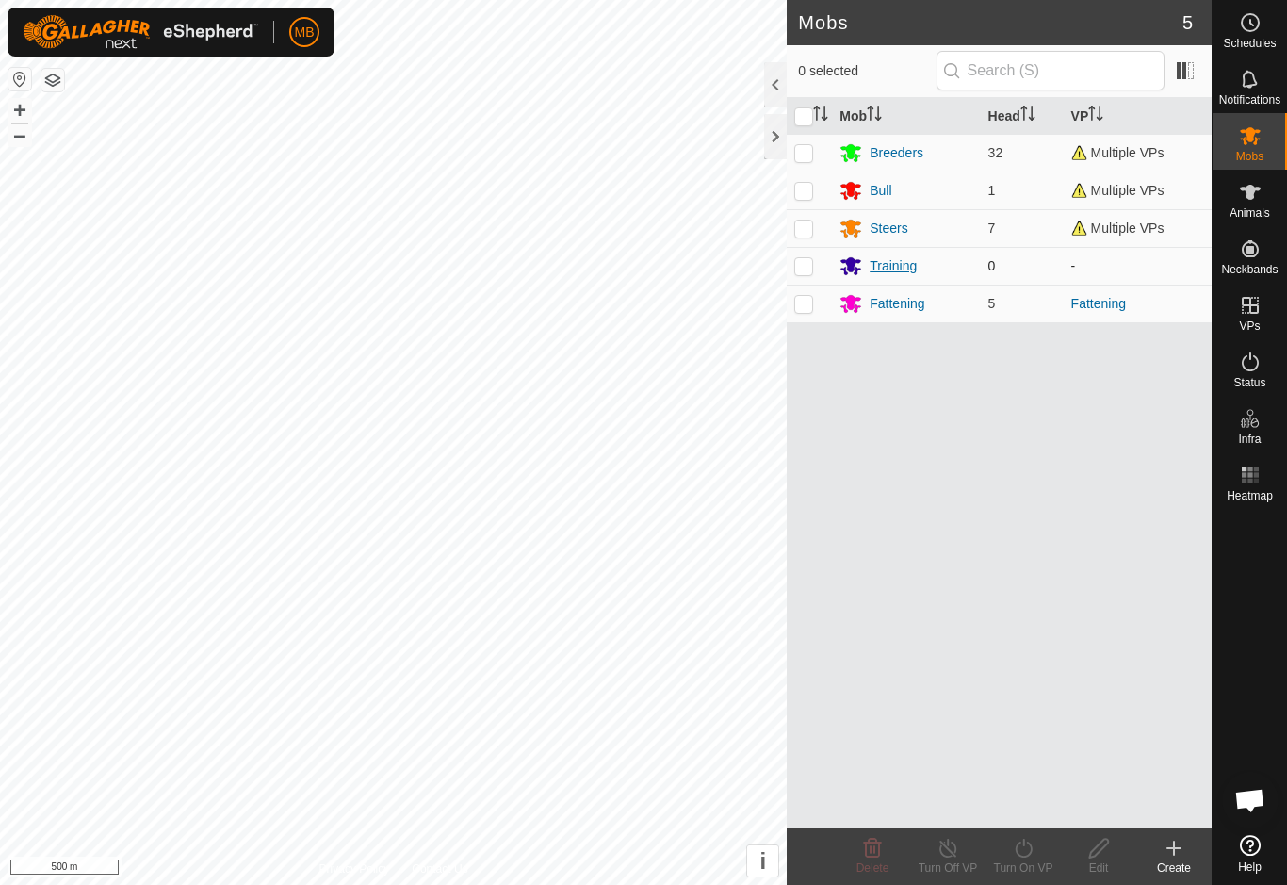
click at [907, 273] on div "Training" at bounding box center [893, 266] width 47 height 20
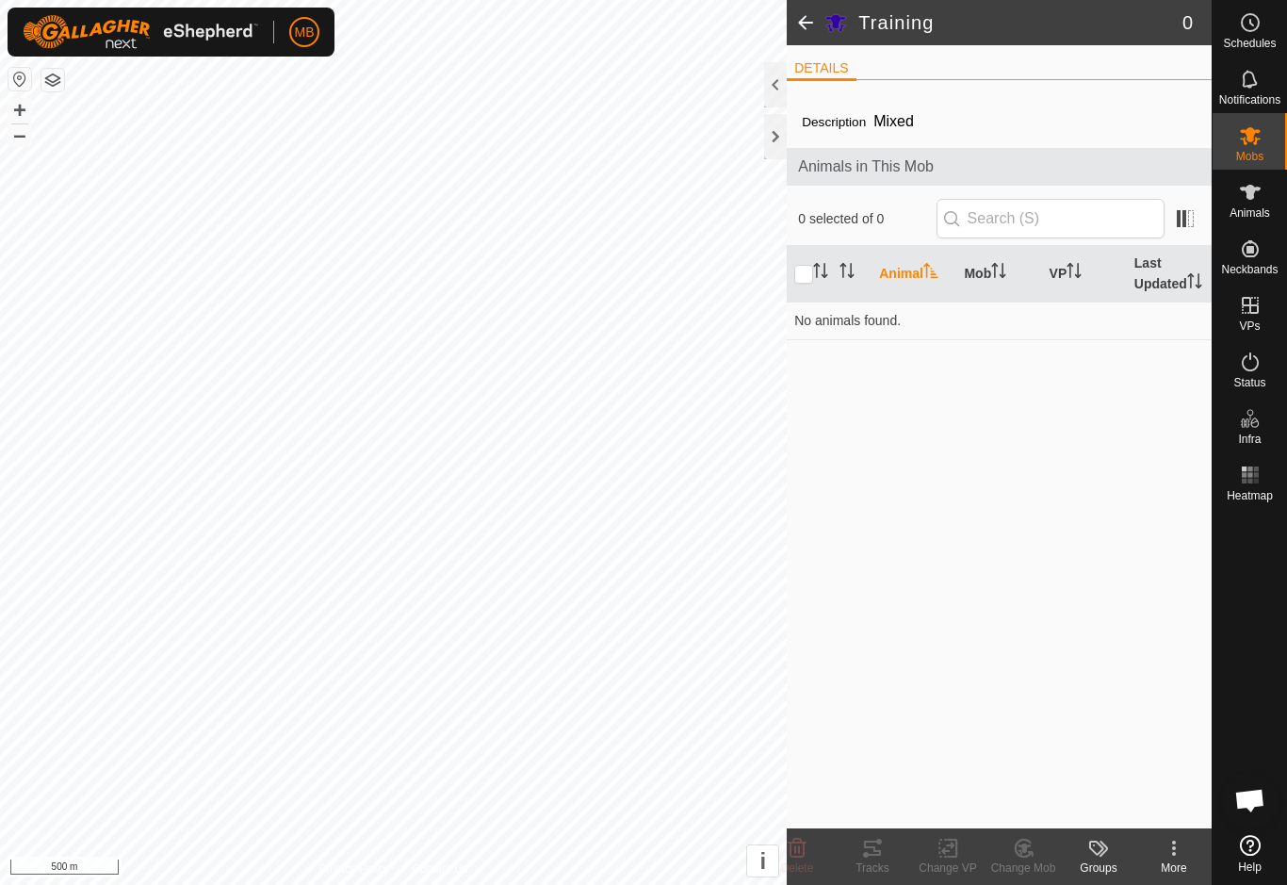
click at [1185, 856] on kebab-svg-icon at bounding box center [1173, 848] width 75 height 23
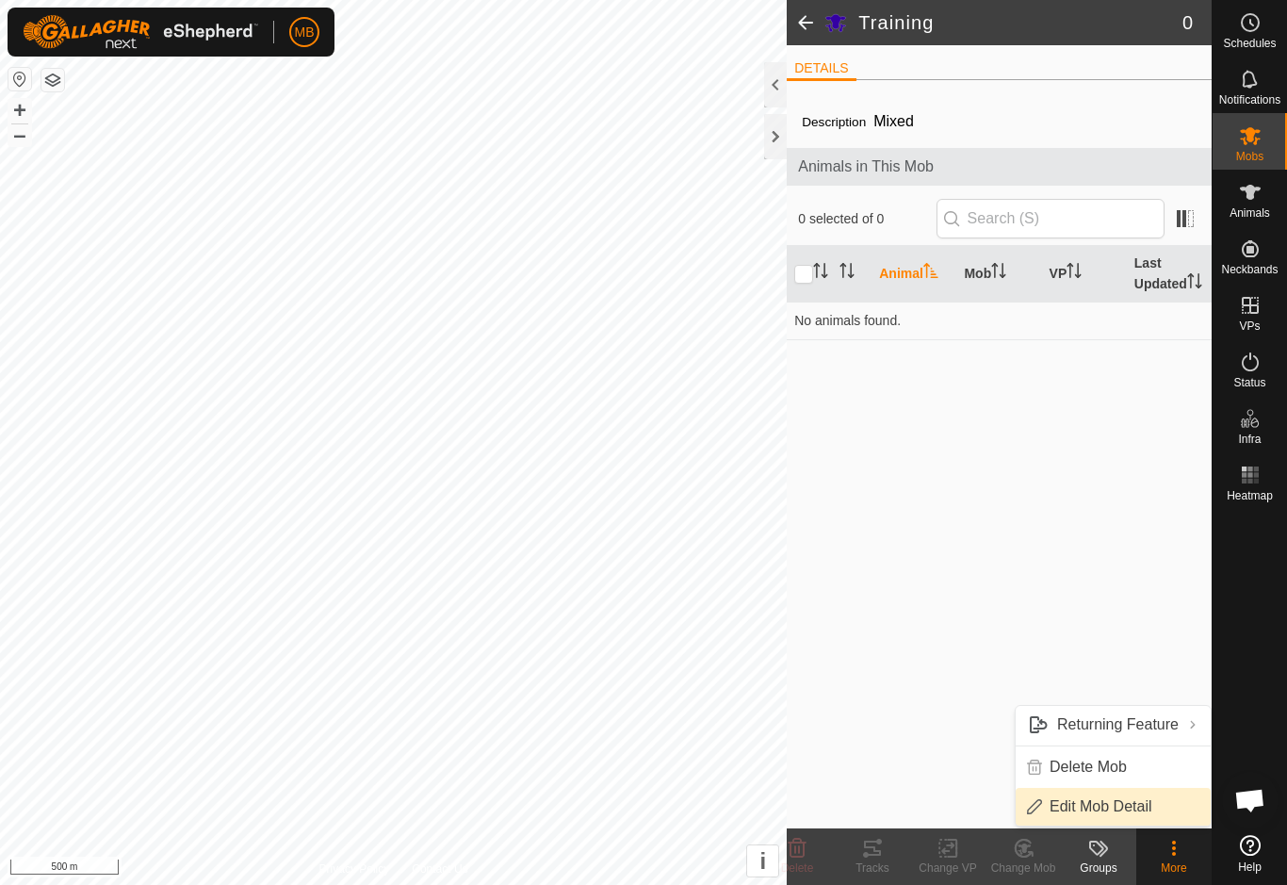
click at [1166, 794] on link "Edit Mob Detail" at bounding box center [1113, 807] width 195 height 38
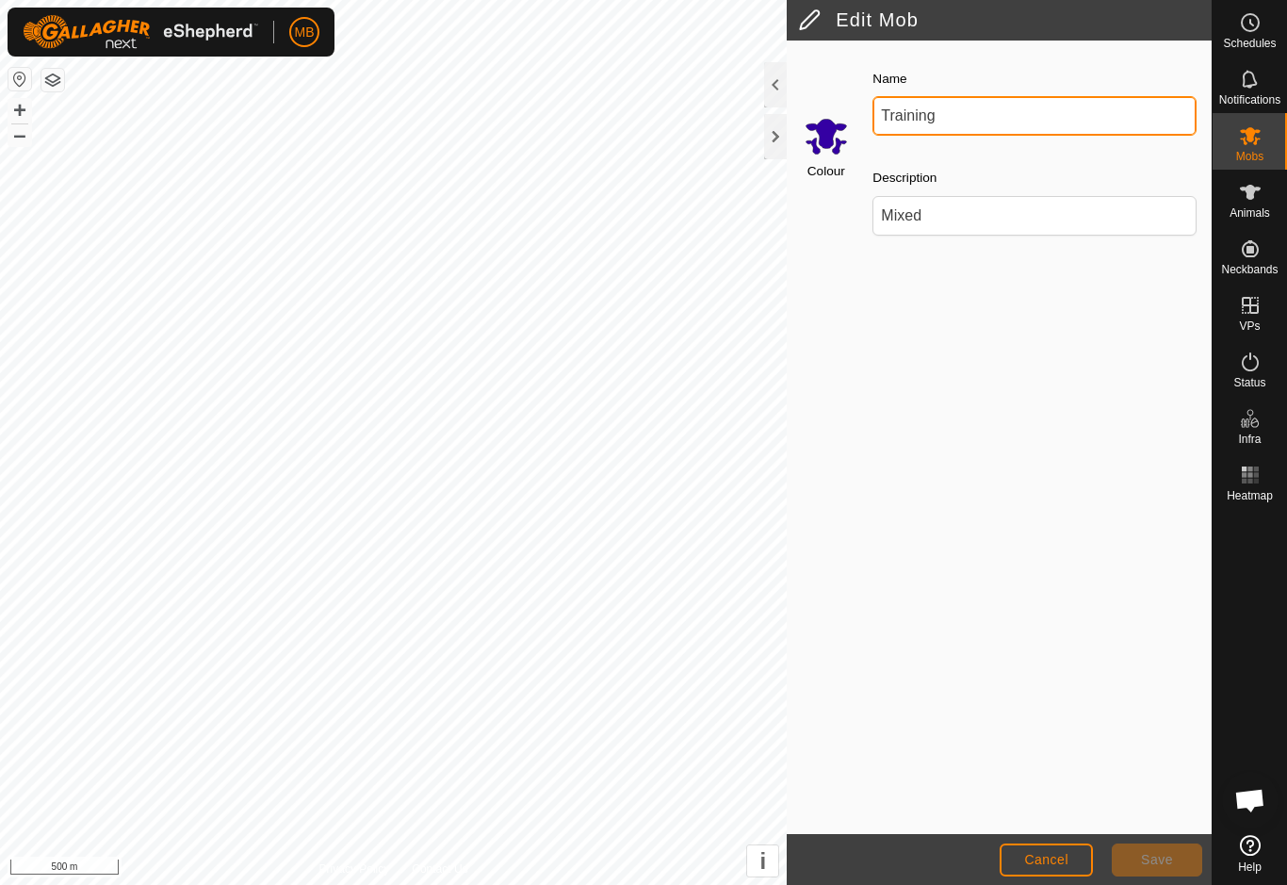
click at [1075, 97] on input "Training" at bounding box center [1034, 116] width 324 height 40
type input "Virtual Feedlot"
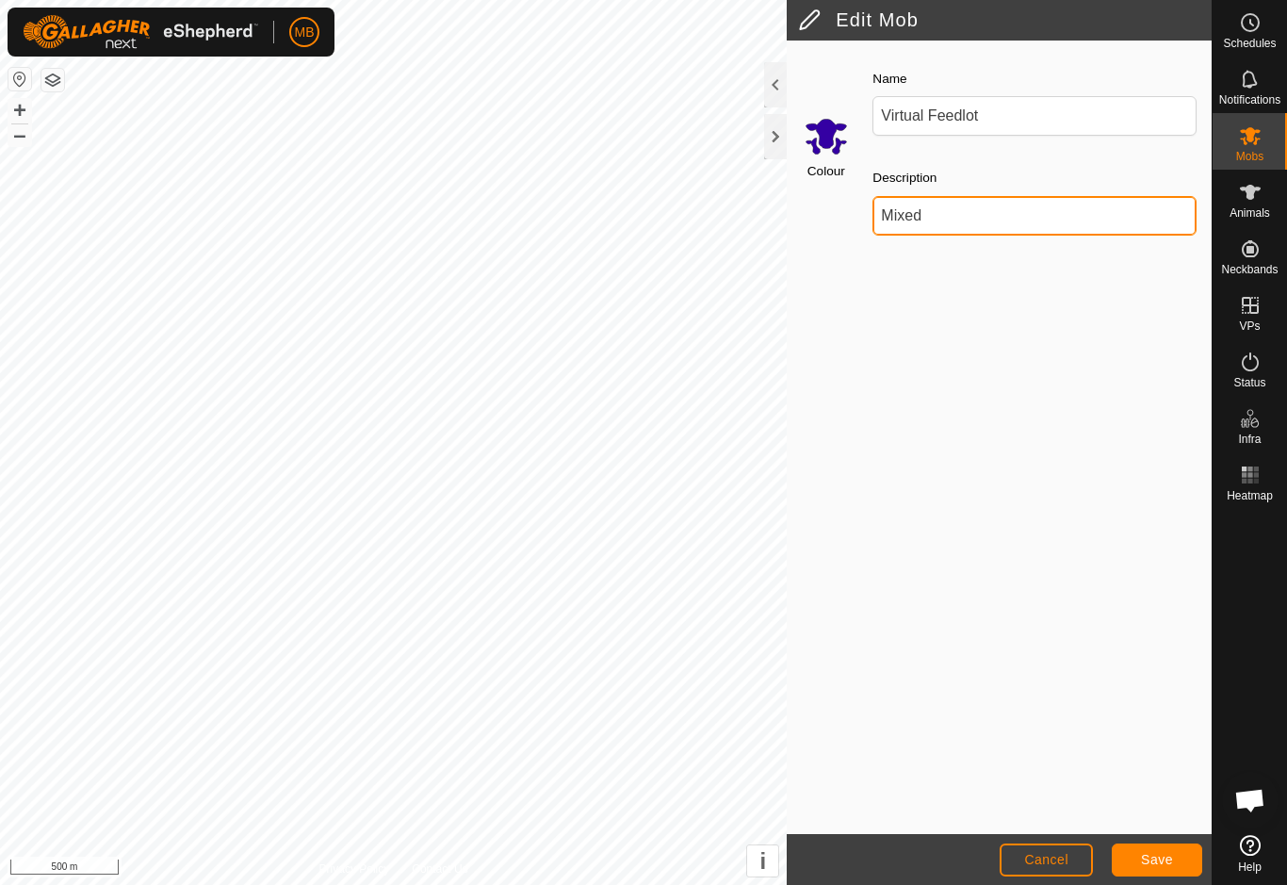
click at [1084, 214] on input "Mixed" at bounding box center [1034, 216] width 324 height 40
click at [1180, 852] on button "Save" at bounding box center [1157, 859] width 90 height 33
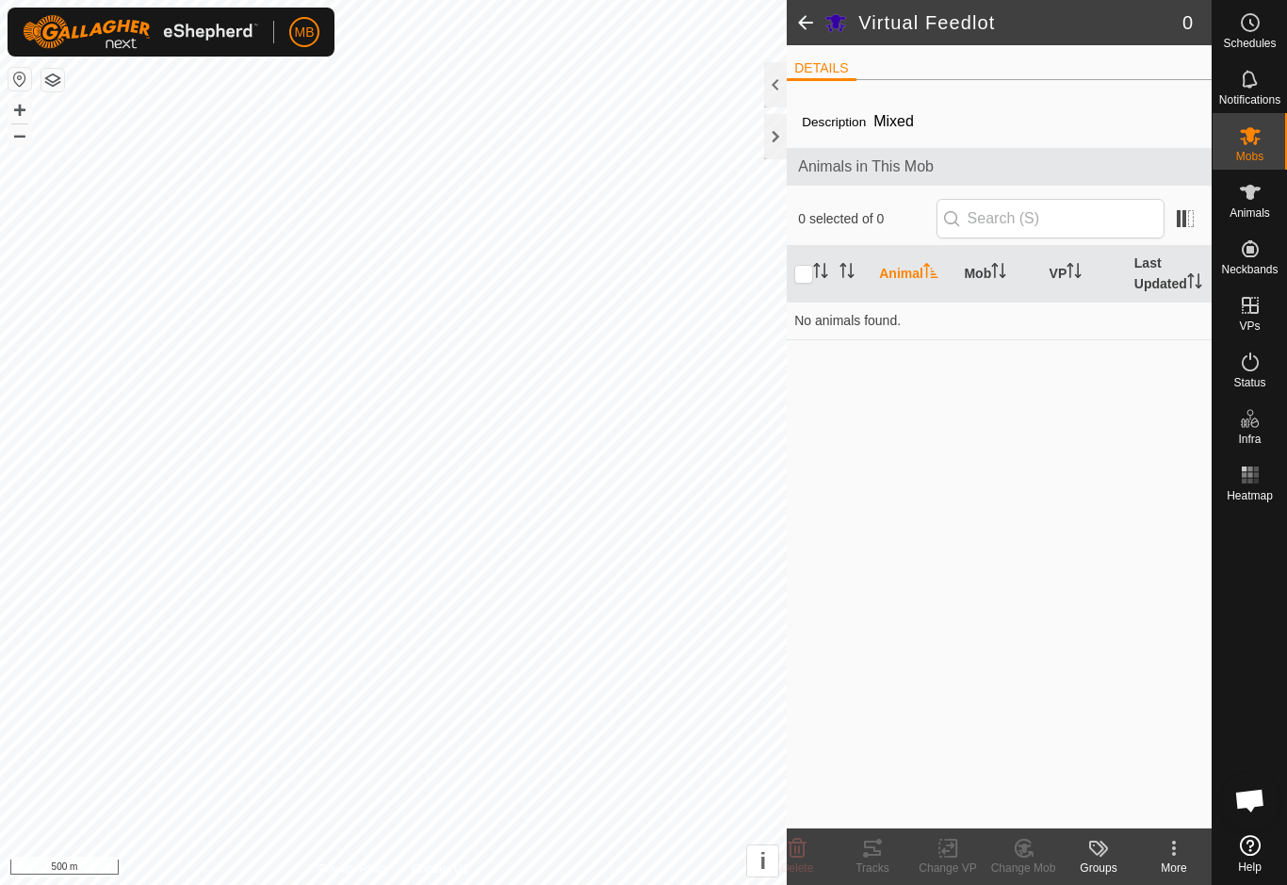
click at [801, 7] on span at bounding box center [806, 22] width 38 height 45
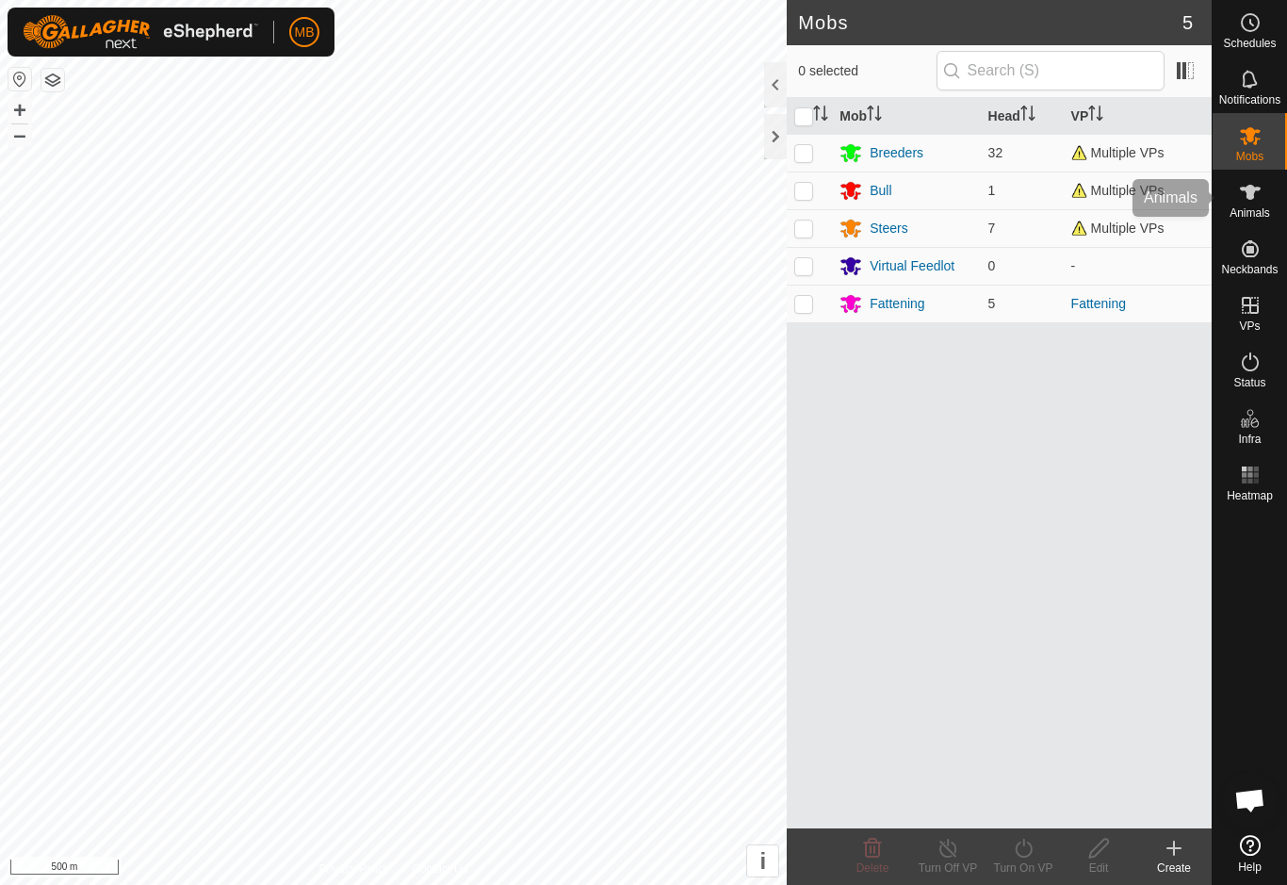
click at [1255, 207] on span "Animals" at bounding box center [1249, 212] width 41 height 11
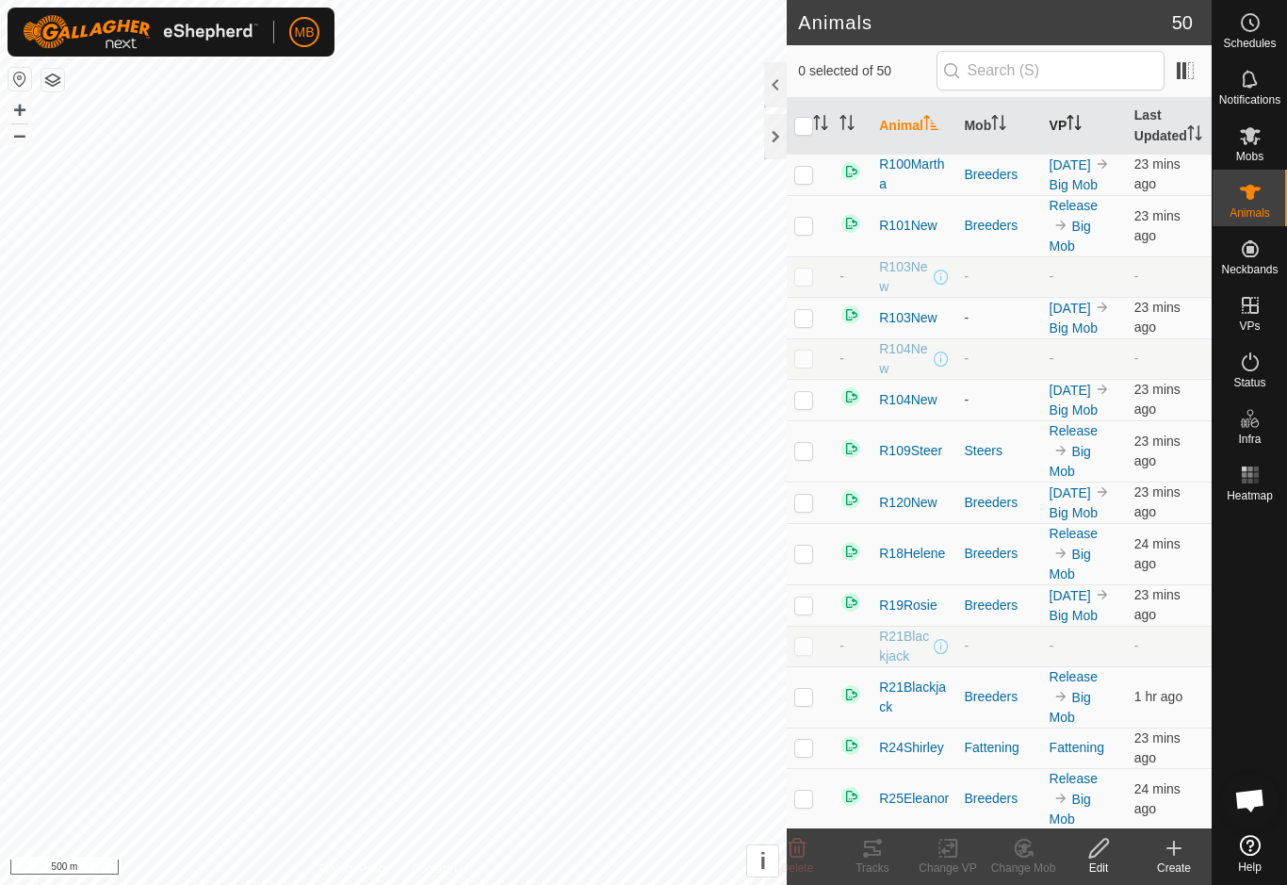
click at [1075, 133] on p-sorticon "Activate to sort" at bounding box center [1073, 125] width 15 height 15
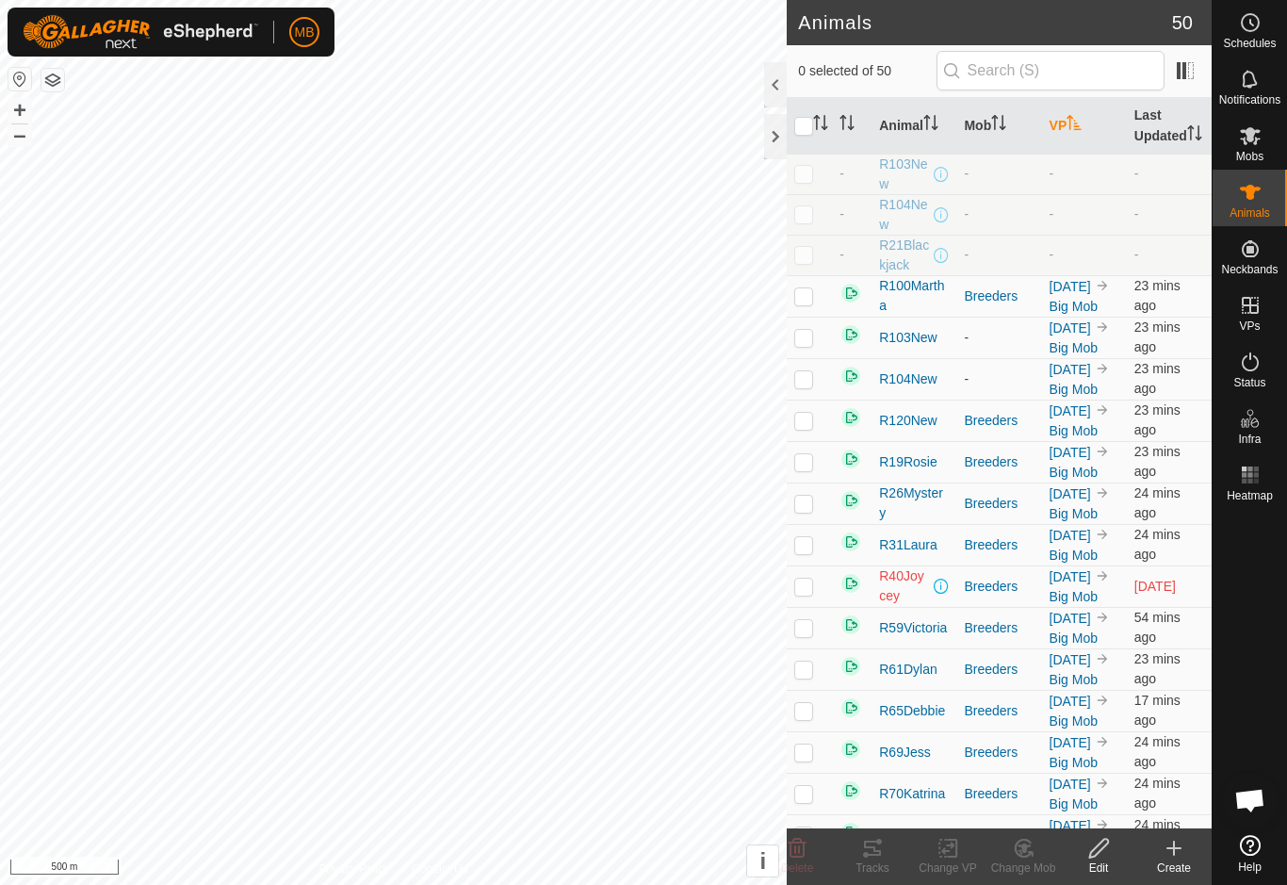
click at [1082, 130] on icon "Activate to sort" at bounding box center [1073, 122] width 15 height 15
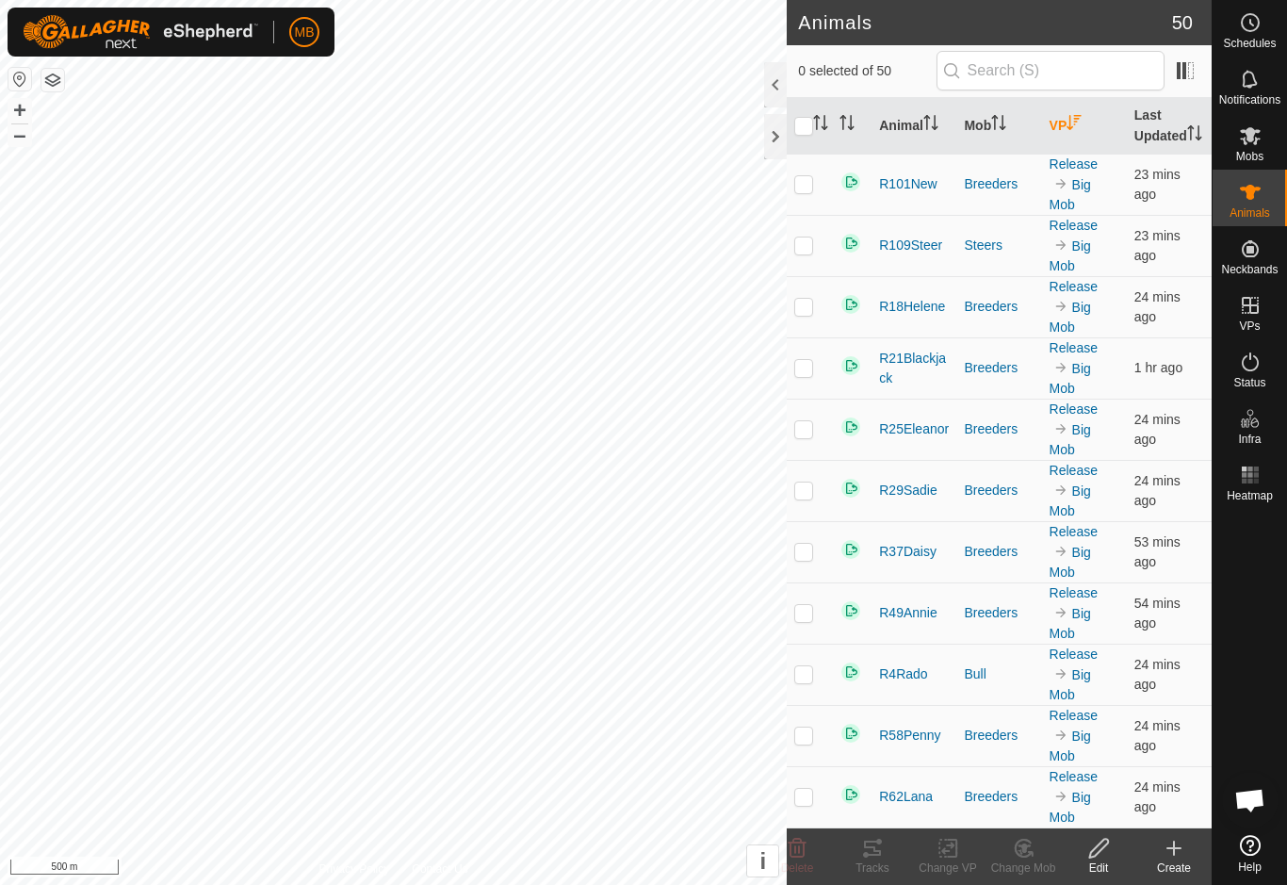
click at [1072, 149] on th "VP" at bounding box center [1084, 126] width 85 height 57
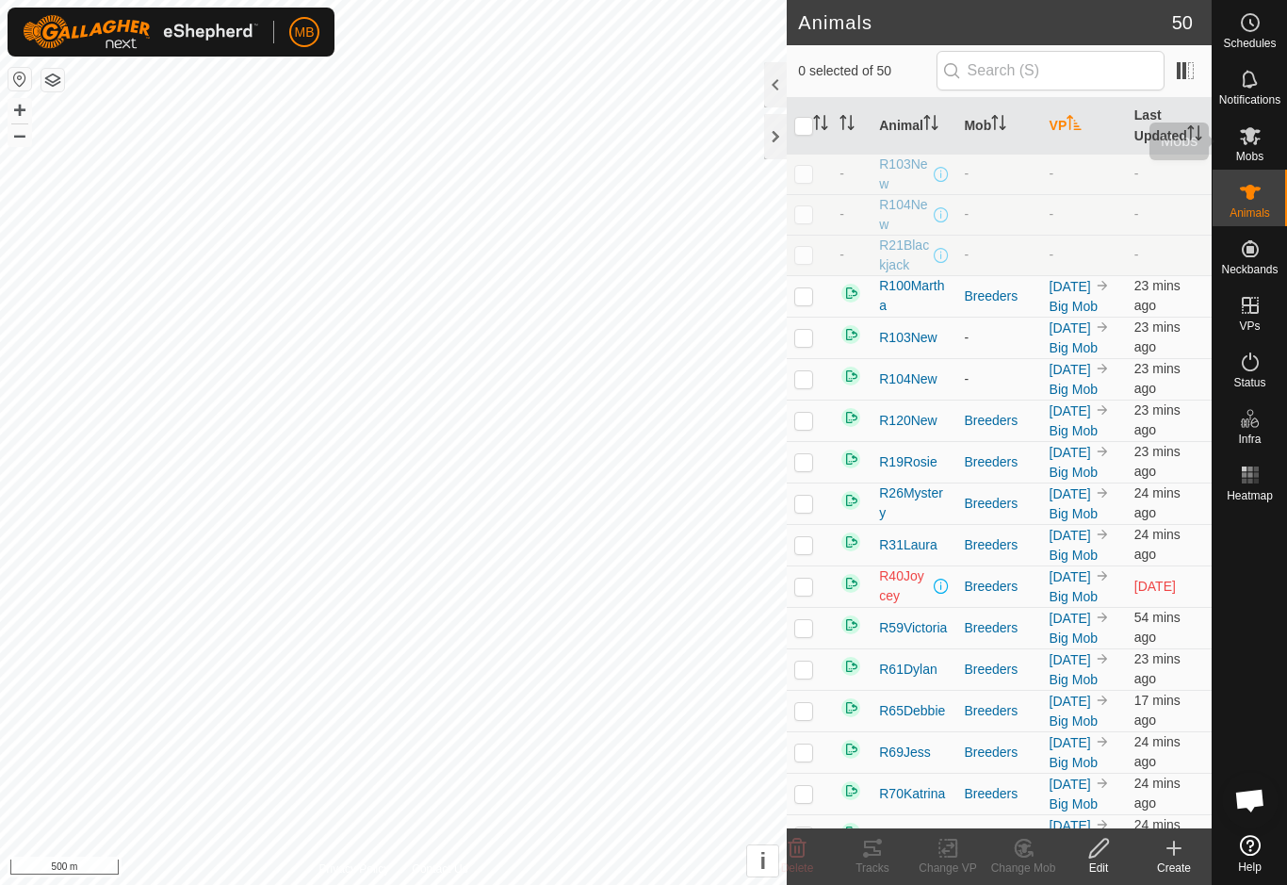
click at [1255, 147] on es-mob-svg-icon at bounding box center [1250, 136] width 34 height 30
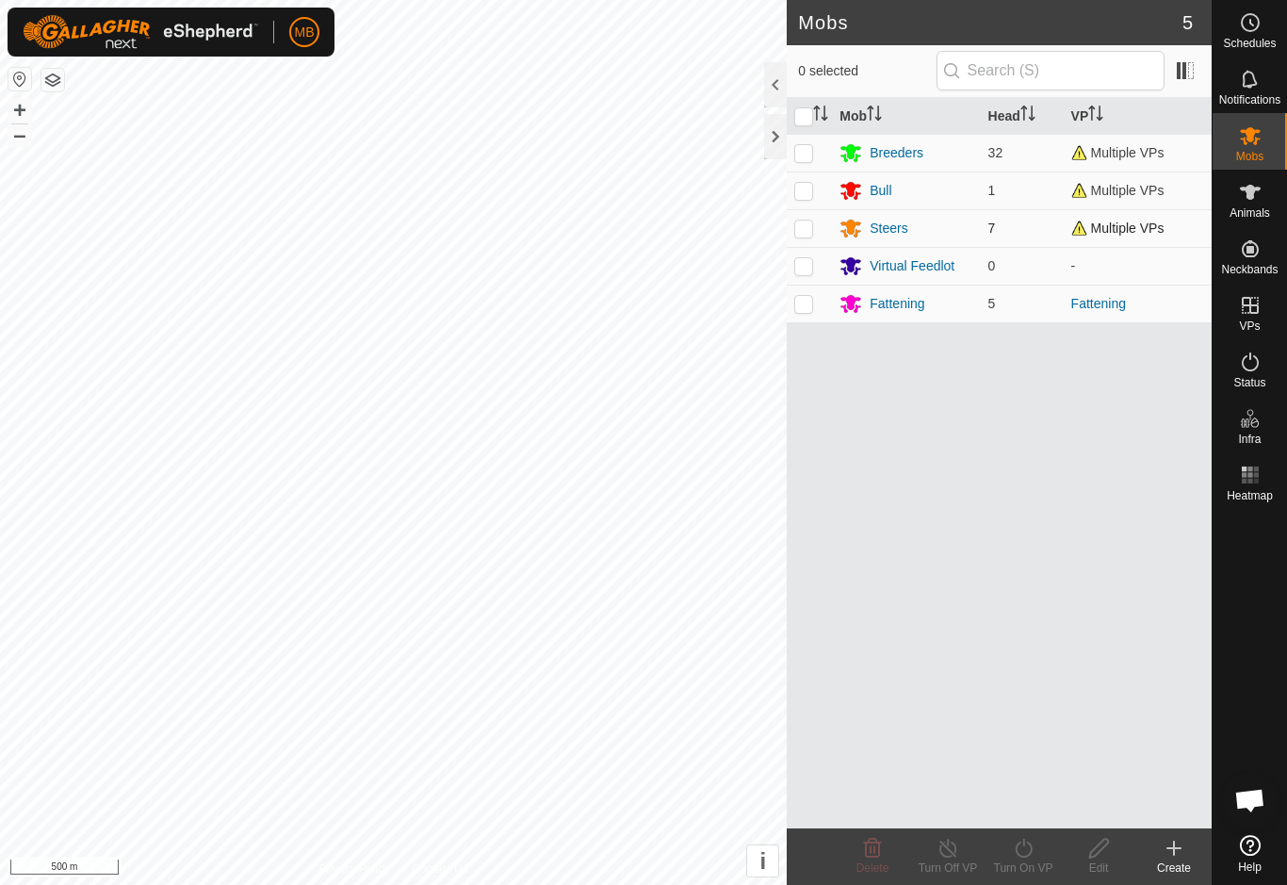
click at [821, 222] on td at bounding box center [809, 228] width 45 height 38
checkbox input "true"
click at [906, 213] on td "Steers" at bounding box center [906, 228] width 148 height 38
click at [898, 223] on div "Steers" at bounding box center [889, 229] width 38 height 20
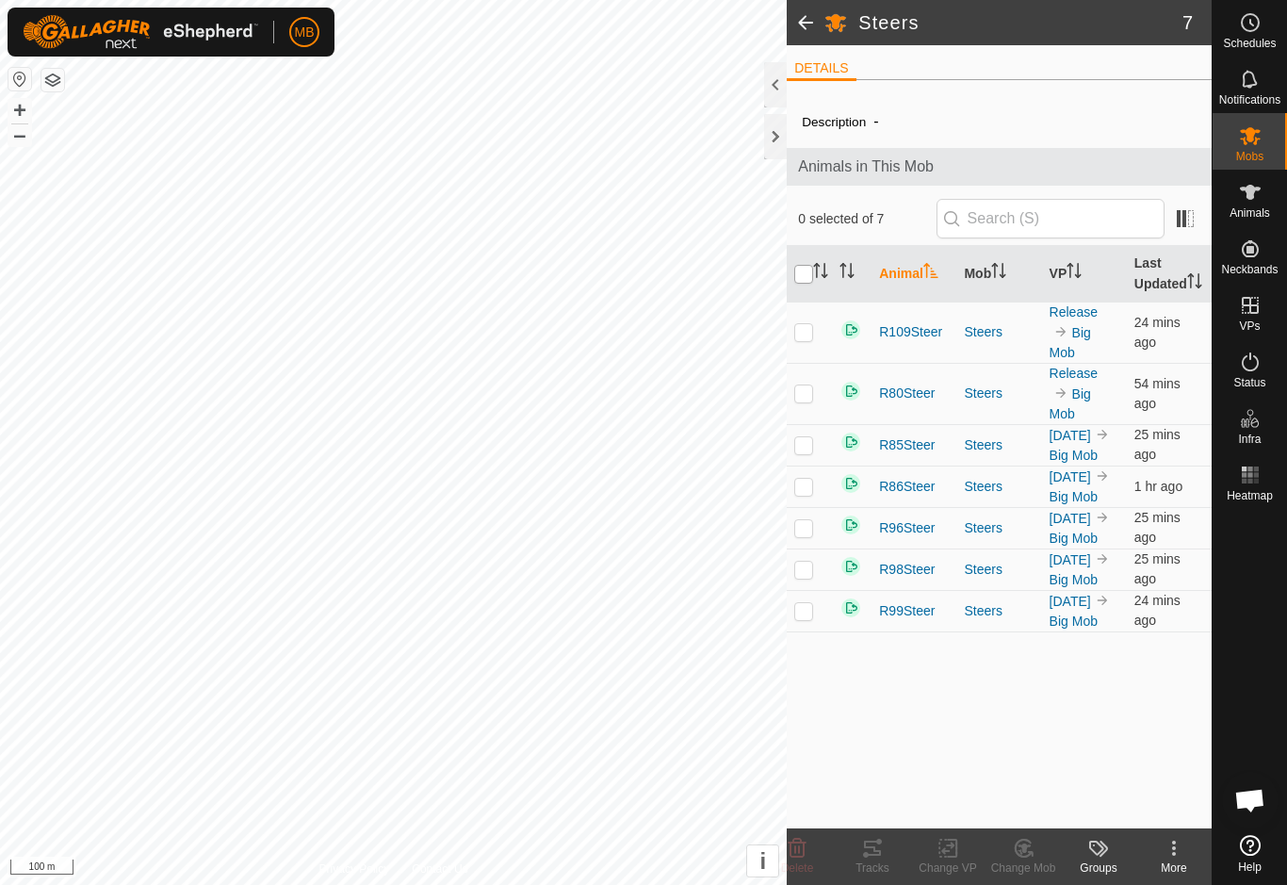
click at [803, 284] on input "checkbox" at bounding box center [803, 274] width 19 height 19
checkbox input "true"
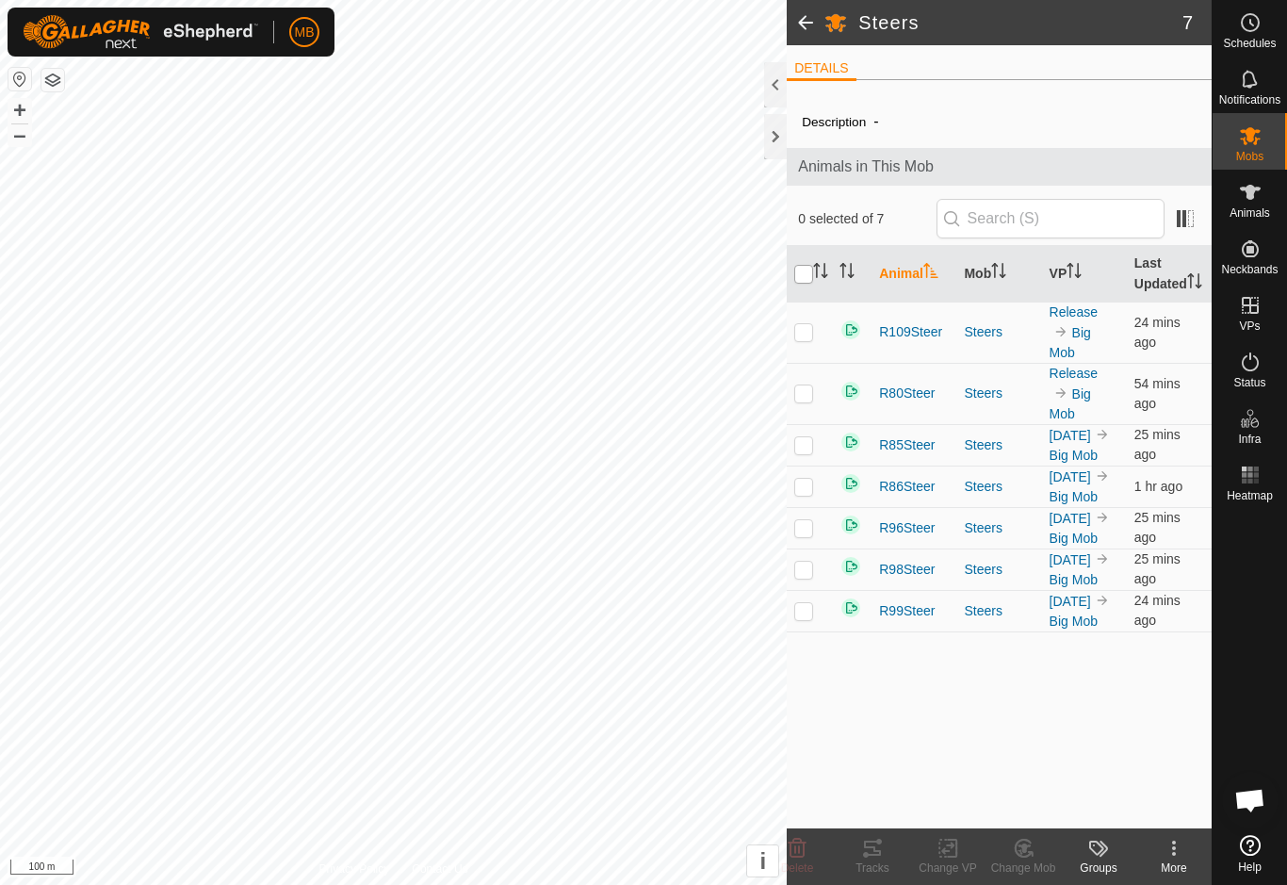
checkbox input "true"
click at [1264, 213] on span "Animals" at bounding box center [1249, 212] width 41 height 11
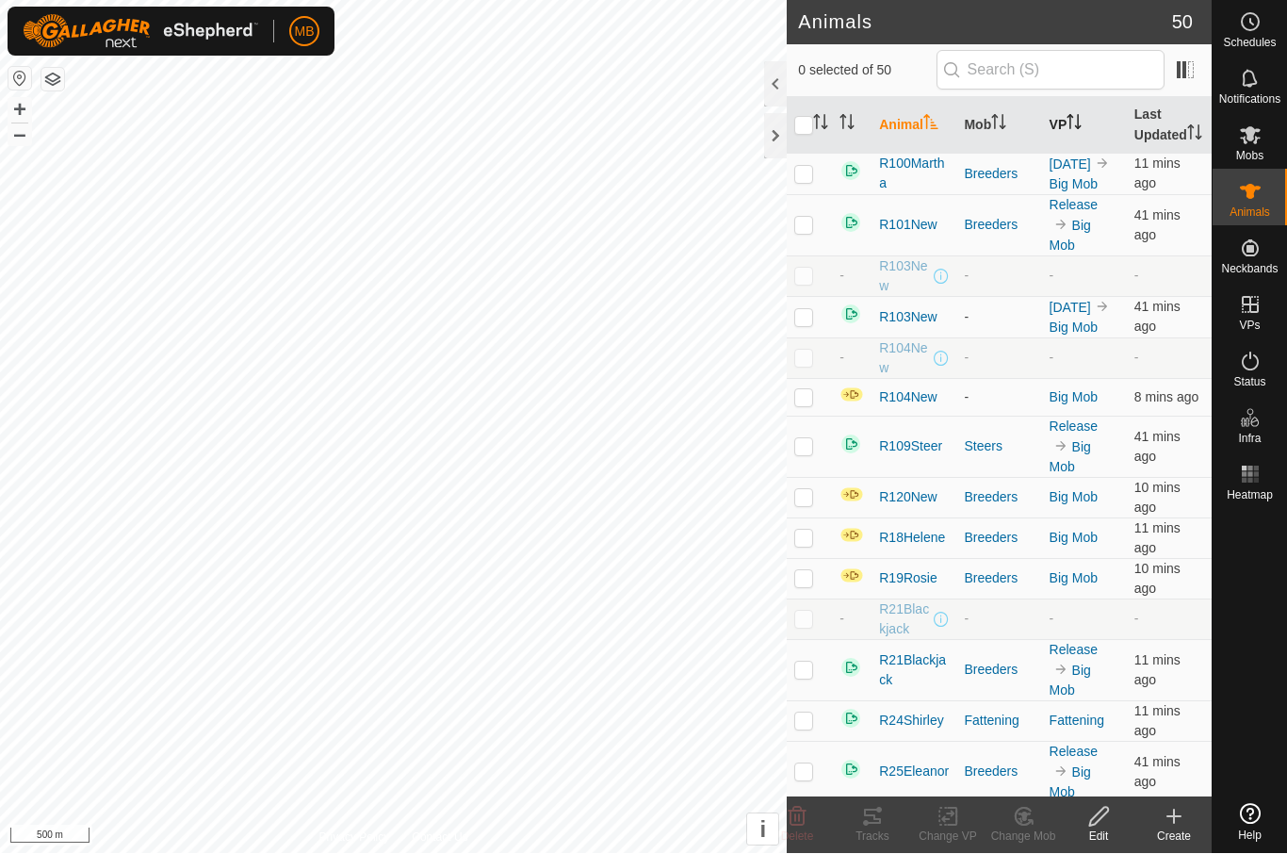
click at [1088, 124] on th "VP" at bounding box center [1084, 126] width 85 height 57
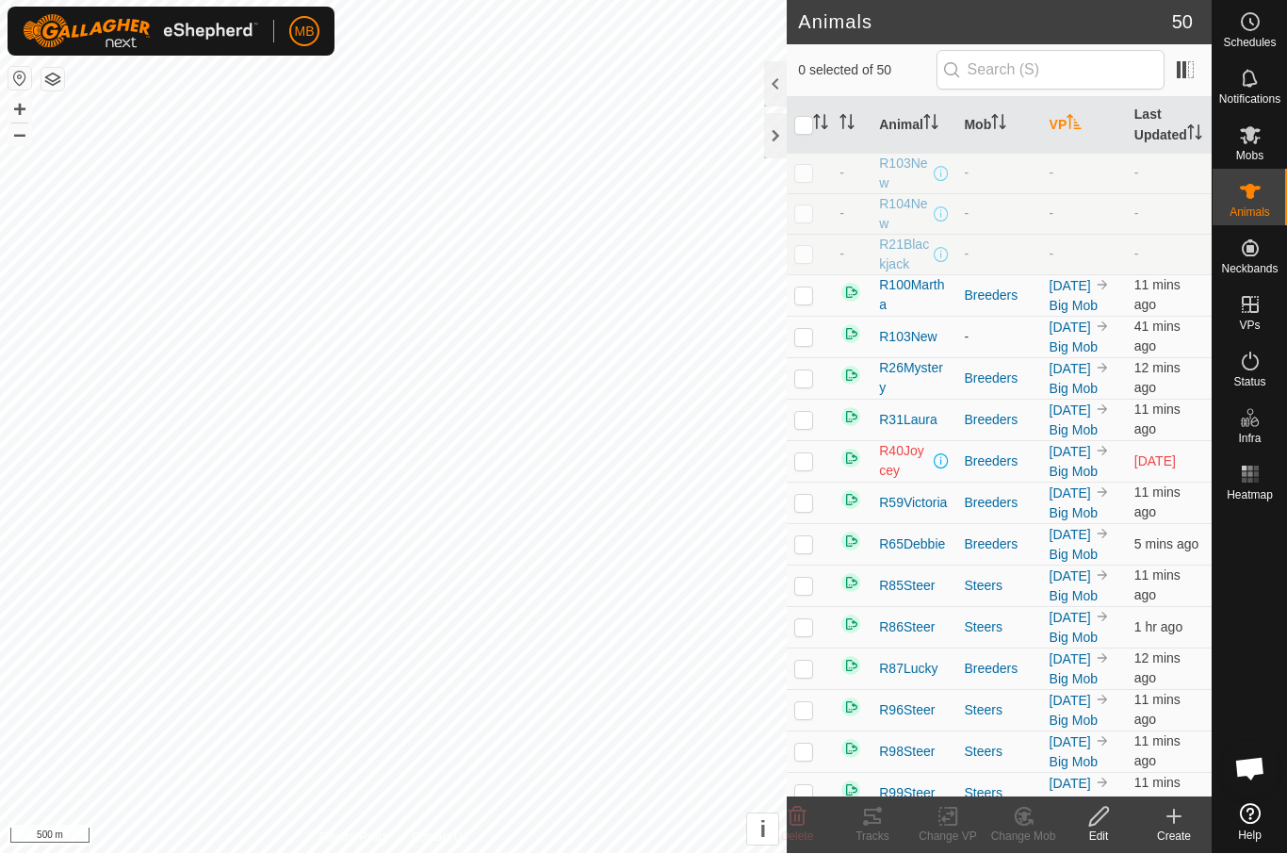
click at [1087, 133] on th "VP" at bounding box center [1084, 126] width 85 height 57
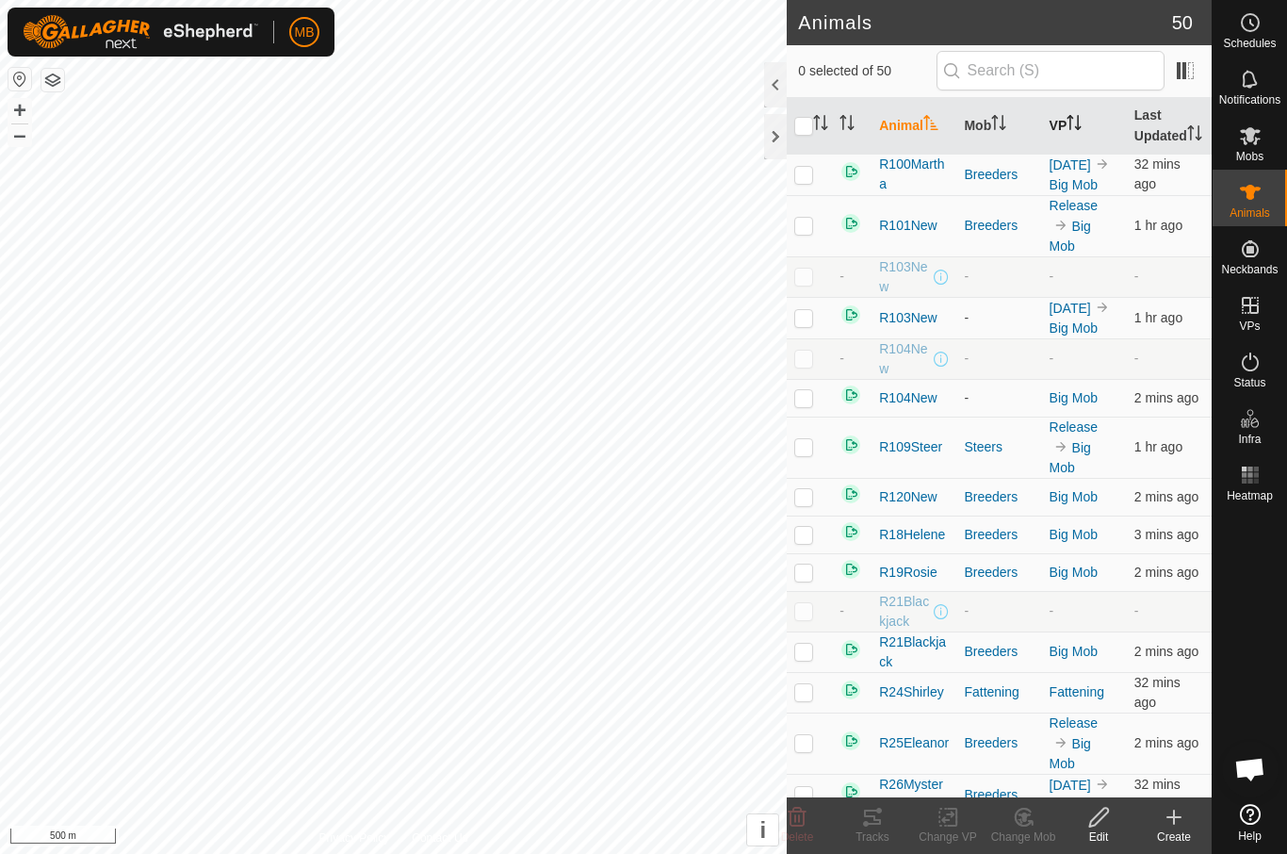
click at [1089, 138] on th "VP" at bounding box center [1084, 126] width 85 height 57
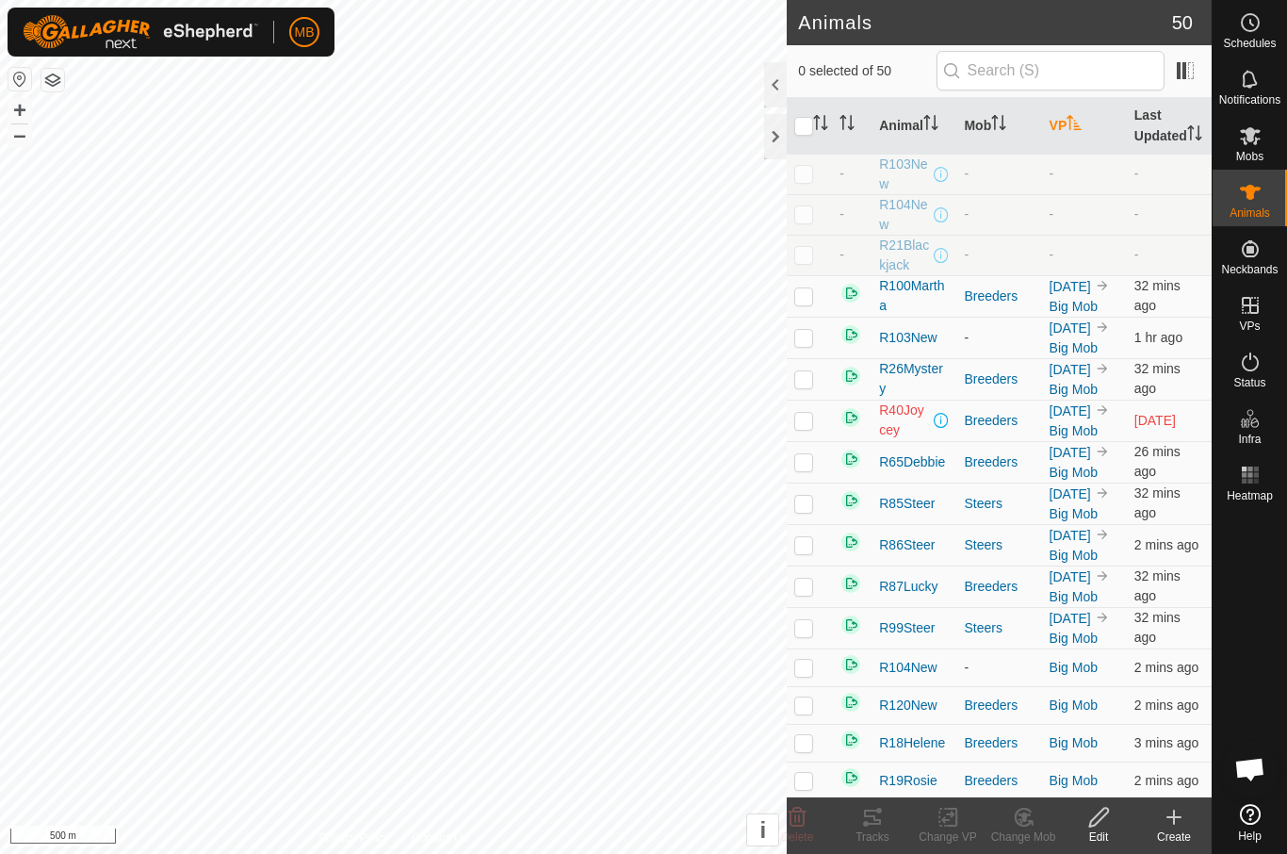
click at [1096, 127] on th "VP" at bounding box center [1084, 126] width 85 height 57
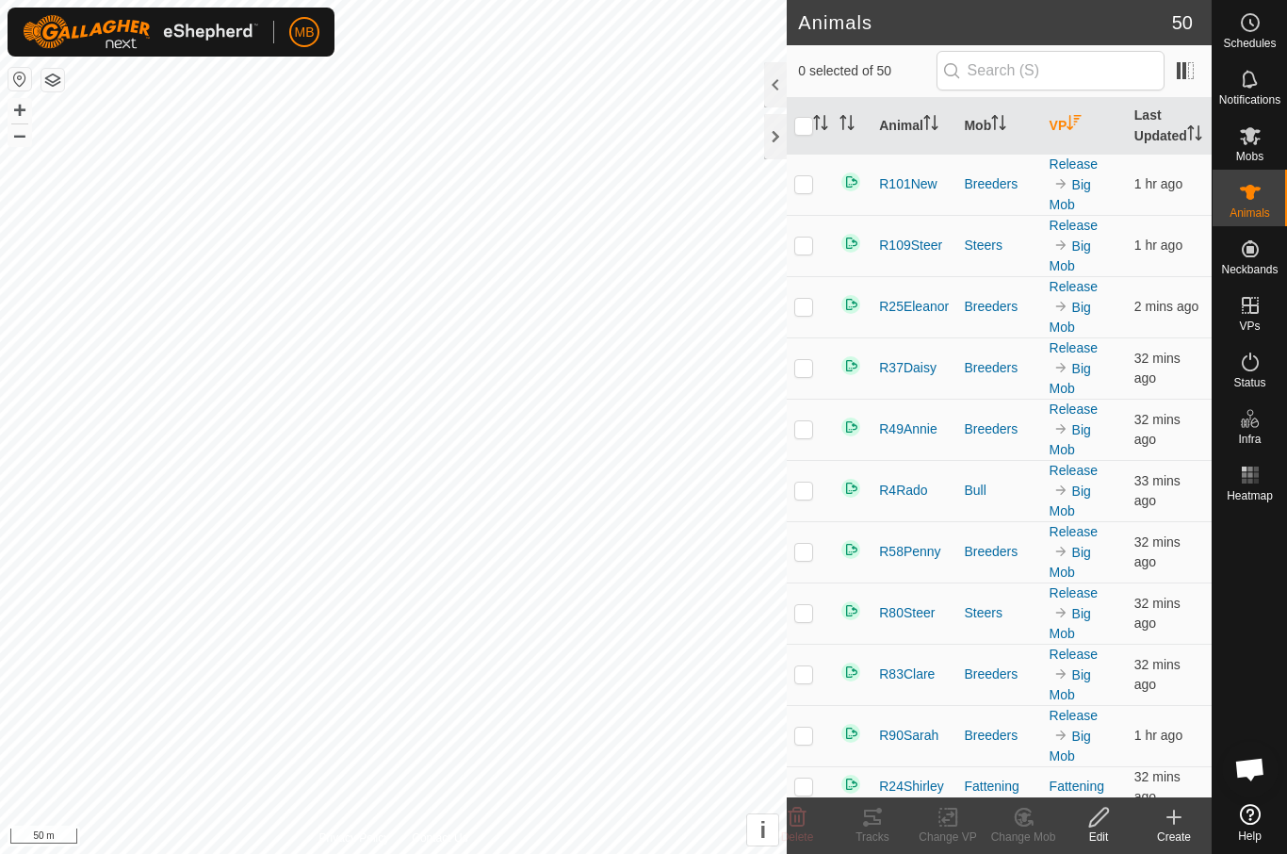
checkbox input "true"
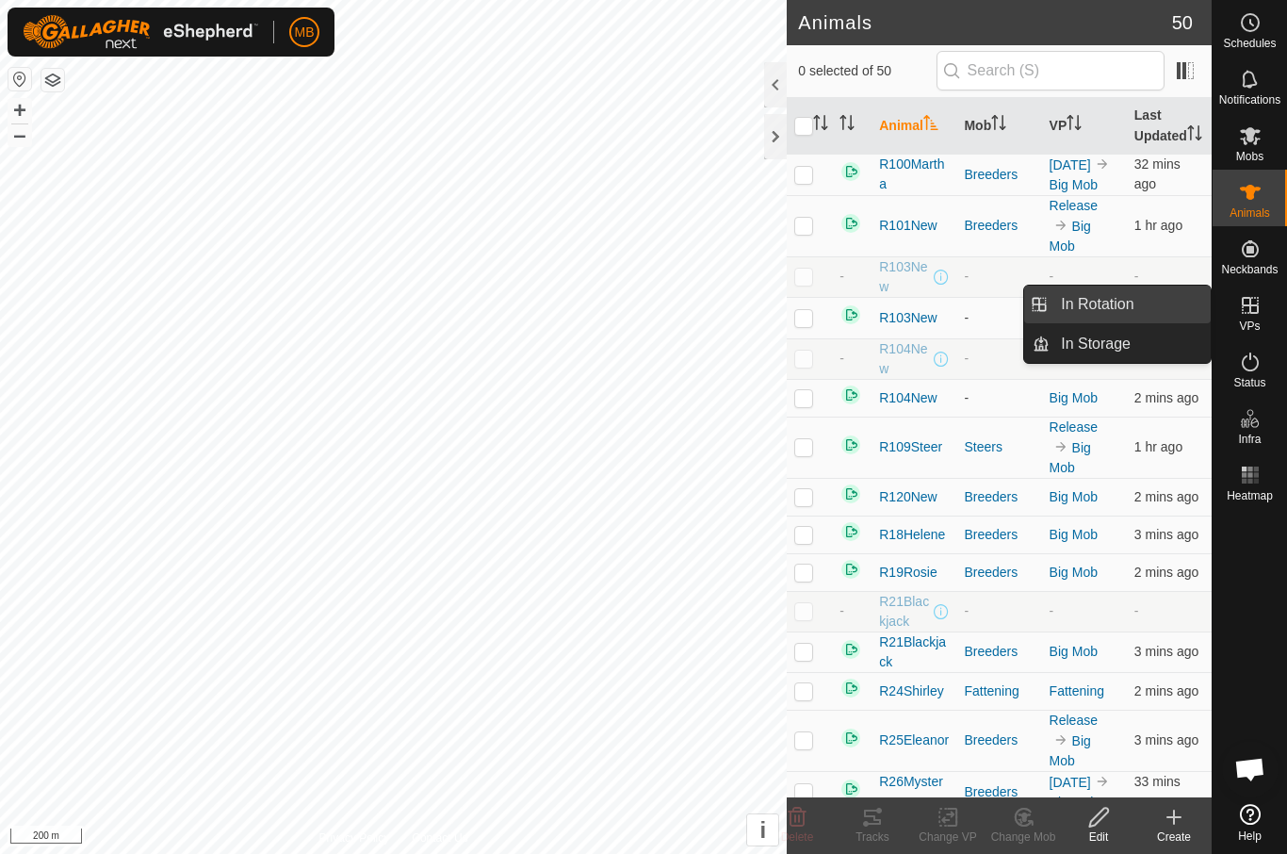
click at [1117, 300] on span "In Rotation" at bounding box center [1097, 304] width 73 height 23
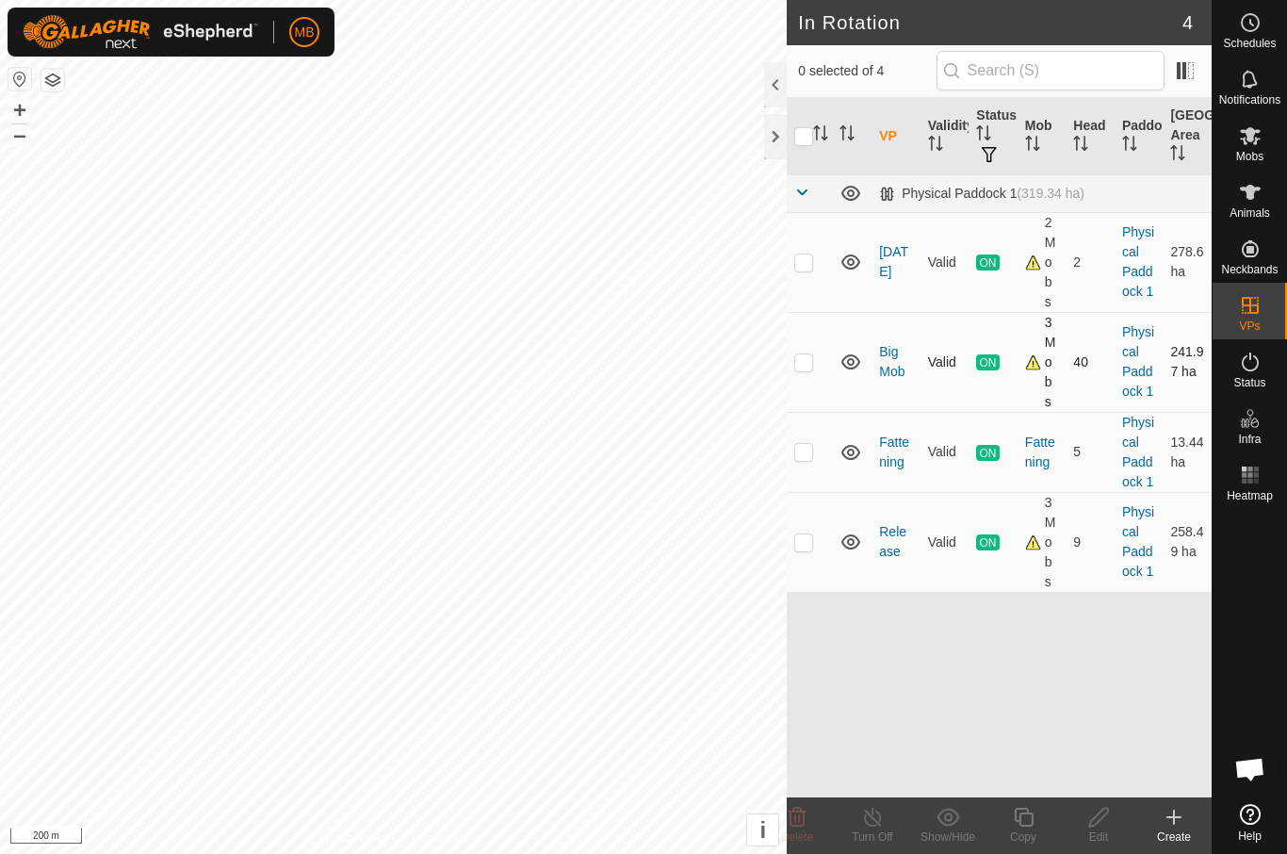
click at [809, 361] on p-checkbox at bounding box center [803, 361] width 19 height 15
checkbox input "true"
click at [1261, 189] on icon at bounding box center [1250, 192] width 23 height 23
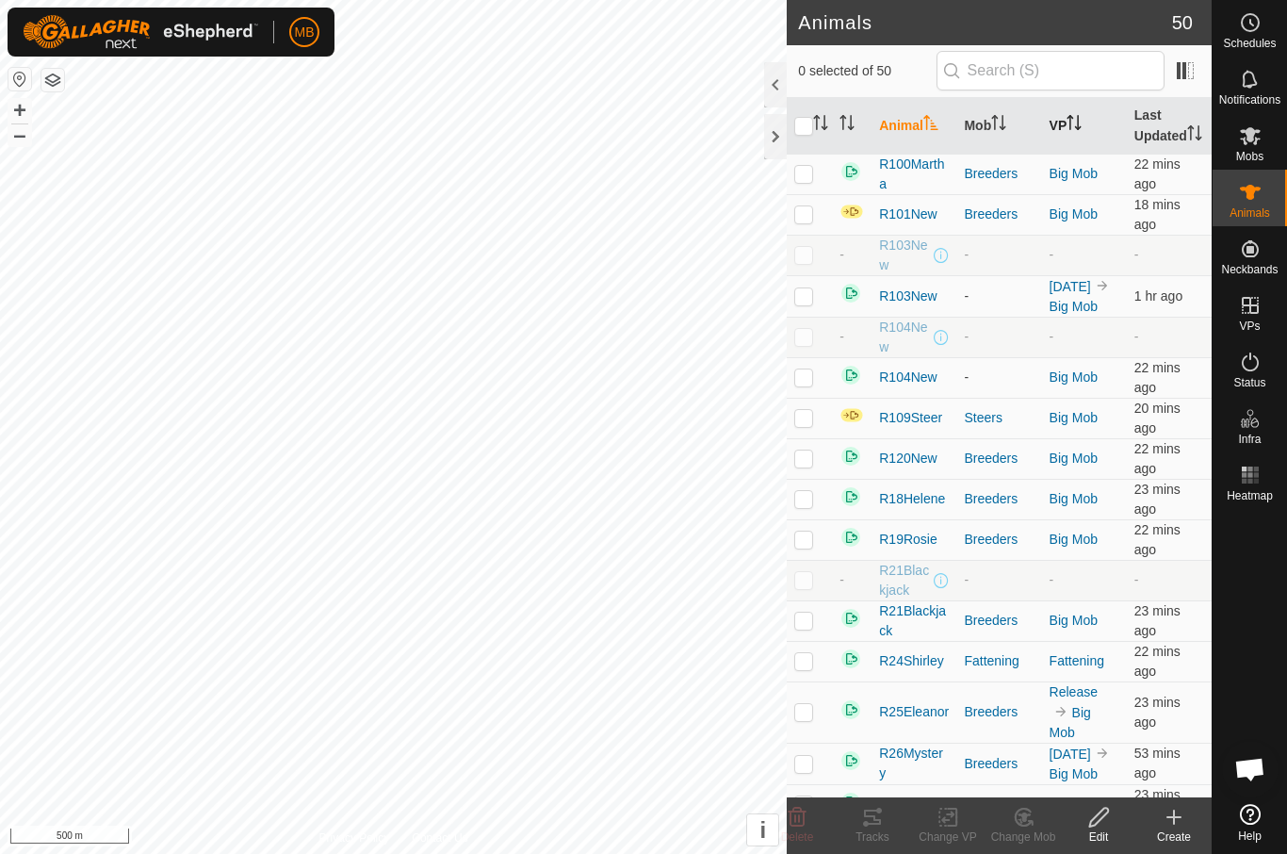
click at [1095, 133] on th "VP" at bounding box center [1084, 126] width 85 height 57
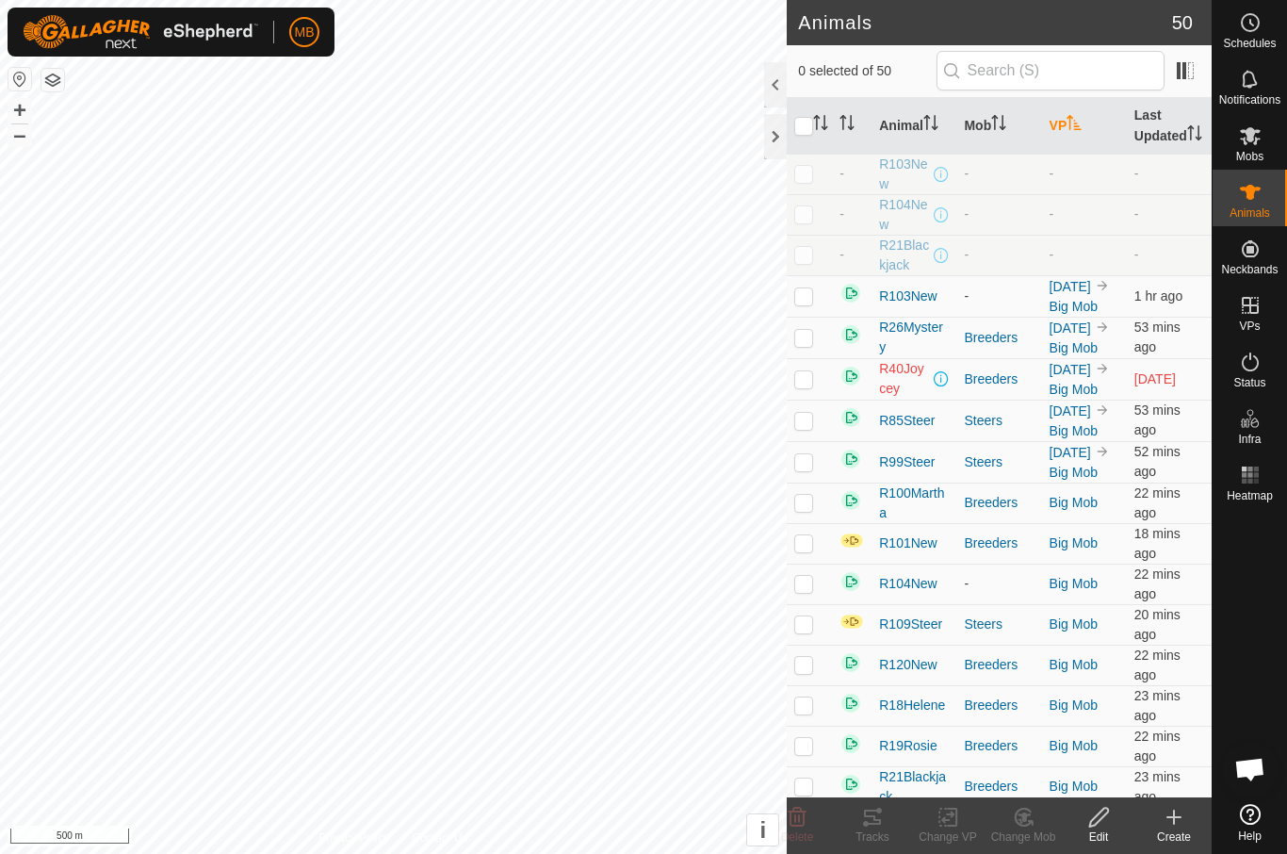
click at [1081, 130] on icon "Activate to sort" at bounding box center [1073, 122] width 15 height 15
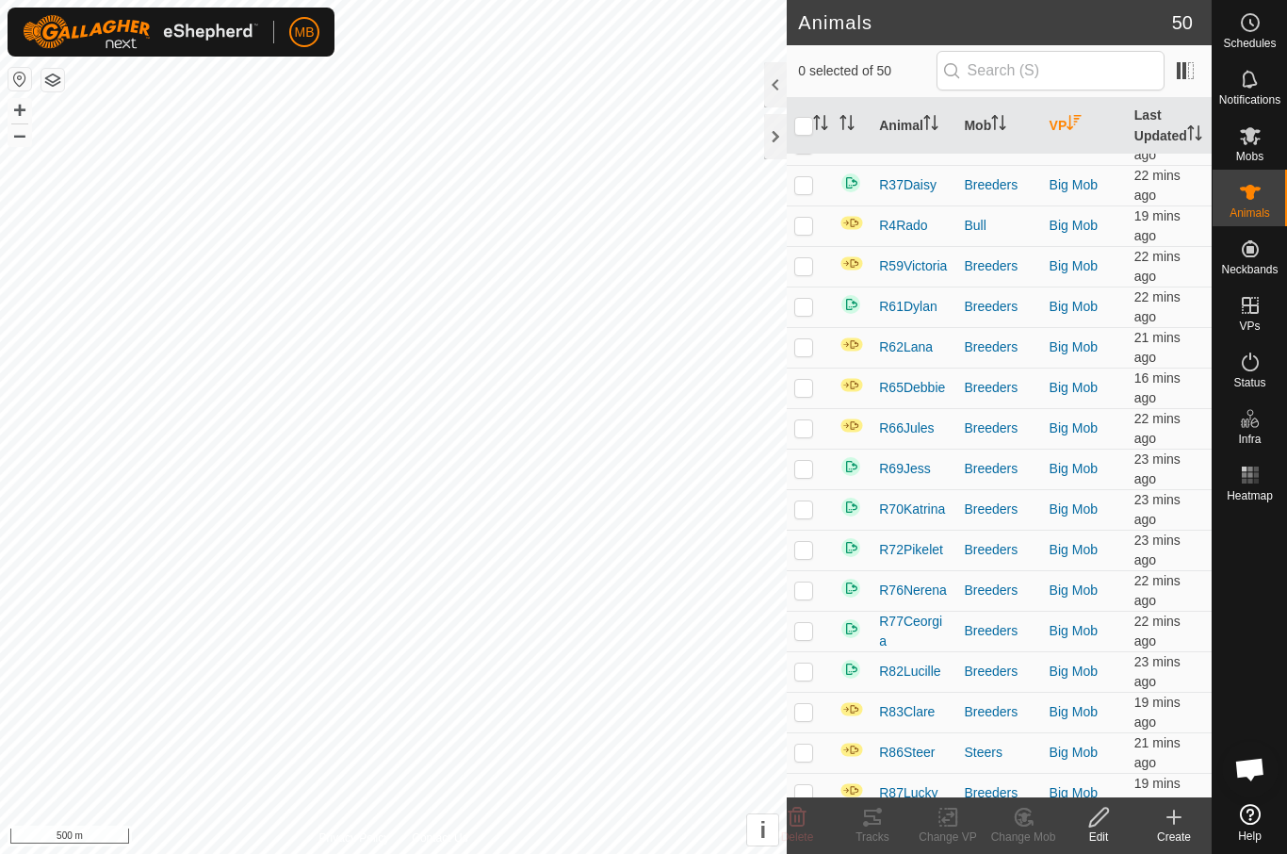
scroll to position [835, 0]
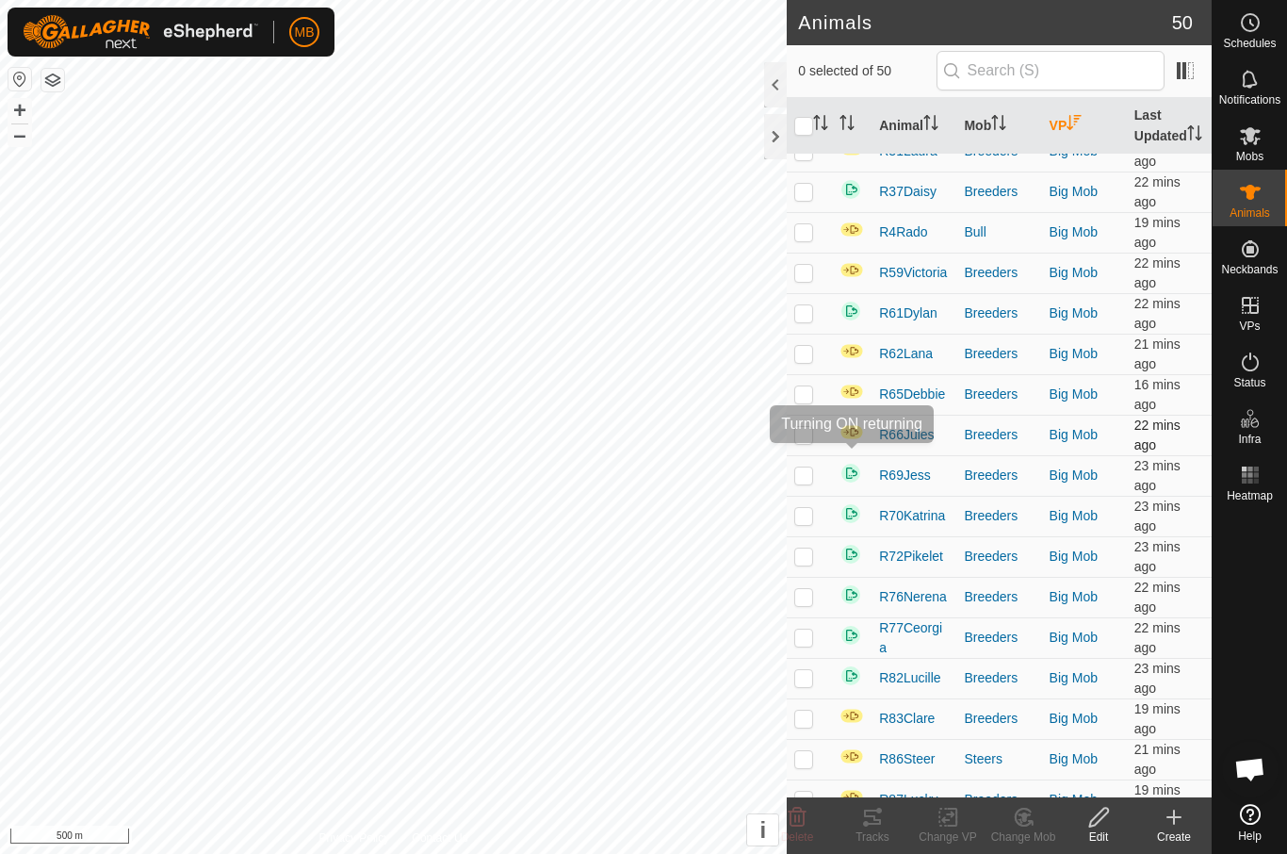
click at [856, 440] on img at bounding box center [851, 432] width 24 height 16
click at [792, 373] on td at bounding box center [809, 354] width 45 height 41
checkbox input "true"
click at [801, 401] on p-checkbox at bounding box center [803, 393] width 19 height 15
checkbox input "true"
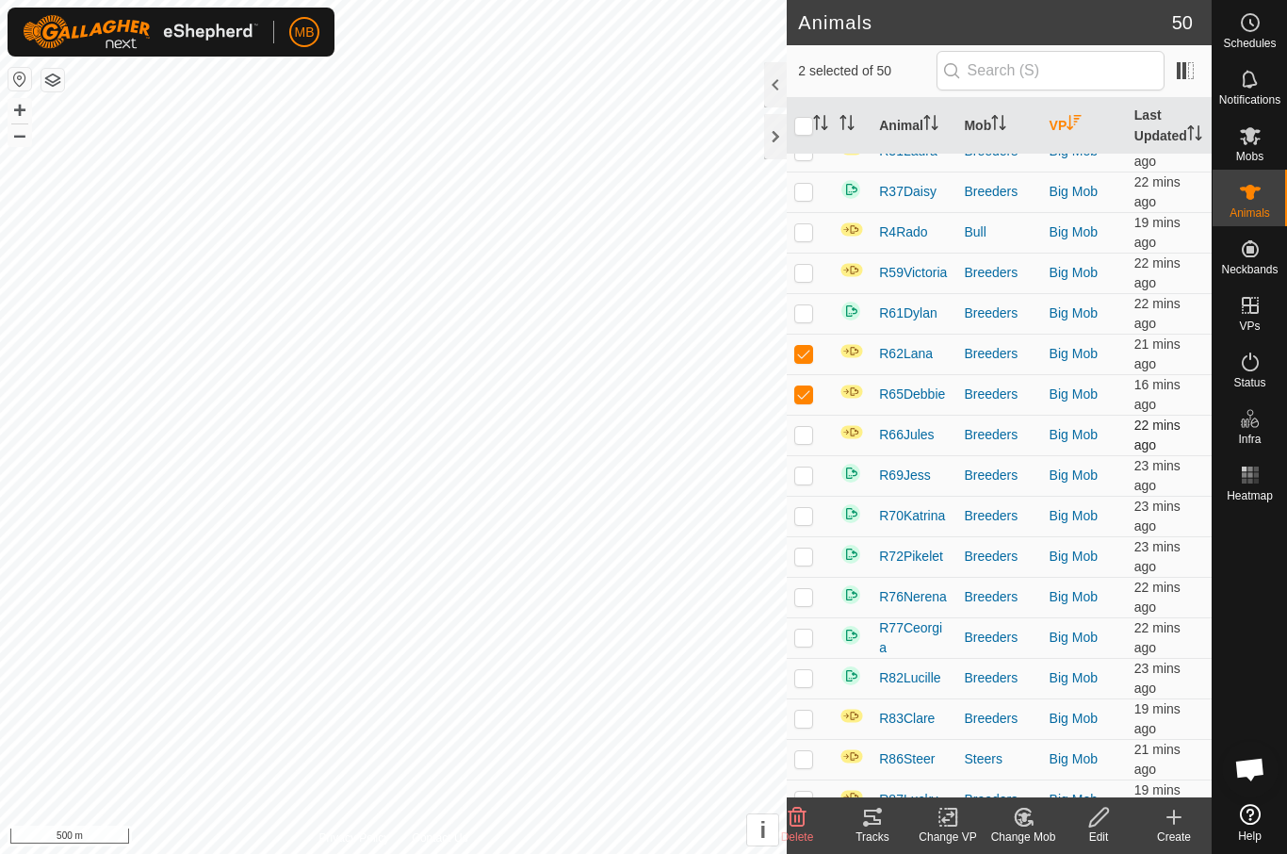
click at [806, 442] on p-checkbox at bounding box center [803, 434] width 19 height 15
checkbox input "true"
click at [779, 93] on div at bounding box center [775, 84] width 23 height 45
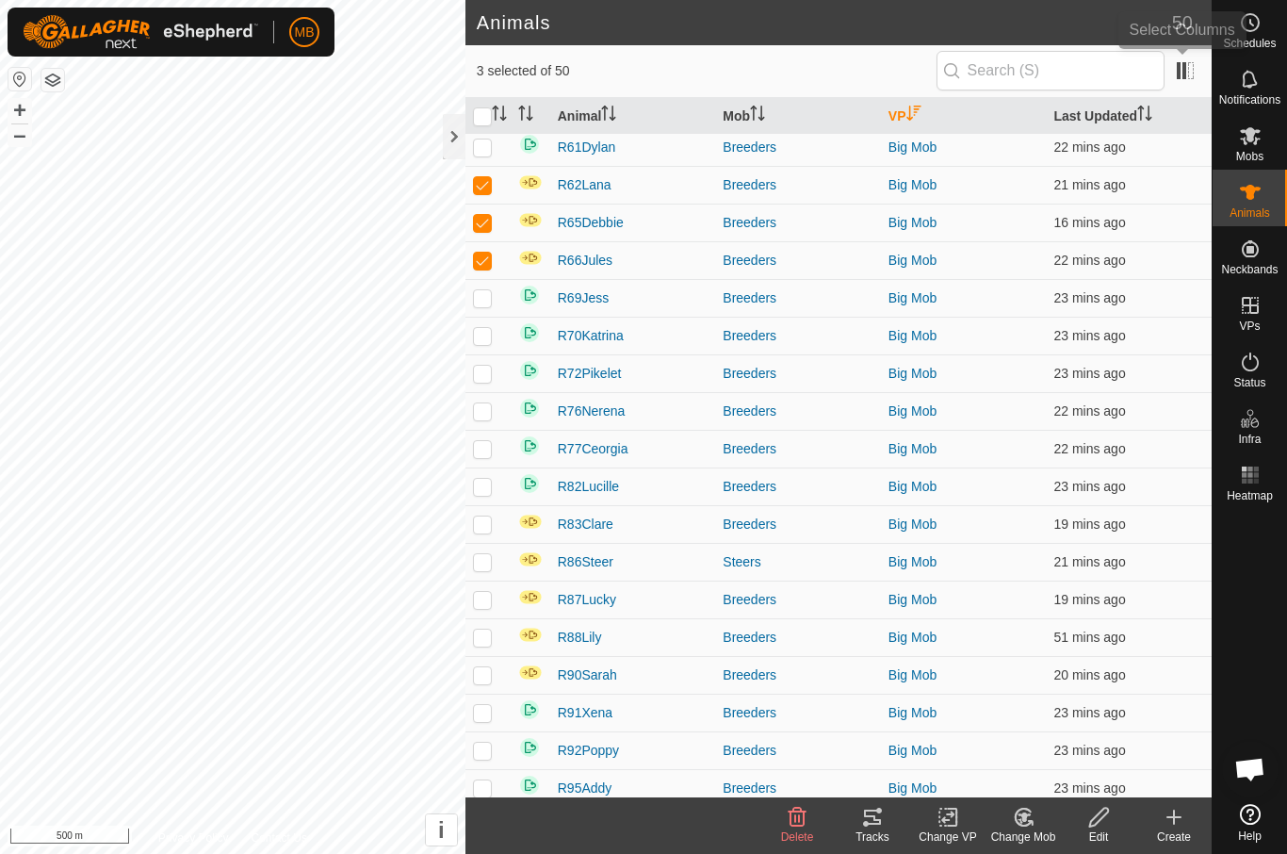
click at [1171, 88] on app-column-selector at bounding box center [1182, 71] width 36 height 37
click at [1191, 71] on span at bounding box center [1185, 71] width 30 height 30
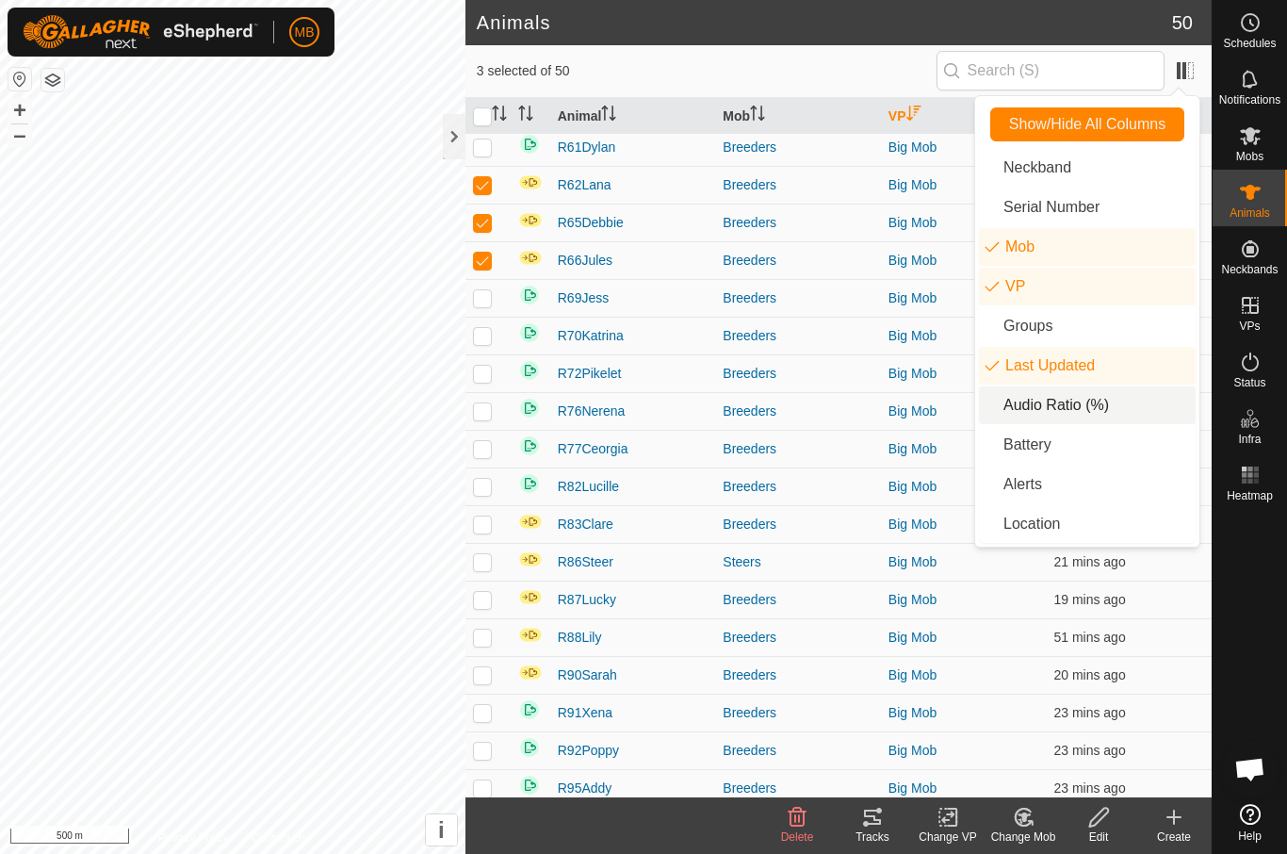
click at [1145, 418] on li "Audio Ratio (%)" at bounding box center [1087, 405] width 217 height 38
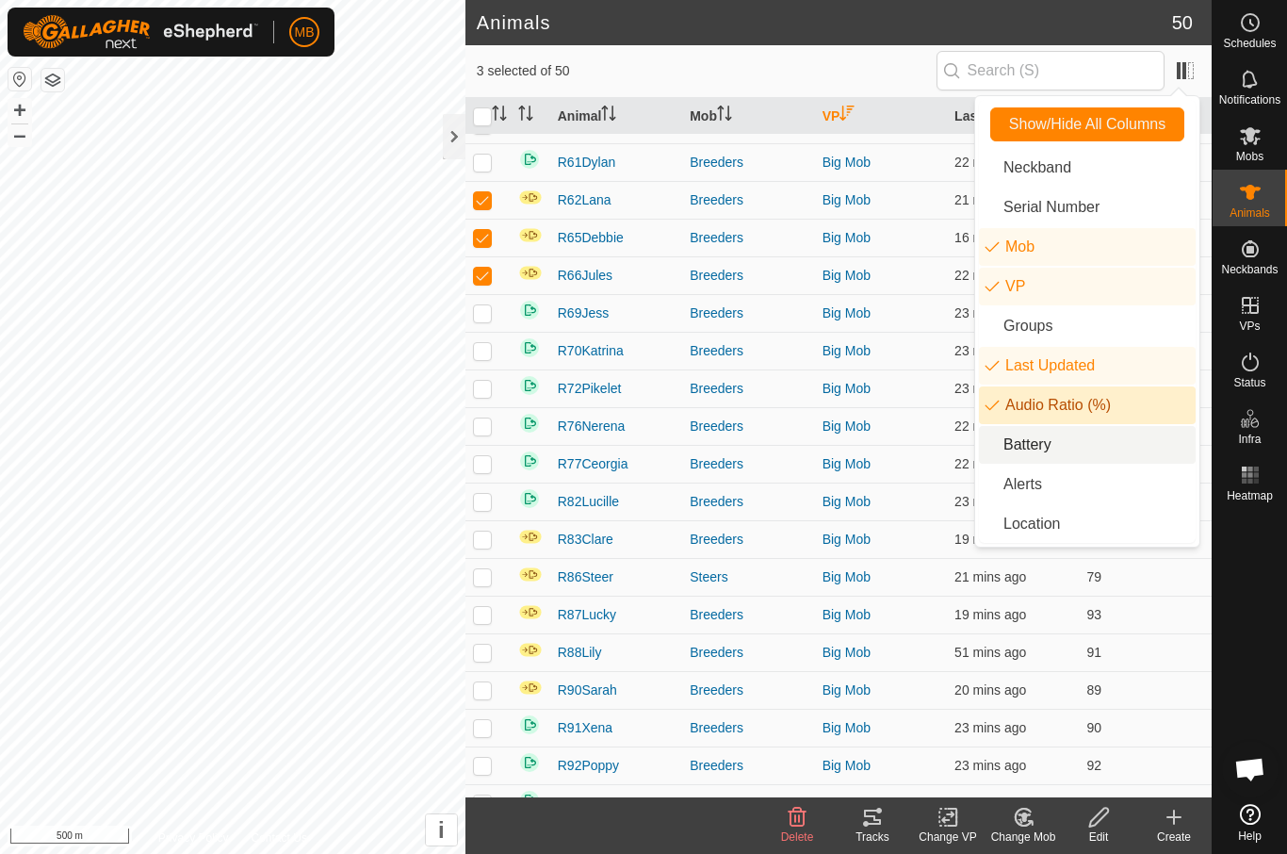
click at [1124, 458] on li "Battery" at bounding box center [1087, 445] width 217 height 38
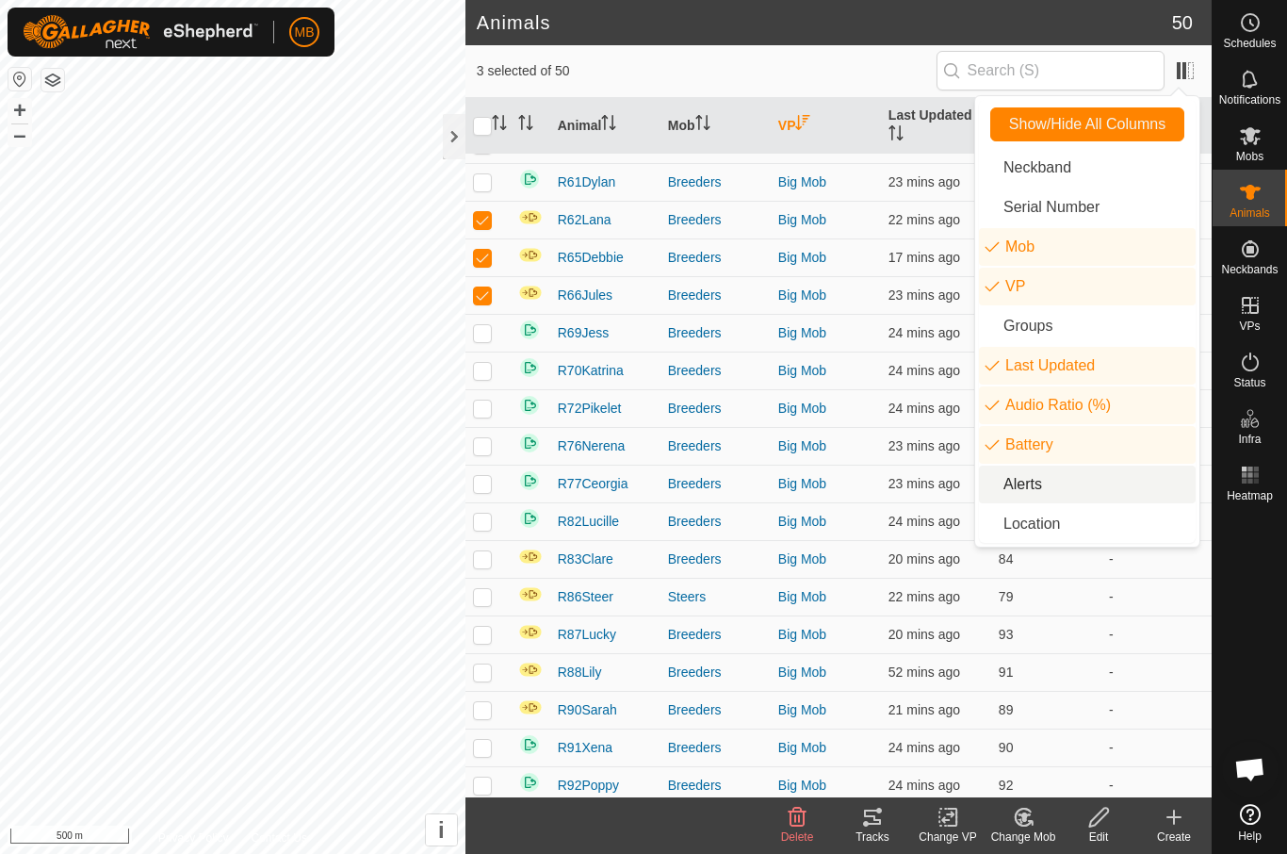
click at [1108, 491] on li "Alerts" at bounding box center [1087, 484] width 217 height 38
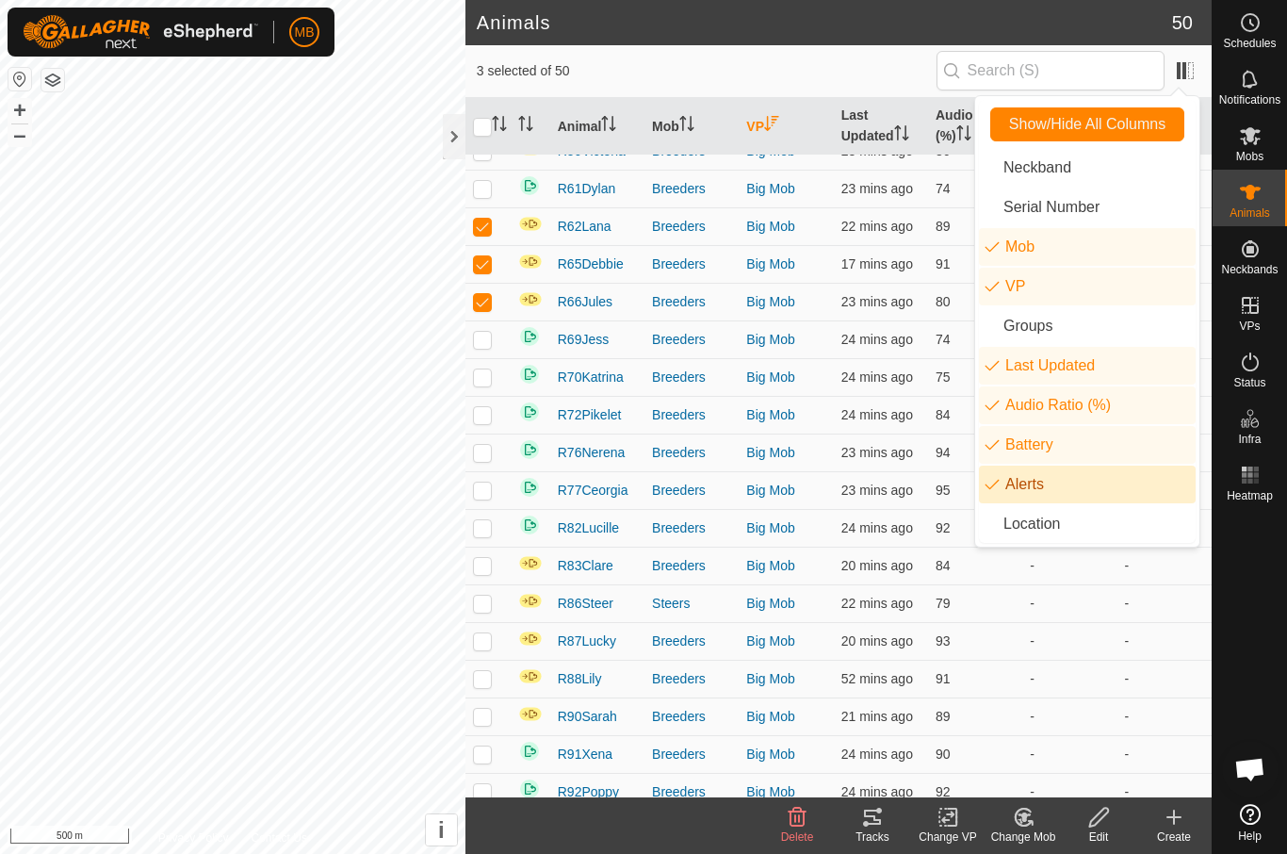
click at [898, 73] on span "3 selected of 50" at bounding box center [707, 71] width 460 height 20
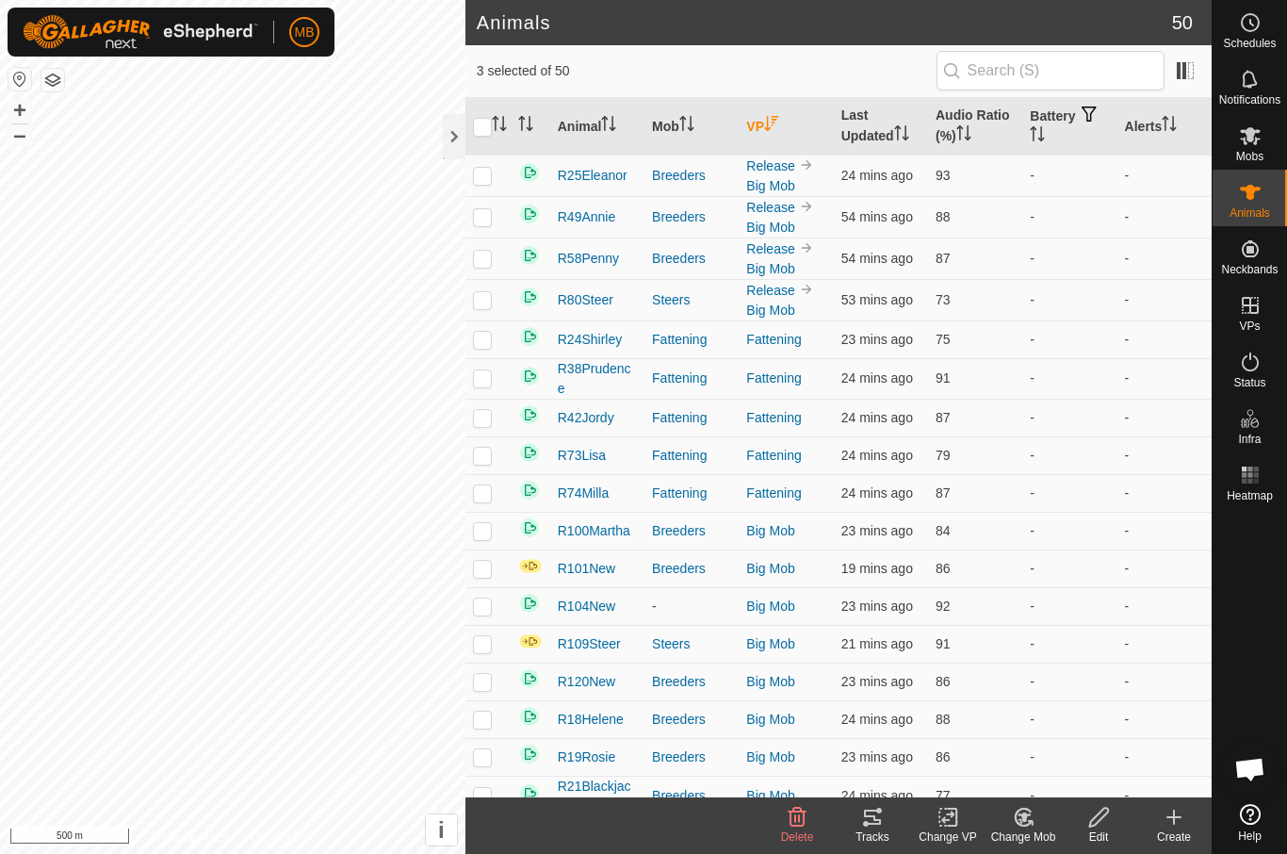
scroll to position [0, 0]
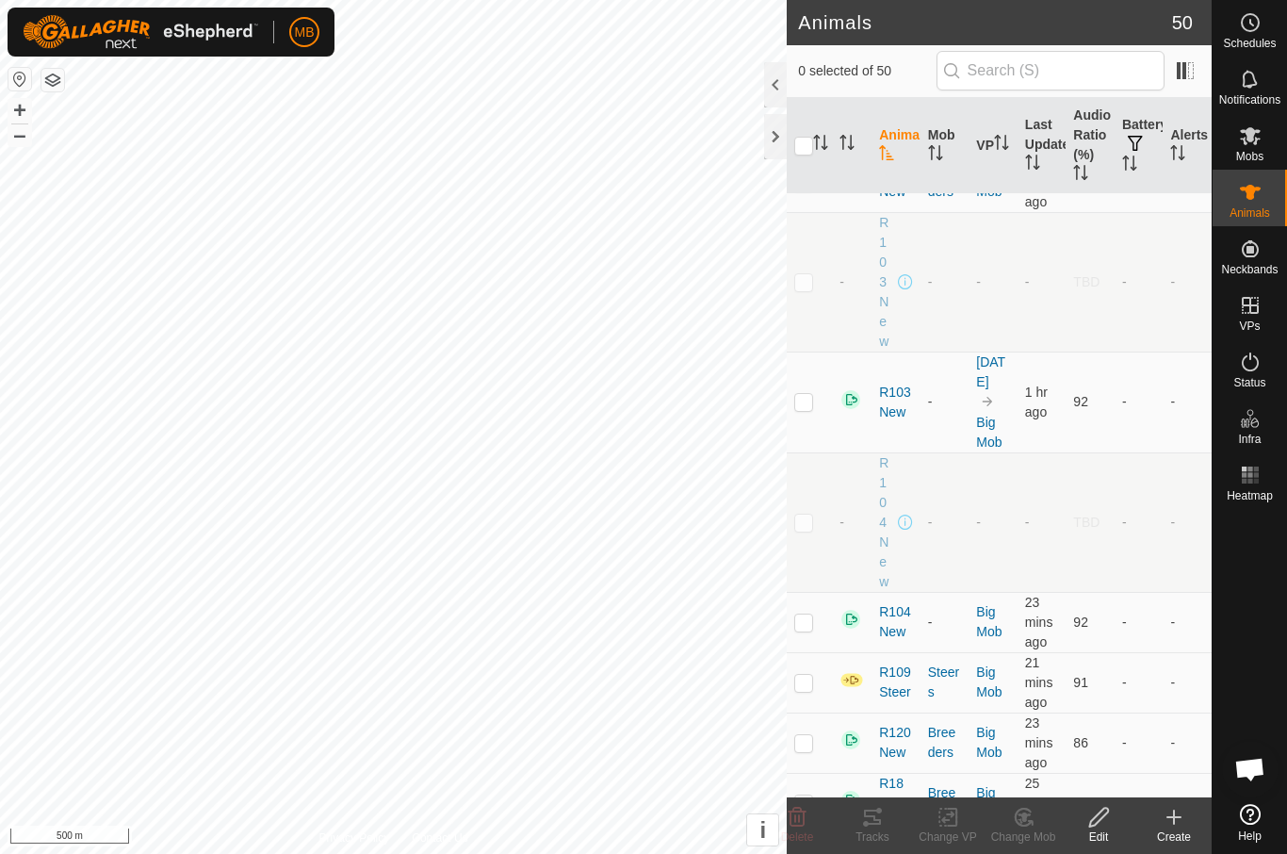
scroll to position [100, 0]
click at [994, 150] on icon "Activate to sort" at bounding box center [1001, 142] width 15 height 15
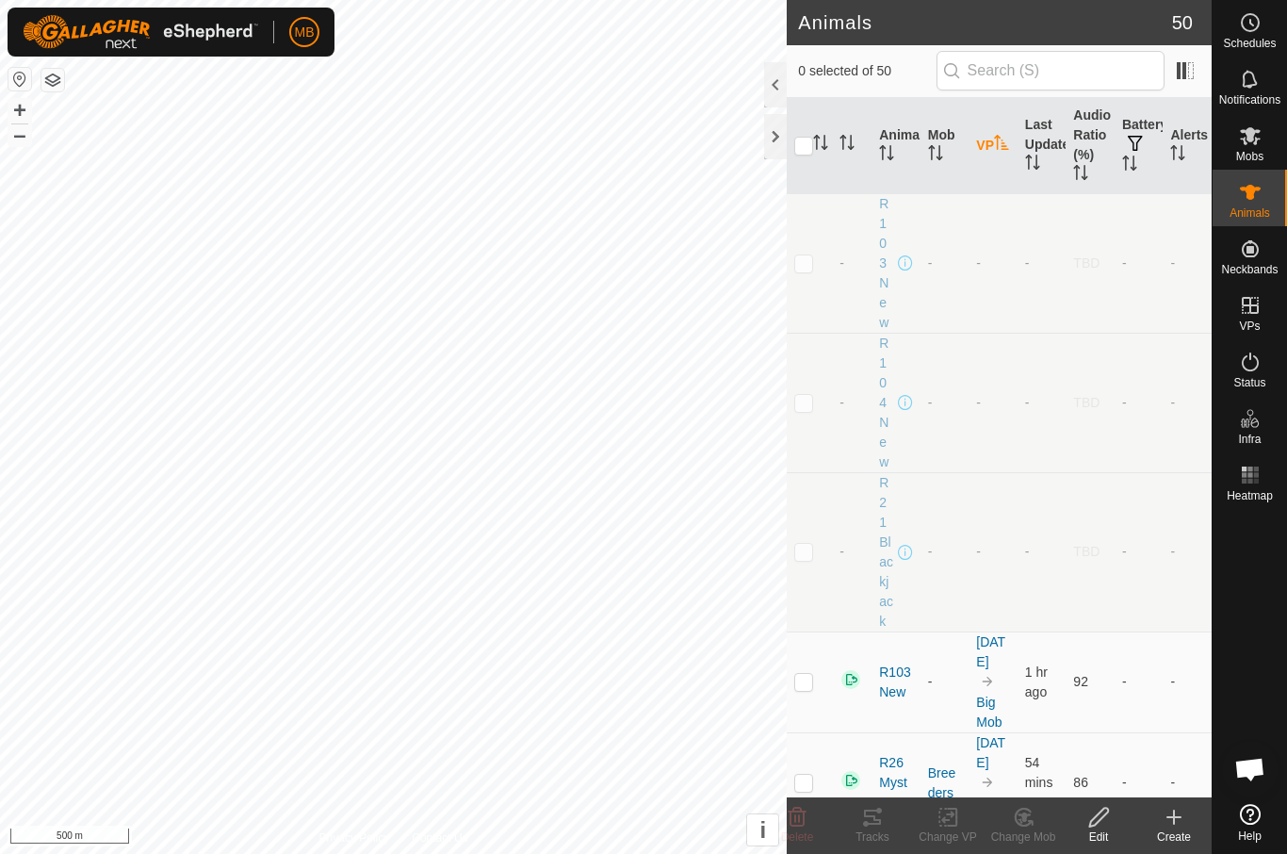
scroll to position [0, 0]
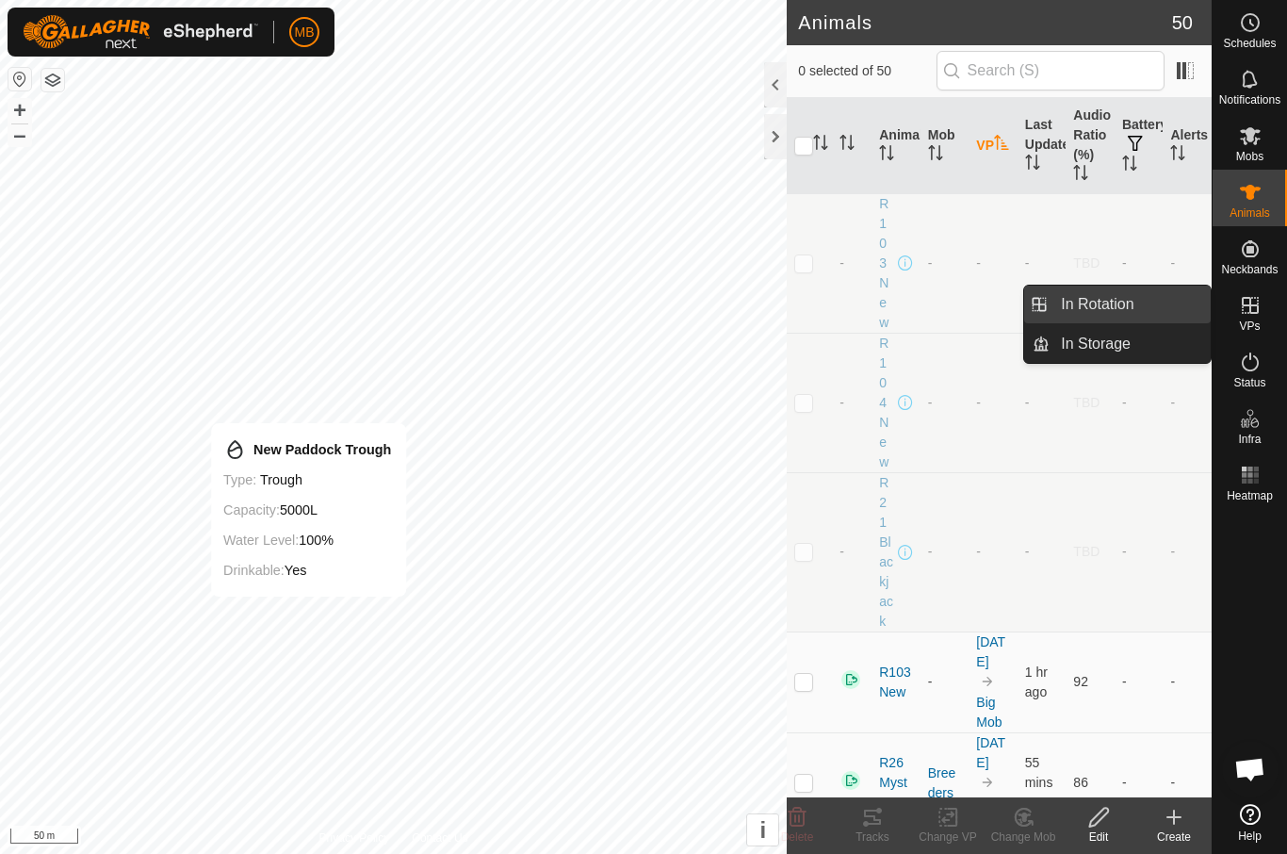
click at [1155, 308] on link "In Rotation" at bounding box center [1130, 304] width 161 height 38
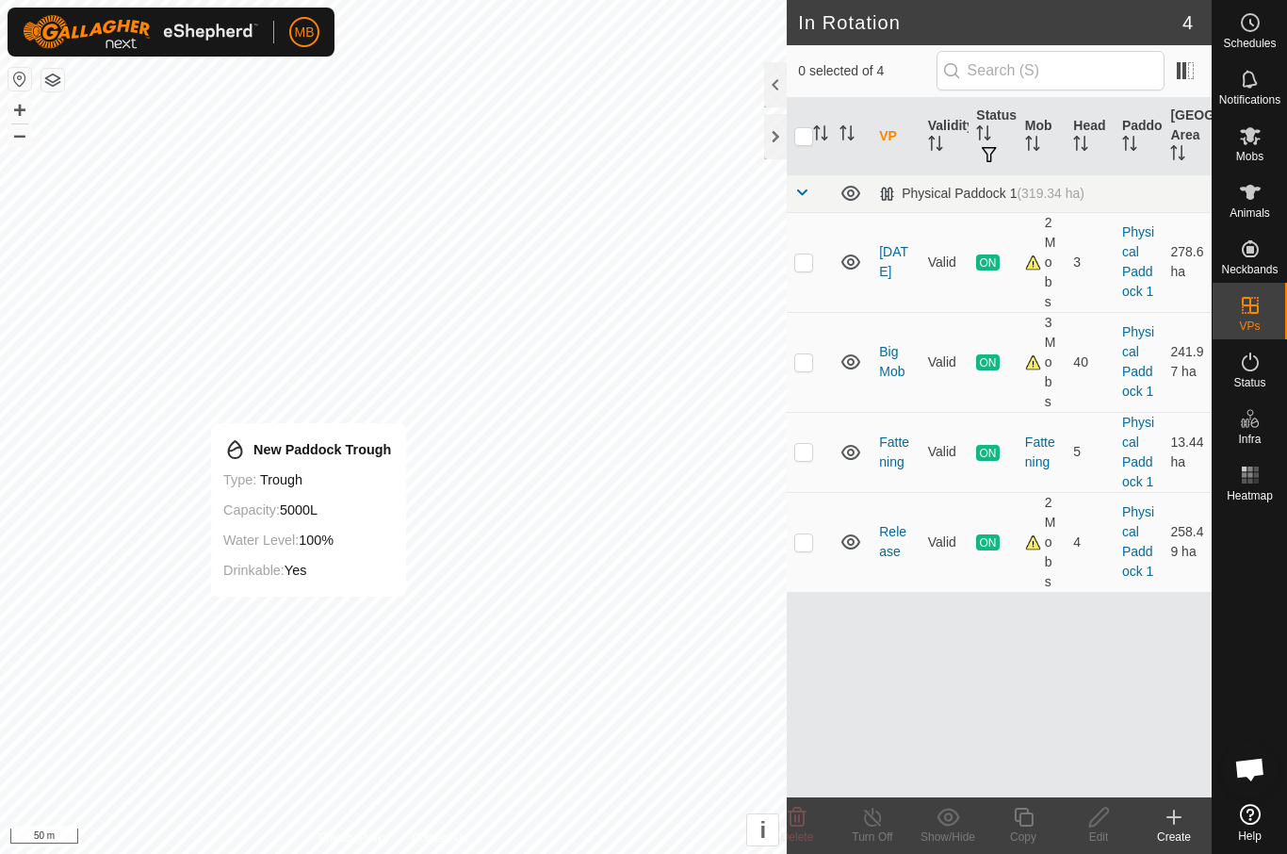
click at [1121, 308] on span "In Rotation" at bounding box center [1097, 304] width 73 height 23
click at [801, 457] on p-checkbox at bounding box center [803, 451] width 19 height 15
click at [818, 444] on td at bounding box center [809, 452] width 45 height 80
checkbox input "false"
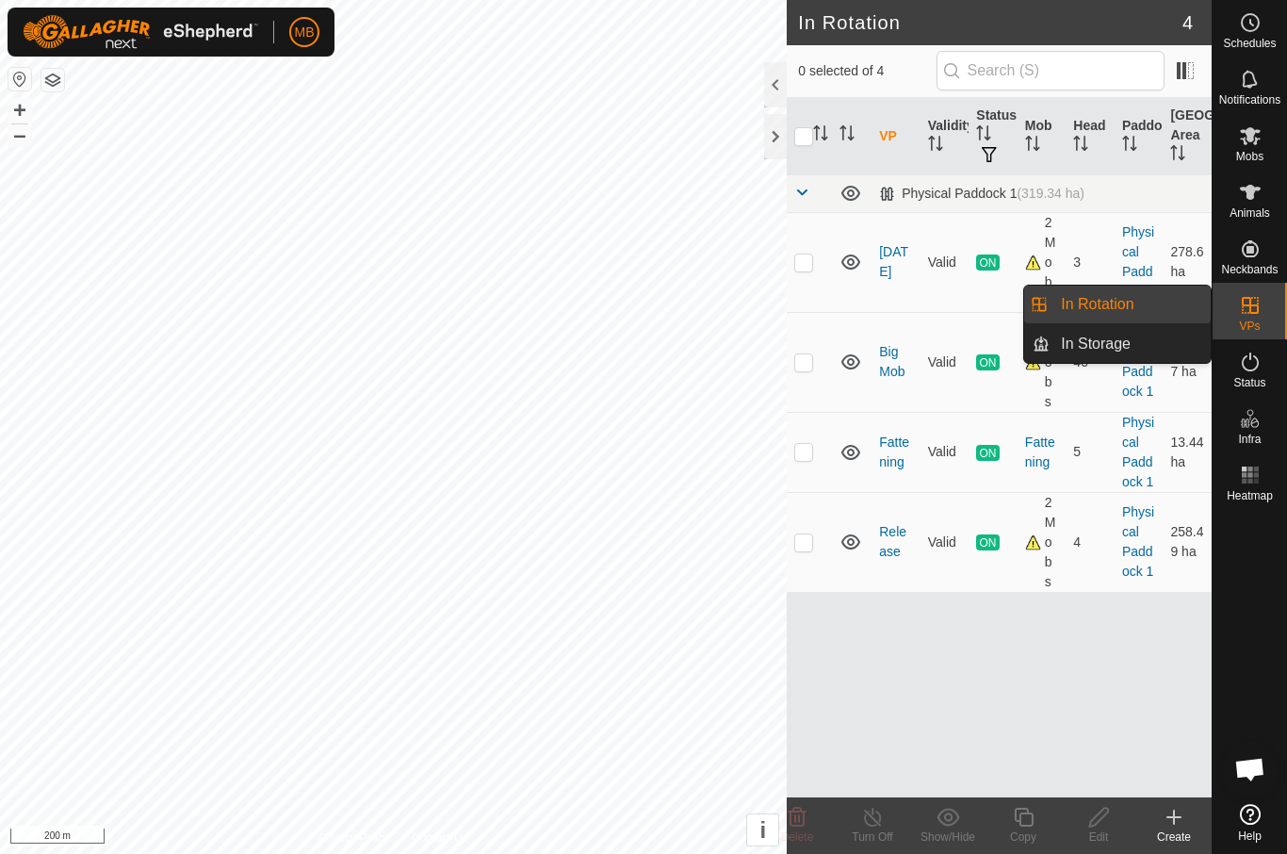
click at [1140, 300] on link "In Rotation" at bounding box center [1130, 304] width 161 height 38
